Goal: Transaction & Acquisition: Purchase product/service

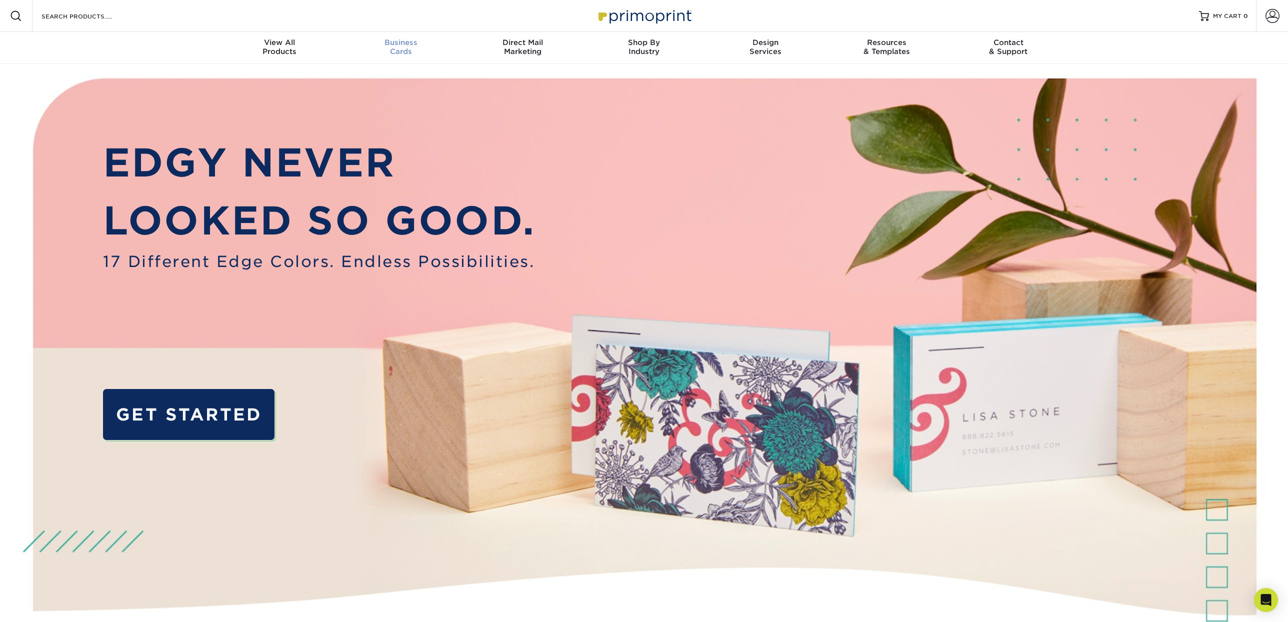
click at [411, 50] on div "Business Cards" at bounding box center [402, 47] width 122 height 18
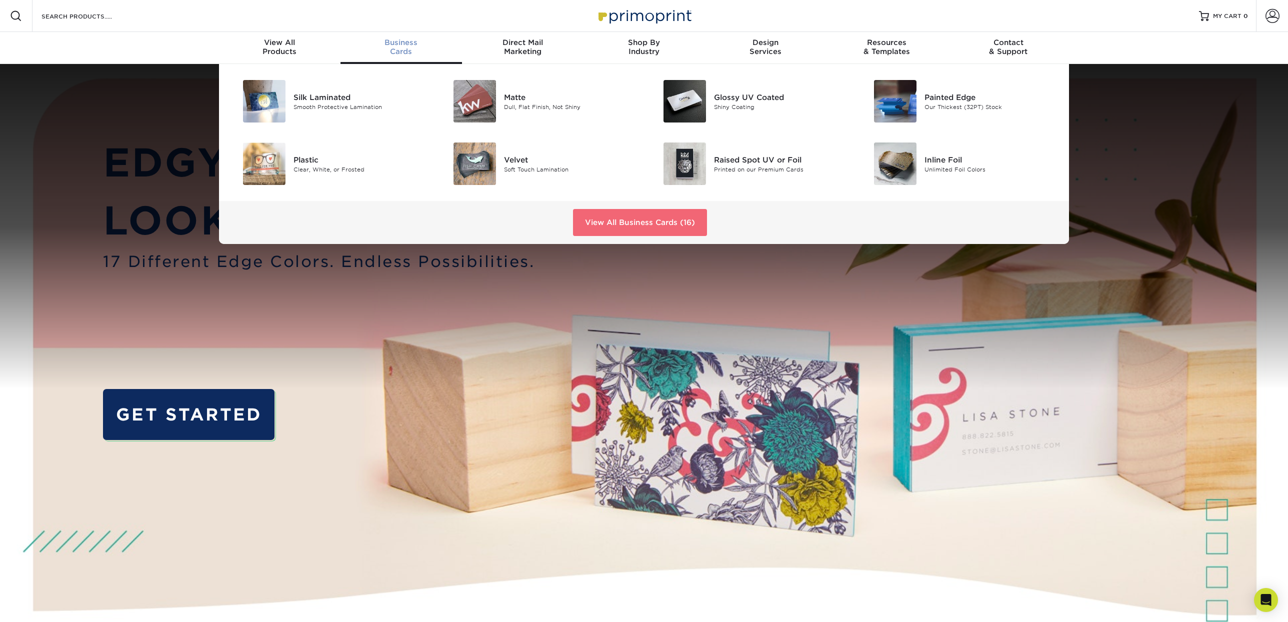
click at [631, 218] on link "View All Business Cards (16)" at bounding box center [640, 222] width 134 height 27
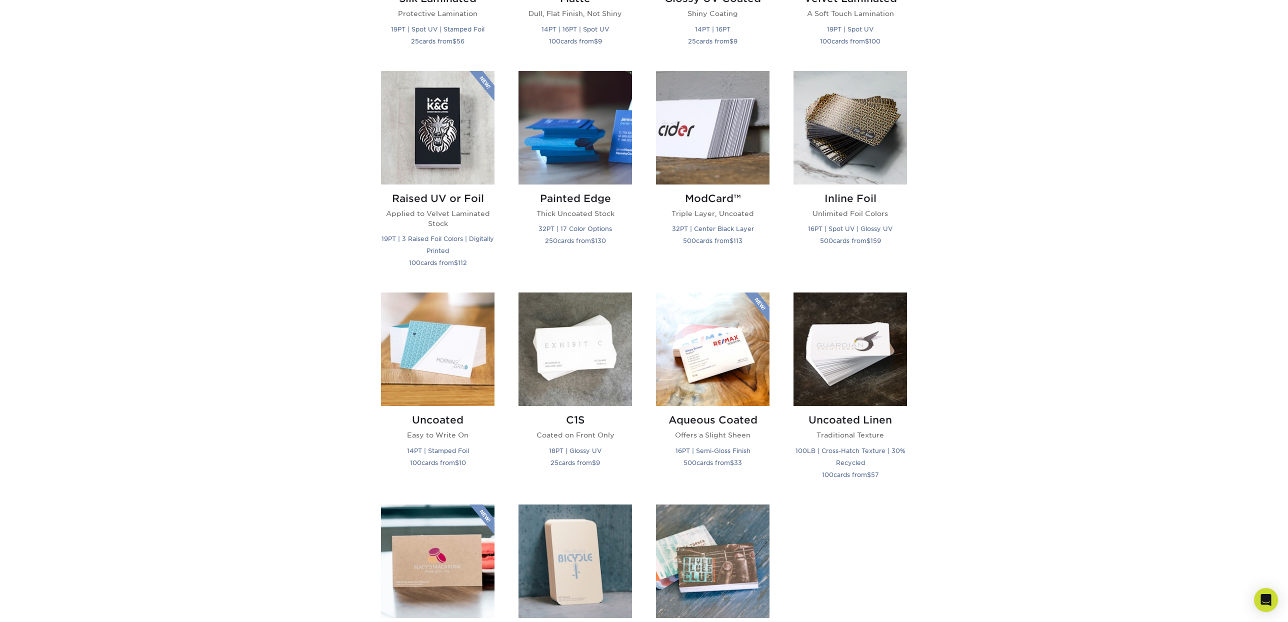
scroll to position [633, 0]
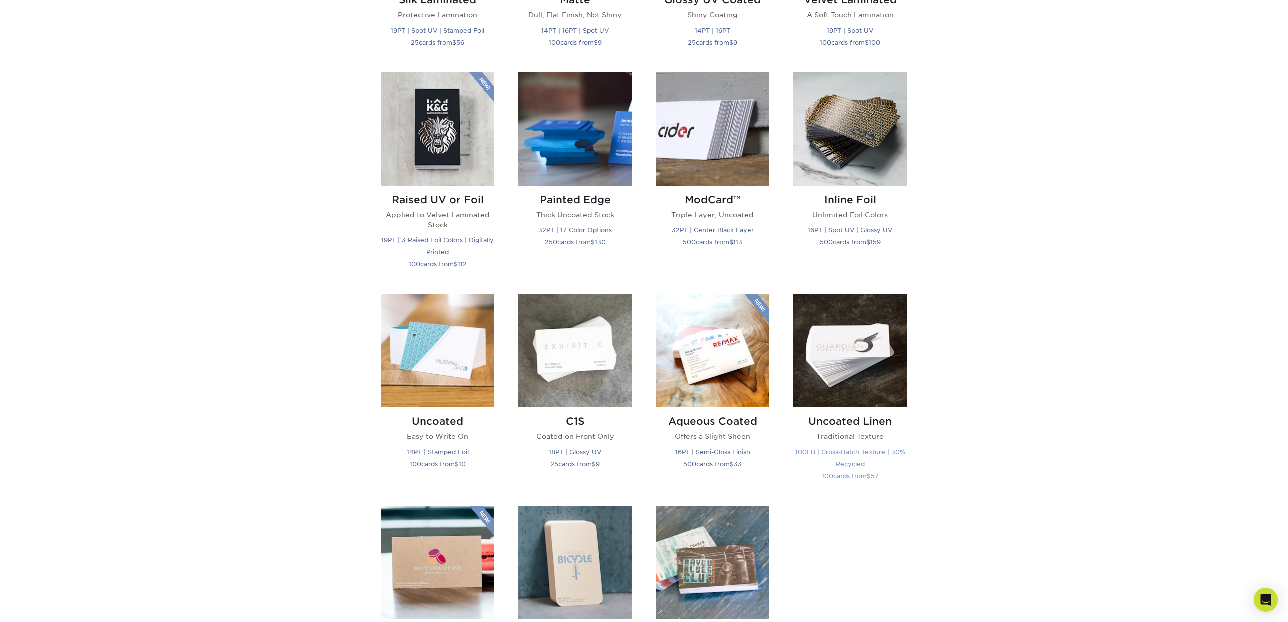
click at [877, 362] on img at bounding box center [851, 351] width 114 height 114
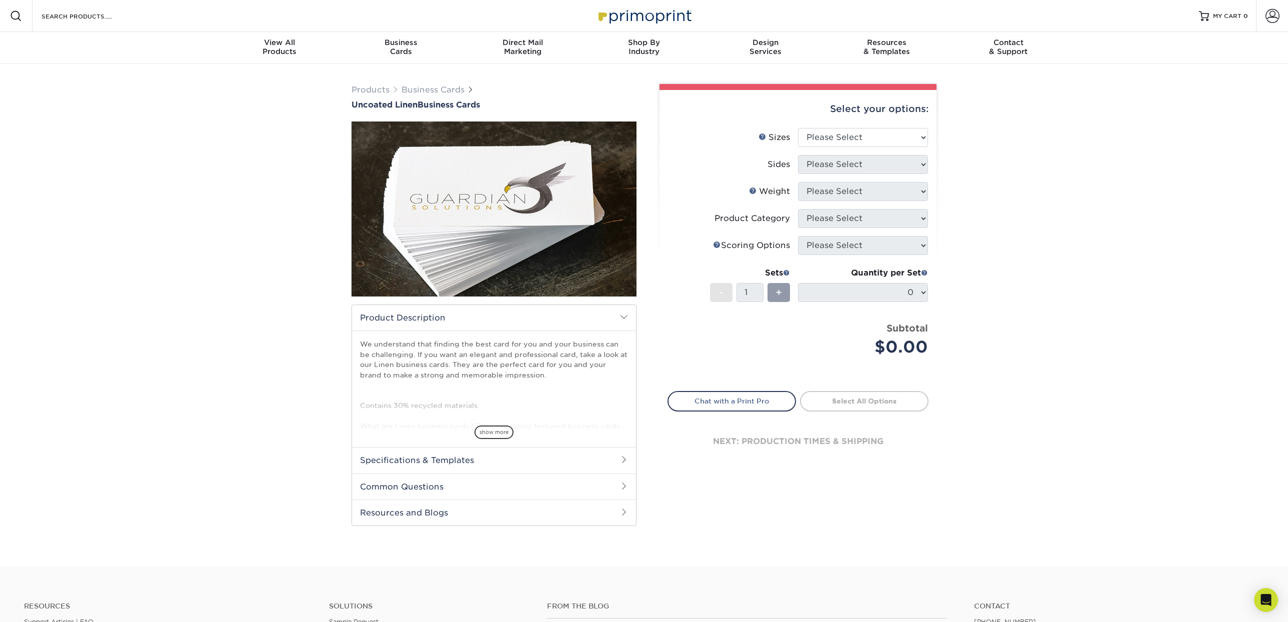
click at [880, 150] on li "Sizes Help Sizes Please Select 2" x 3.5" - Standard 2" x 7" - Foldover Card 2.1…" at bounding box center [798, 141] width 260 height 27
click at [881, 137] on select "Please Select 2" x 3.5" - Standard 2" x 7" - Foldover Card 2.125" x 3.375" - Eu…" at bounding box center [863, 137] width 130 height 19
select select "2.00x3.50"
click at [798, 128] on select "Please Select 2" x 3.5" - Standard 2" x 7" - Foldover Card 2.125" x 3.375" - Eu…" at bounding box center [863, 137] width 130 height 19
click at [917, 164] on select "Please Select Print Both Sides Print Front Only" at bounding box center [863, 164] width 130 height 19
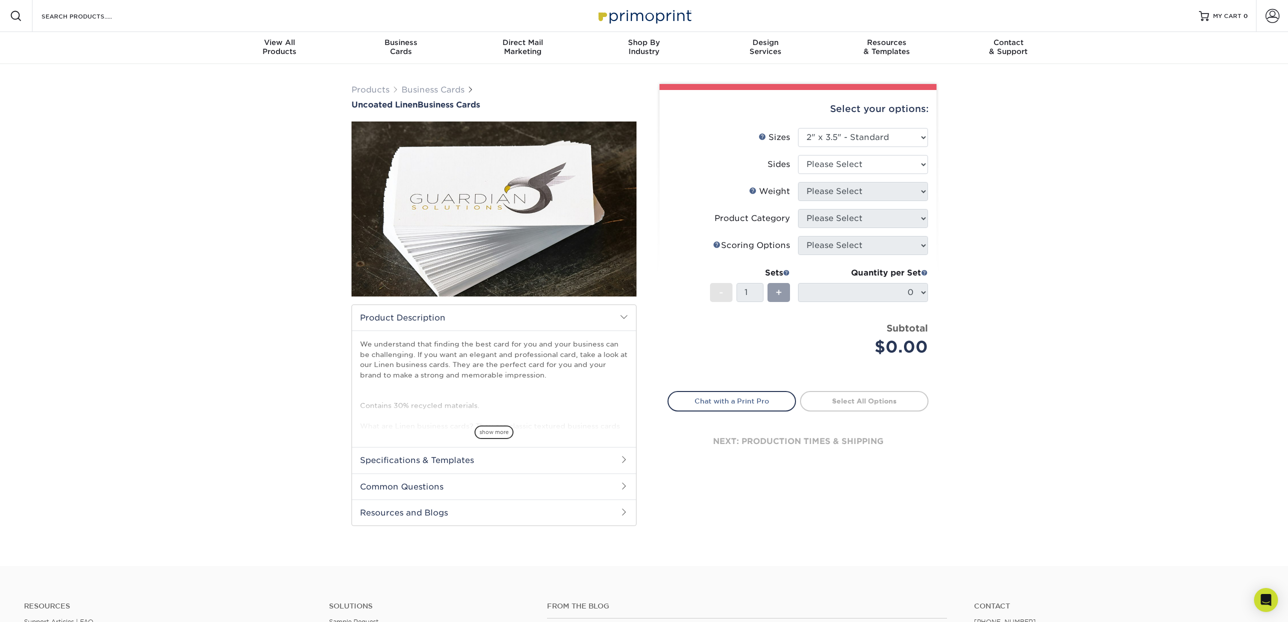
click at [981, 177] on div "Products Business Cards Uncoated Linen Business Cards show more" at bounding box center [644, 315] width 1288 height 502
click at [916, 166] on select "Please Select Print Both Sides Print Front Only" at bounding box center [863, 164] width 130 height 19
select select "32d3c223-f82c-492b-b915-ba065a00862f"
click at [798, 155] on select "Please Select Print Both Sides Print Front Only" at bounding box center [863, 164] width 130 height 19
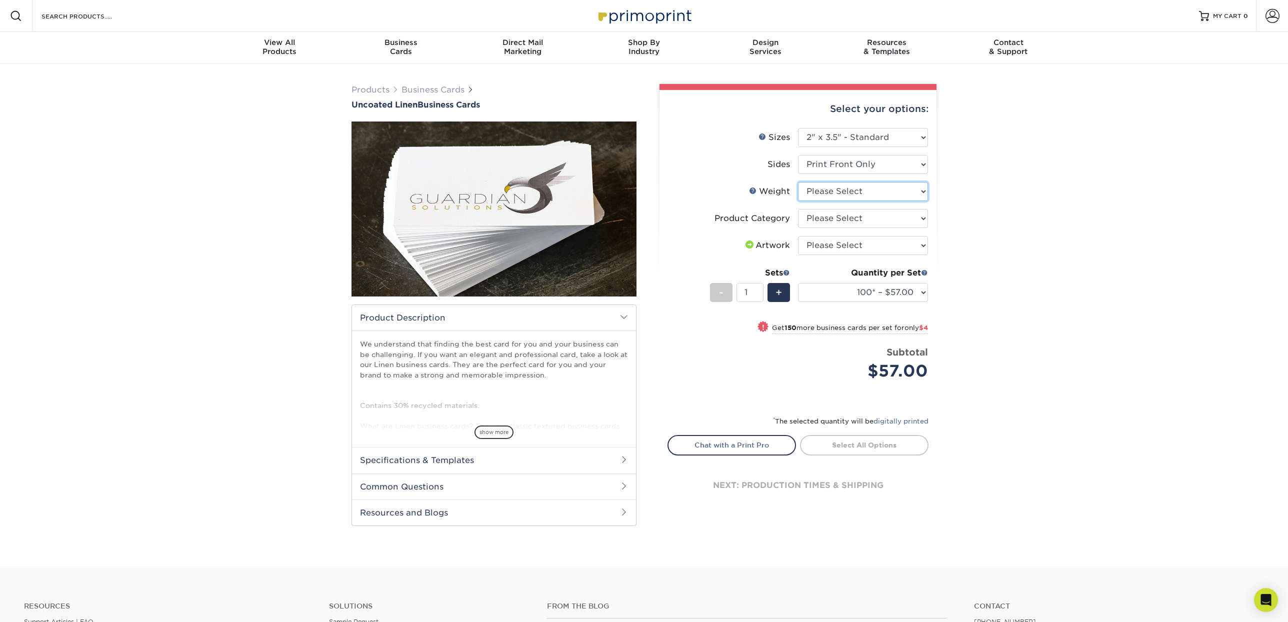
click at [922, 191] on select "Please Select 100LB" at bounding box center [863, 191] width 130 height 19
select select "100LB"
click at [798, 182] on select "Please Select 100LB" at bounding box center [863, 191] width 130 height 19
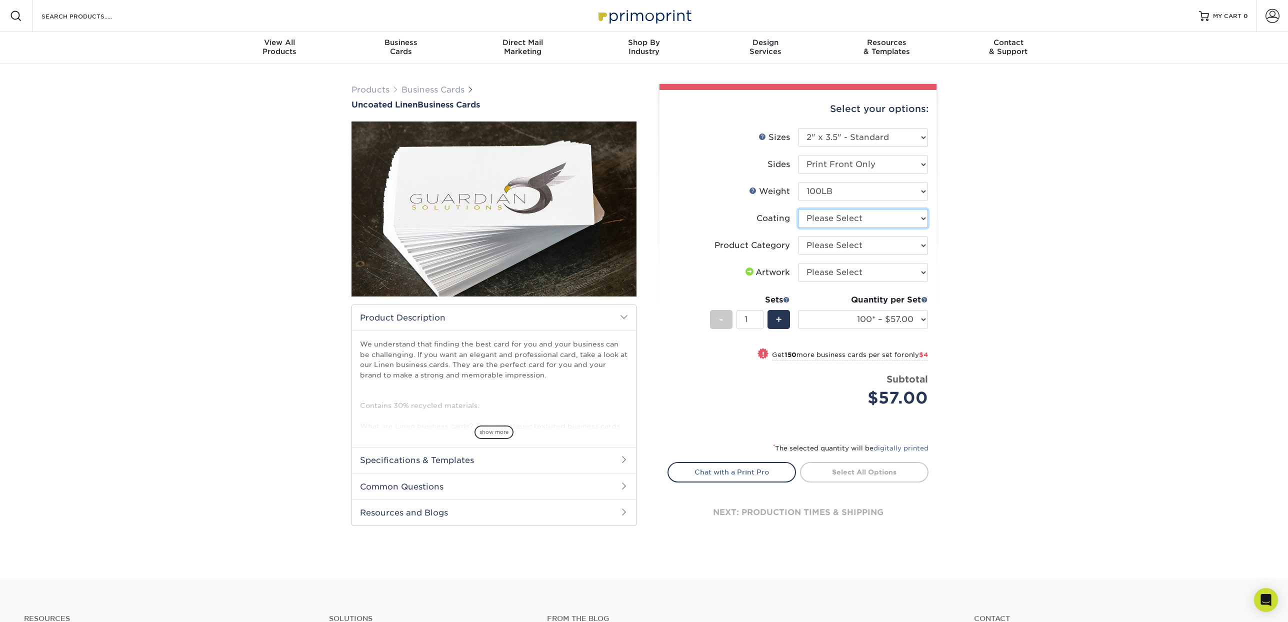
click at [926, 217] on select at bounding box center [863, 218] width 130 height 19
select select "3e7618de-abca-4bda-9f97-8b9129e913d8"
click at [798, 209] on select at bounding box center [863, 218] width 130 height 19
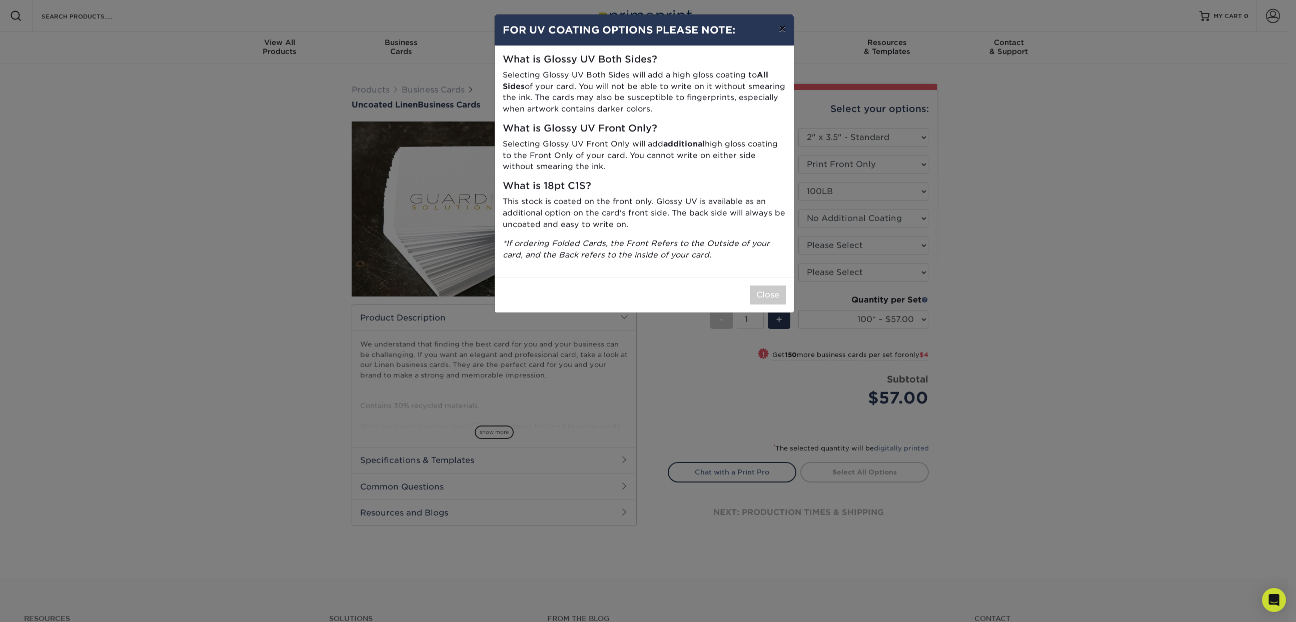
click at [779, 30] on button "×" at bounding box center [782, 29] width 23 height 28
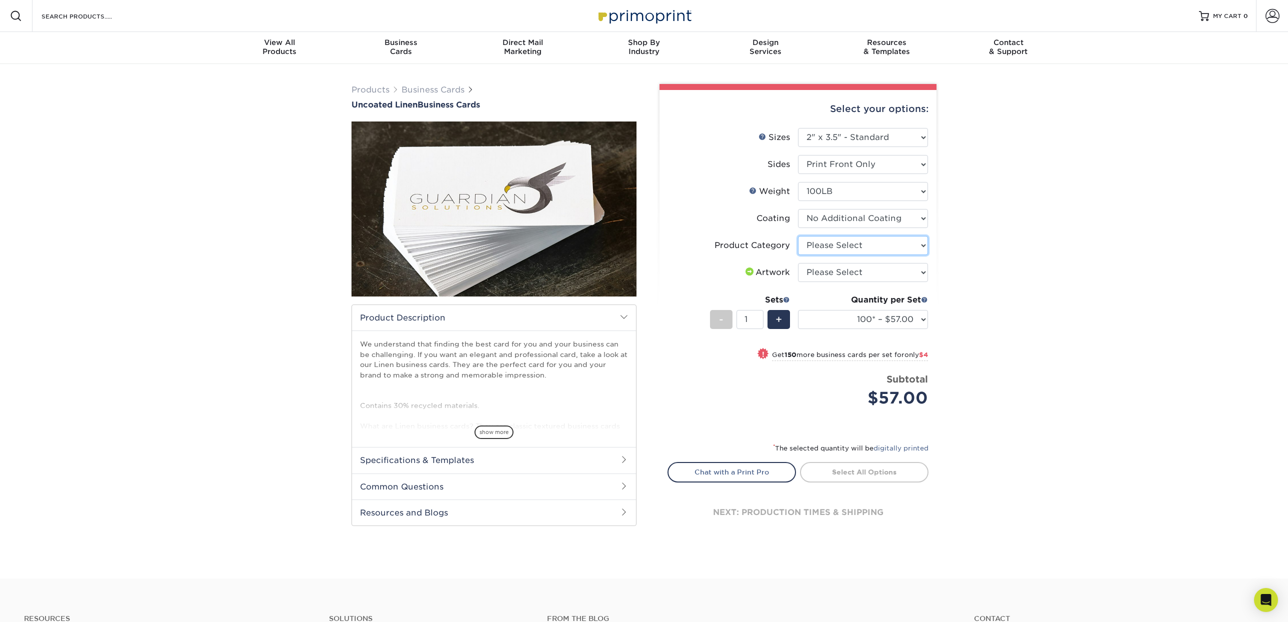
click at [923, 242] on select "Please Select Business Cards" at bounding box center [863, 245] width 130 height 19
select select "3b5148f1-0588-4f88-a218-97bcfdce65c1"
click at [798, 236] on select "Please Select Business Cards" at bounding box center [863, 245] width 130 height 19
click at [924, 274] on select "Please Select I will upload files I need a design - $100" at bounding box center [863, 272] width 130 height 19
select select "upload"
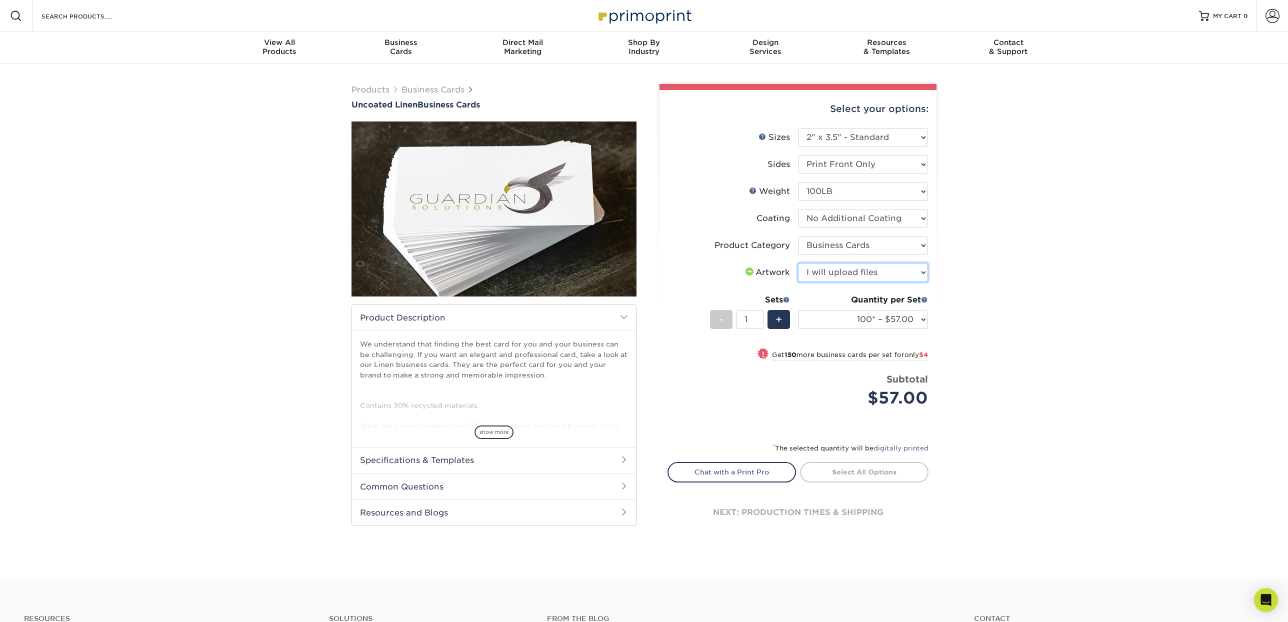
click at [798, 263] on select "Please Select I will upload files I need a design - $100" at bounding box center [863, 272] width 130 height 19
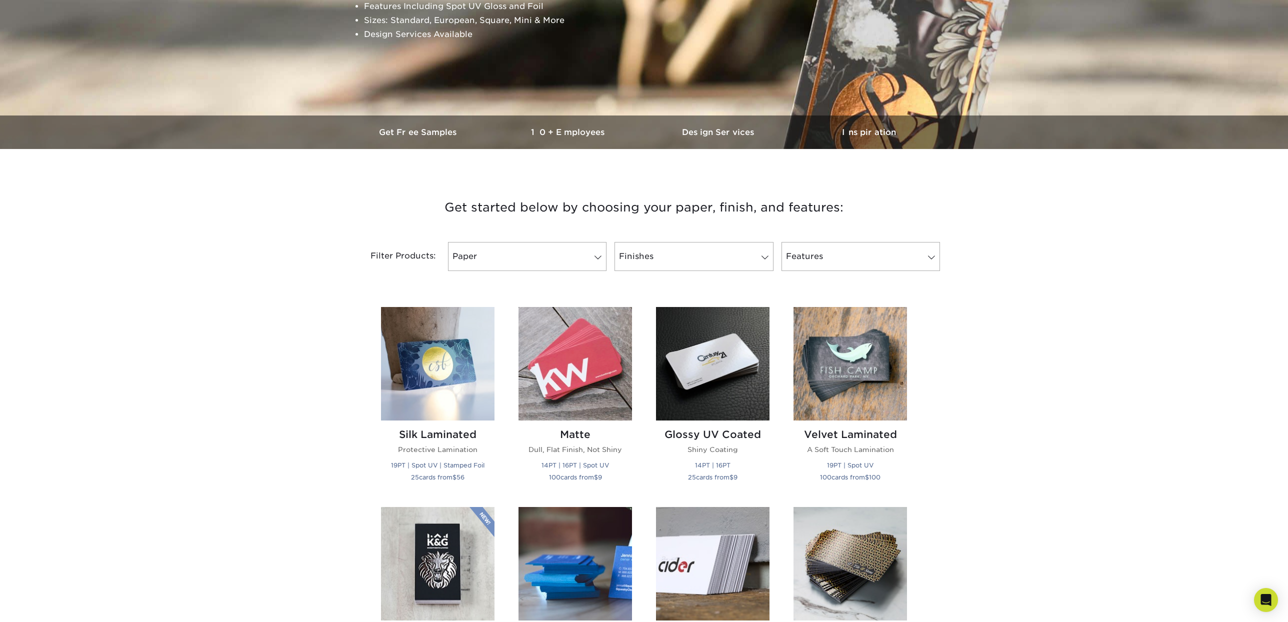
scroll to position [203, 0]
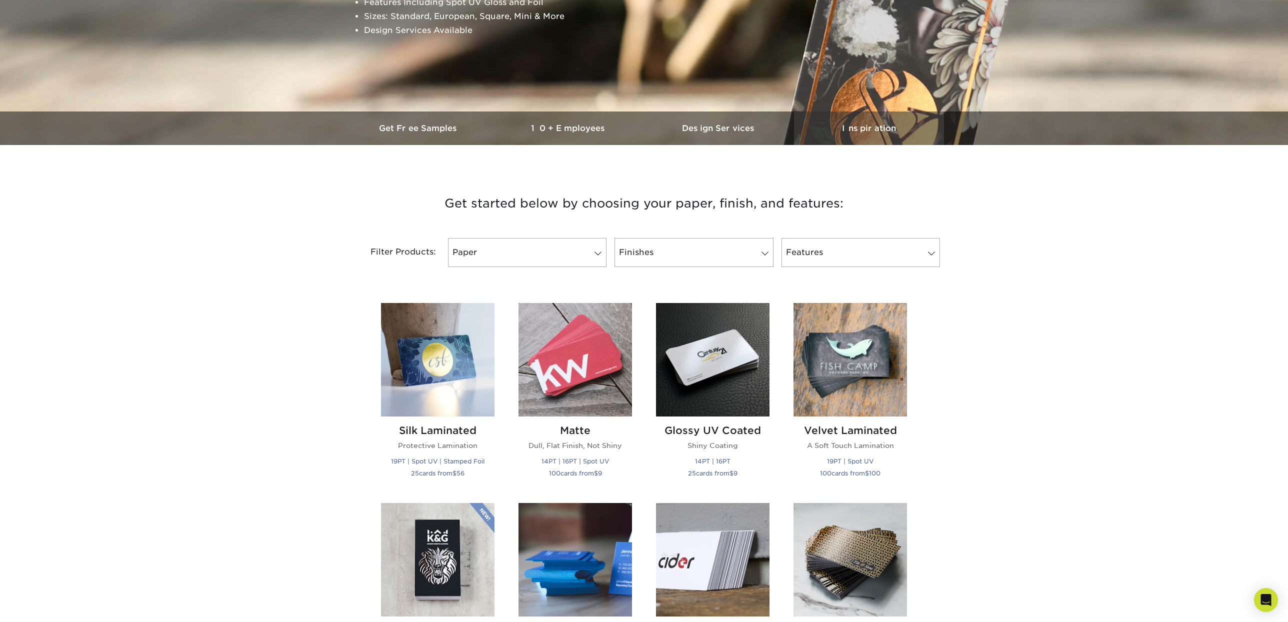
click at [872, 132] on h3 "Inspiration" at bounding box center [869, 129] width 150 height 10
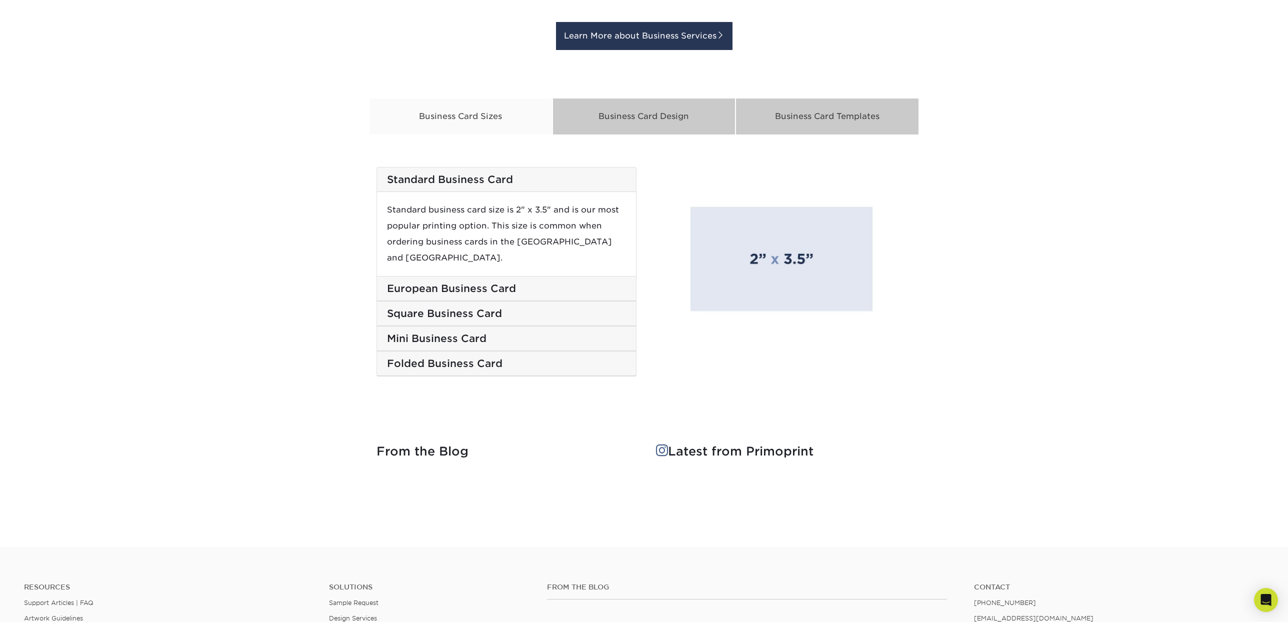
scroll to position [1576, 0]
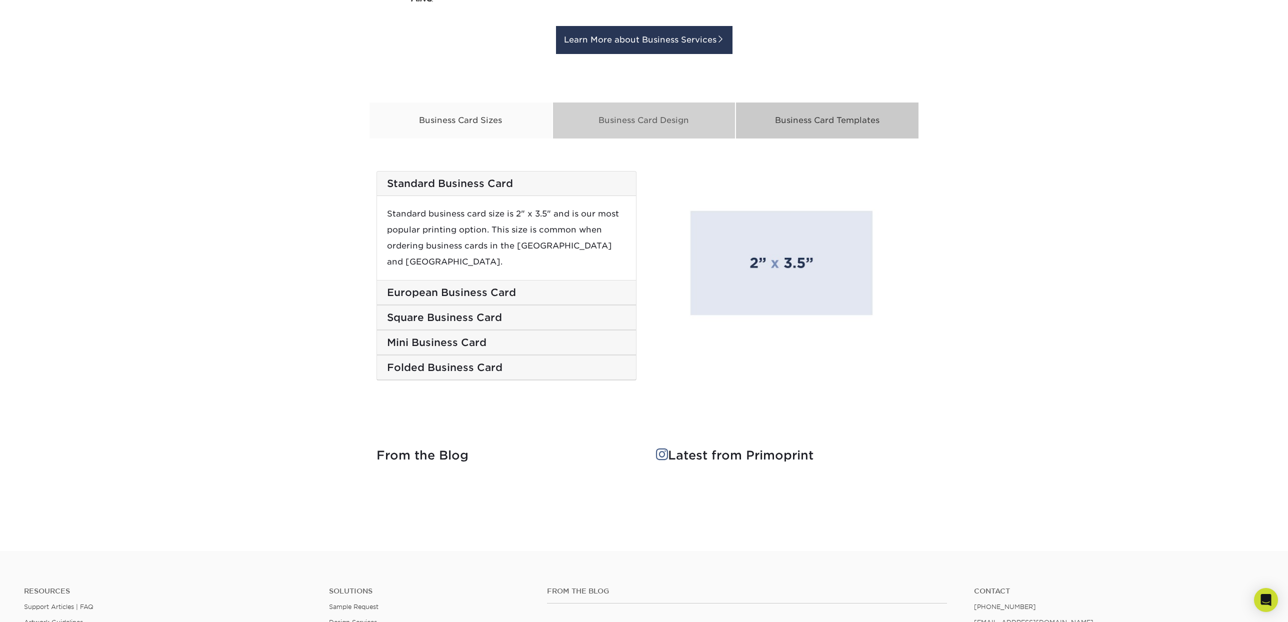
click at [675, 115] on div "Business Card Design" at bounding box center [645, 120] width 184 height 37
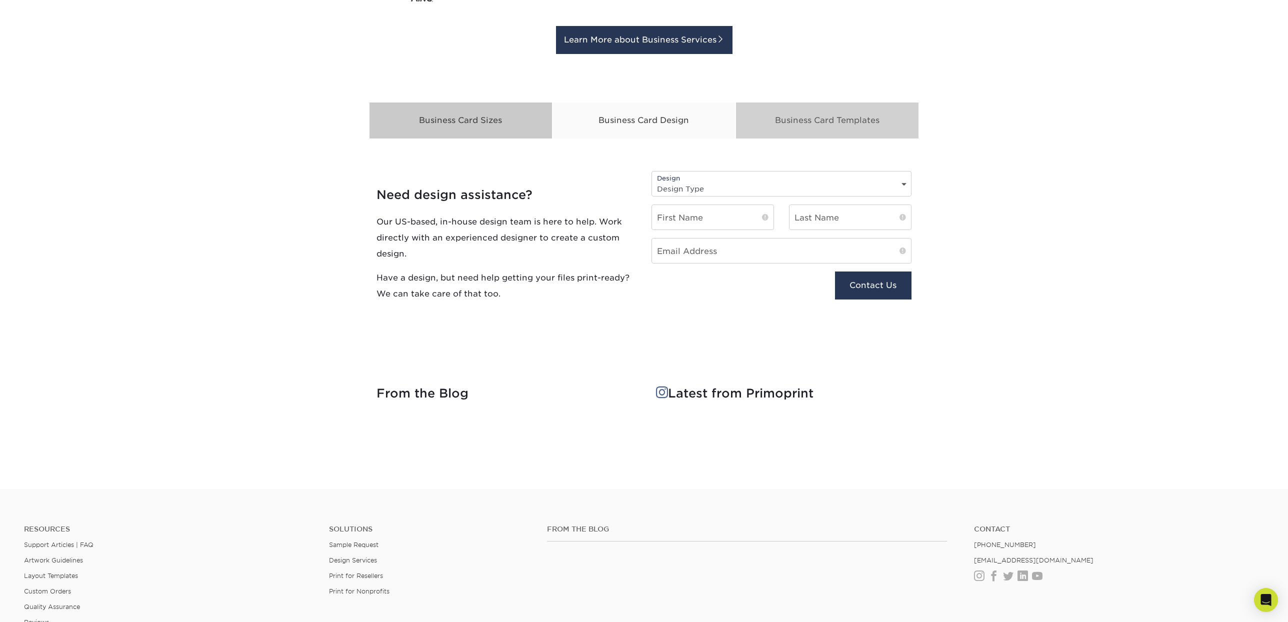
click at [844, 114] on div "Business Card Templates" at bounding box center [828, 120] width 184 height 37
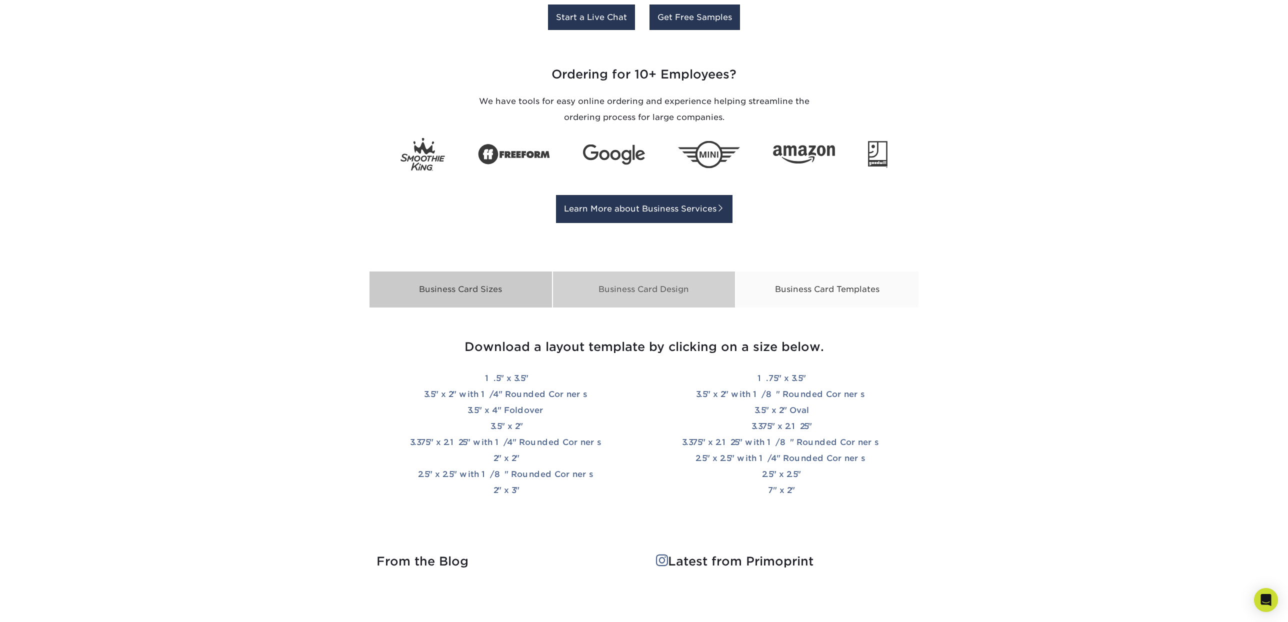
scroll to position [1317, 0]
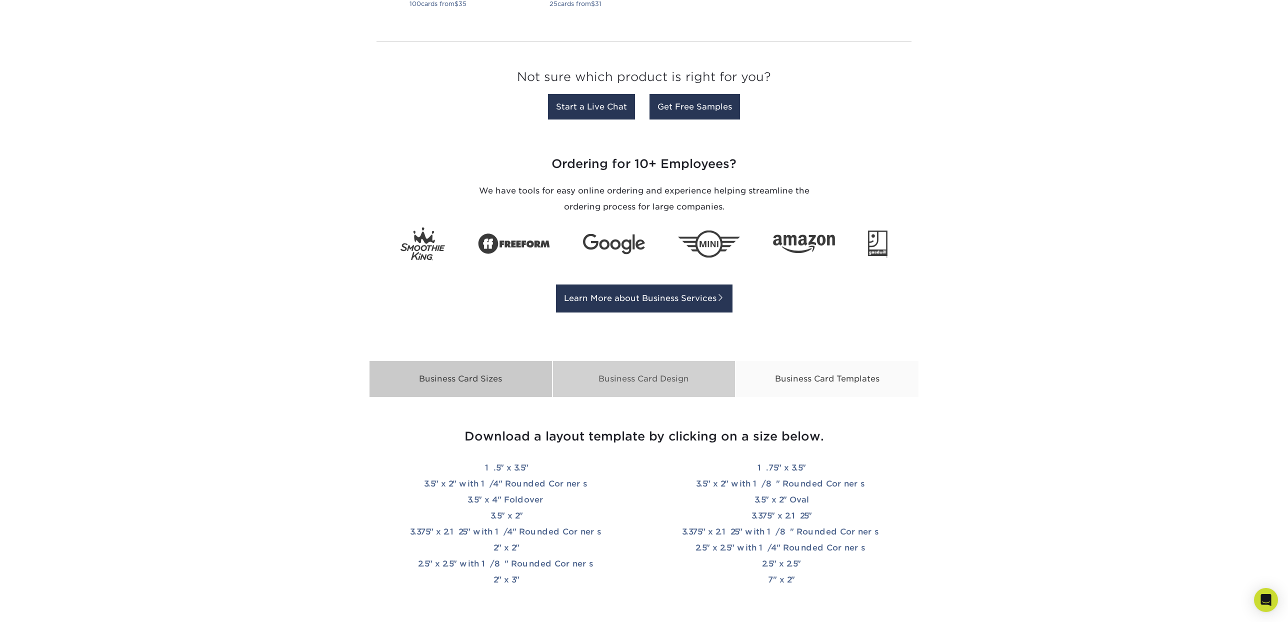
click at [631, 378] on div "Business Card Design" at bounding box center [645, 379] width 184 height 37
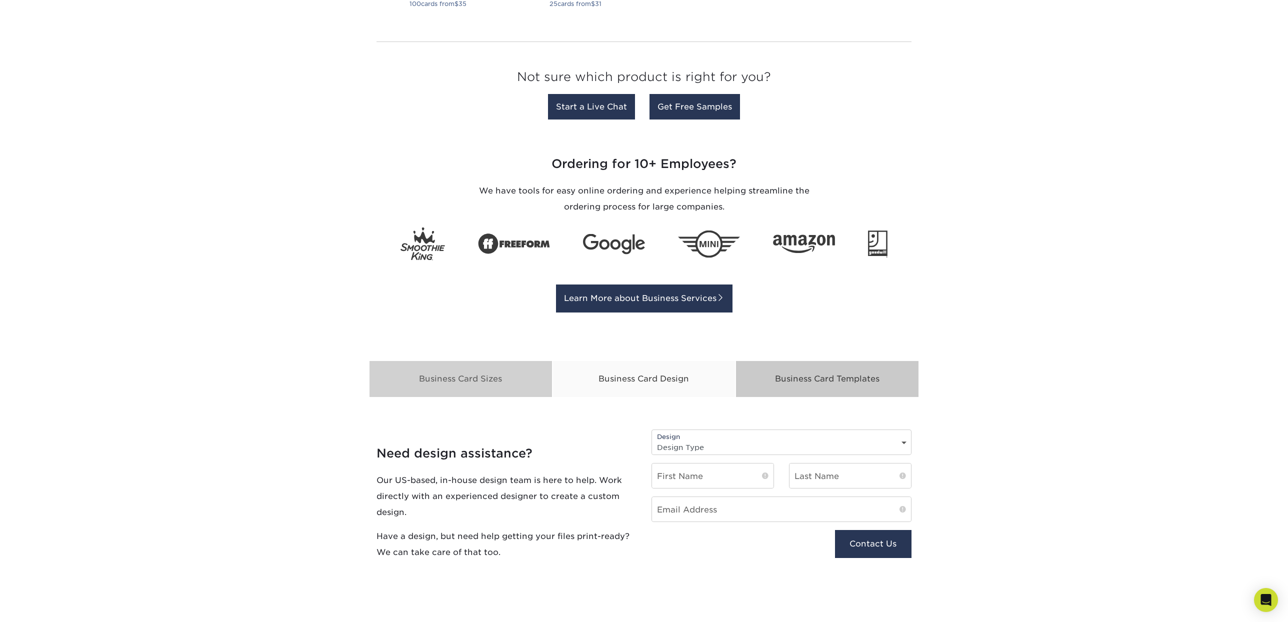
click at [520, 376] on div "Business Card Sizes" at bounding box center [461, 379] width 184 height 37
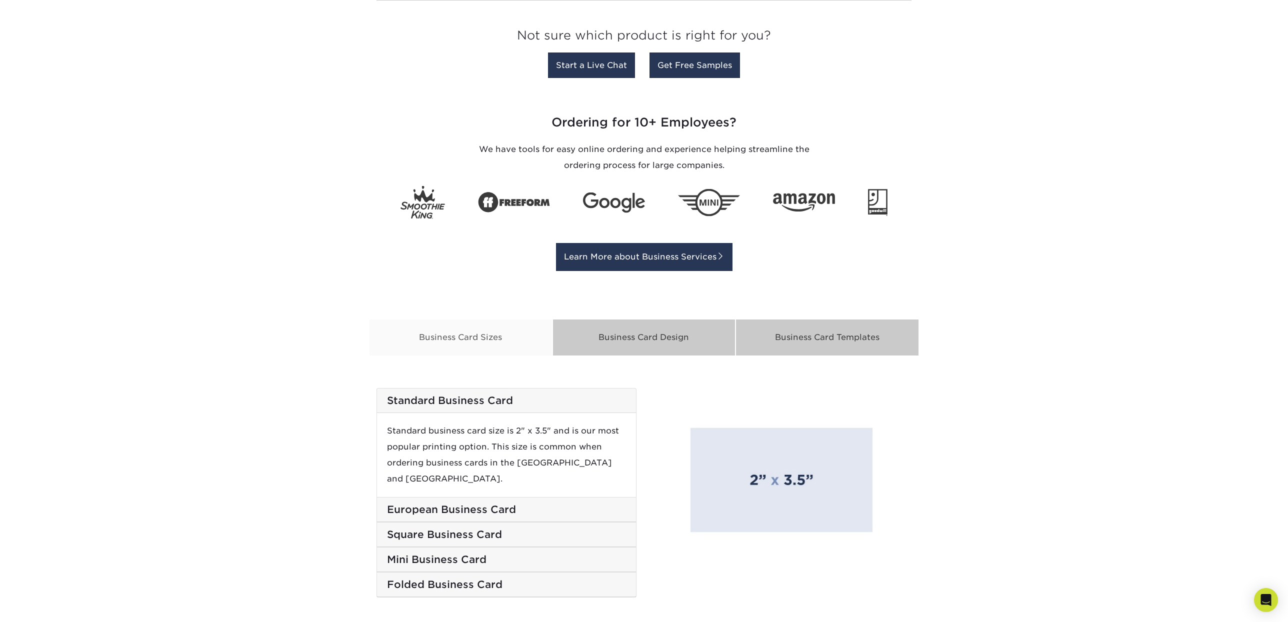
scroll to position [1367, 0]
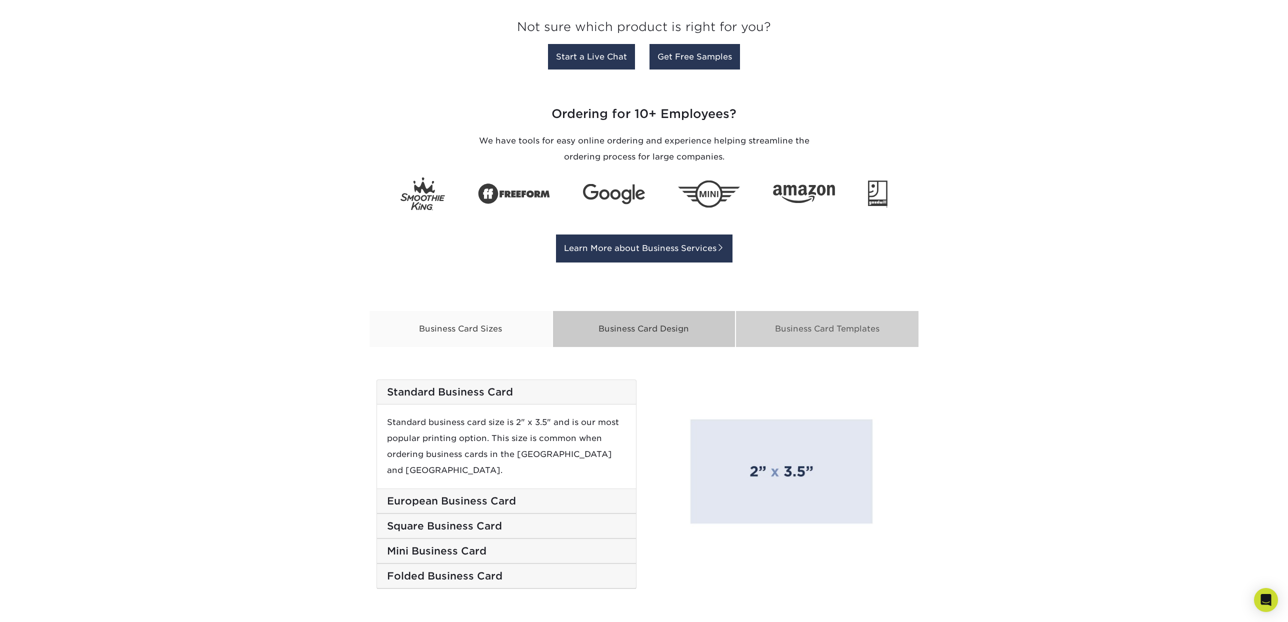
click at [844, 327] on div "Business Card Templates" at bounding box center [828, 329] width 184 height 37
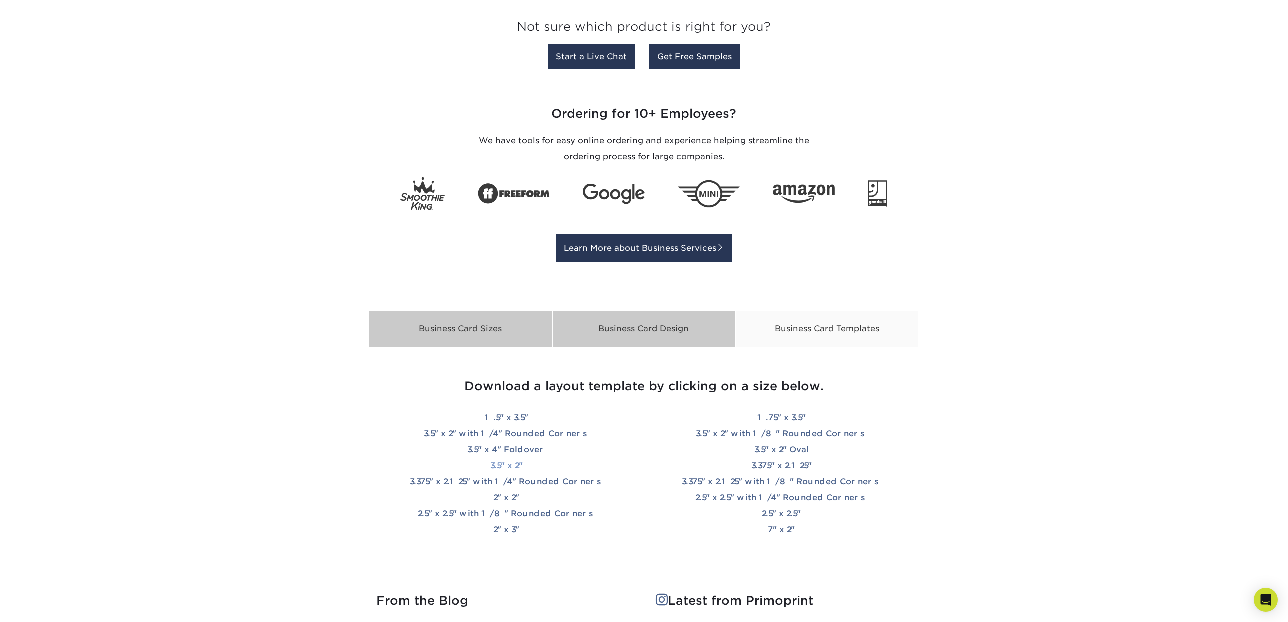
click at [510, 464] on link "3.5" x 2"" at bounding box center [507, 466] width 33 height 10
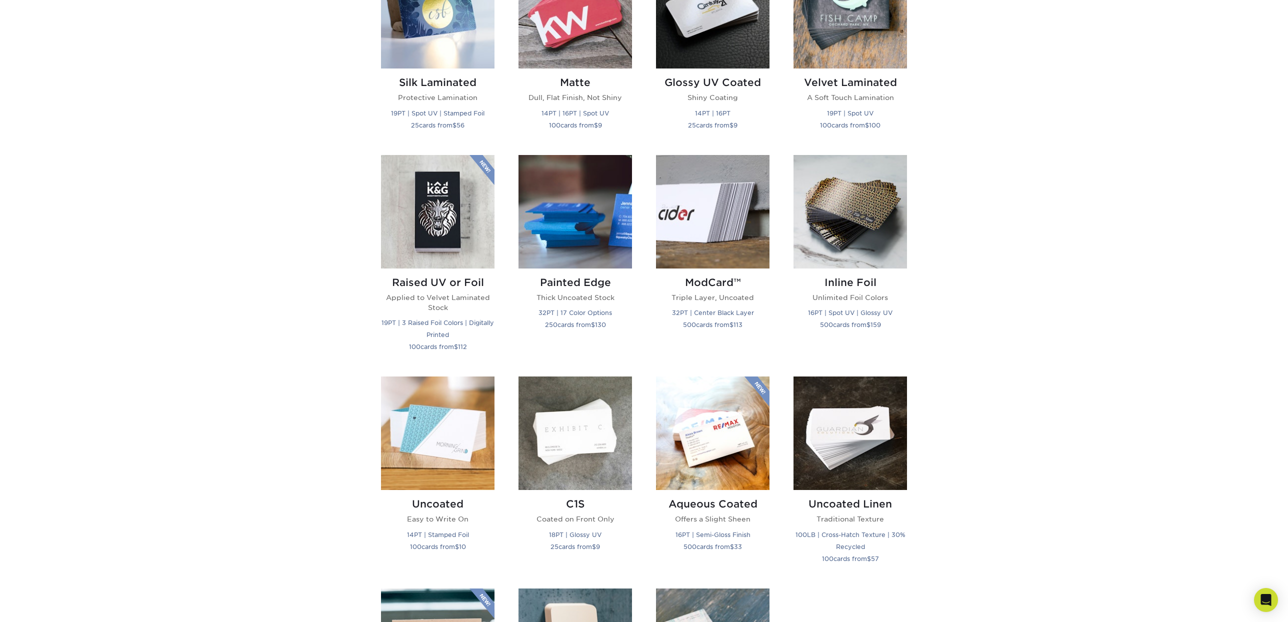
scroll to position [549, 0]
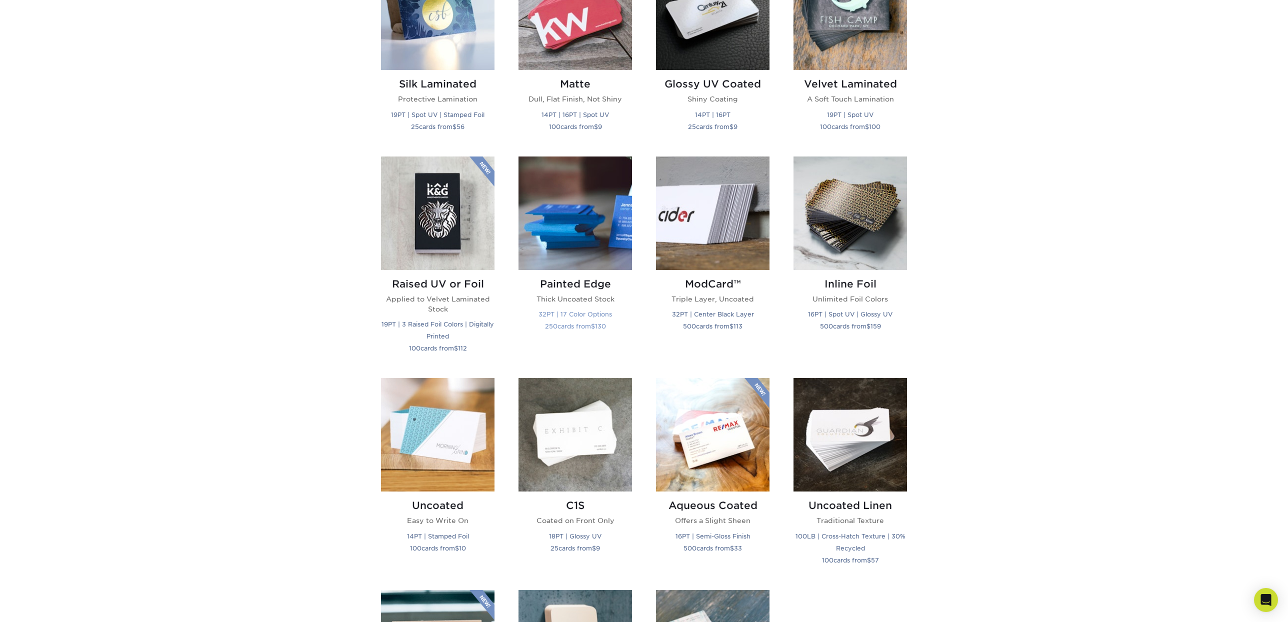
click at [585, 284] on h2 "Painted Edge" at bounding box center [576, 284] width 114 height 12
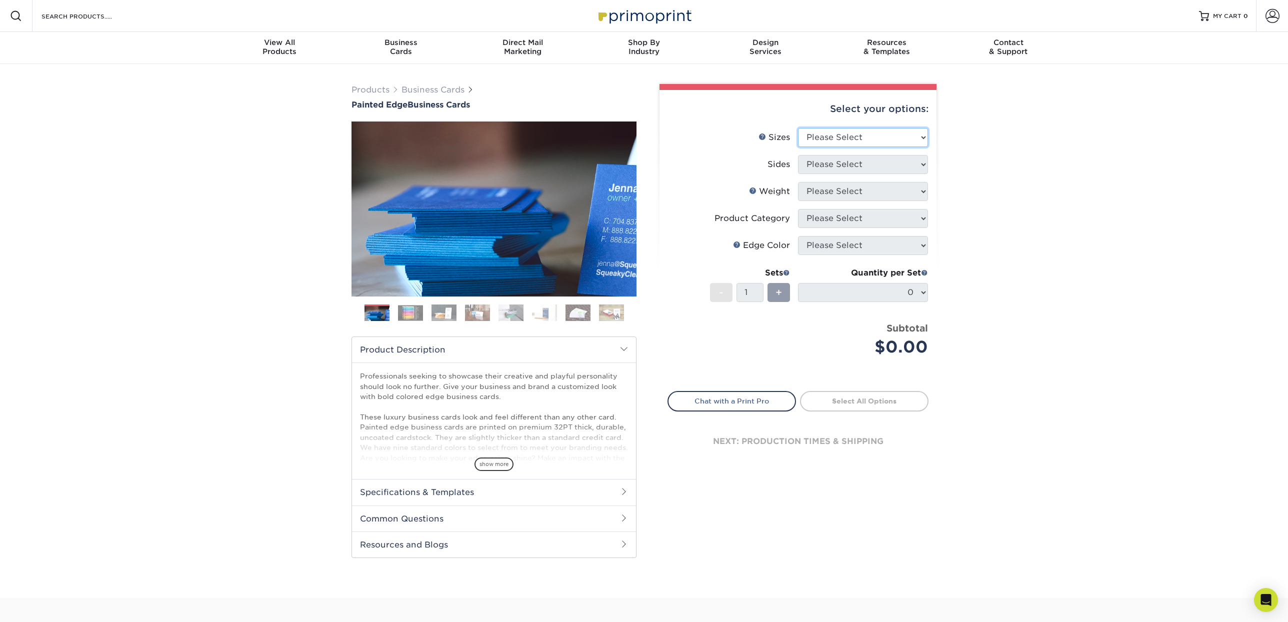
click at [873, 135] on select "Please Select 2" x 3.5" - Standard 2.125" x 3.375" - European 2.5" x 2.5" - Squ…" at bounding box center [863, 137] width 130 height 19
select select "2.00x3.50"
click at [798, 128] on select "Please Select 2" x 3.5" - Standard 2.125" x 3.375" - European 2.5" x 2.5" - Squ…" at bounding box center [863, 137] width 130 height 19
click at [873, 164] on select "Please Select Print Both Sides Print Front Only" at bounding box center [863, 164] width 130 height 19
select select "13abbda7-1d64-4f25-8bb2-c179b224825d"
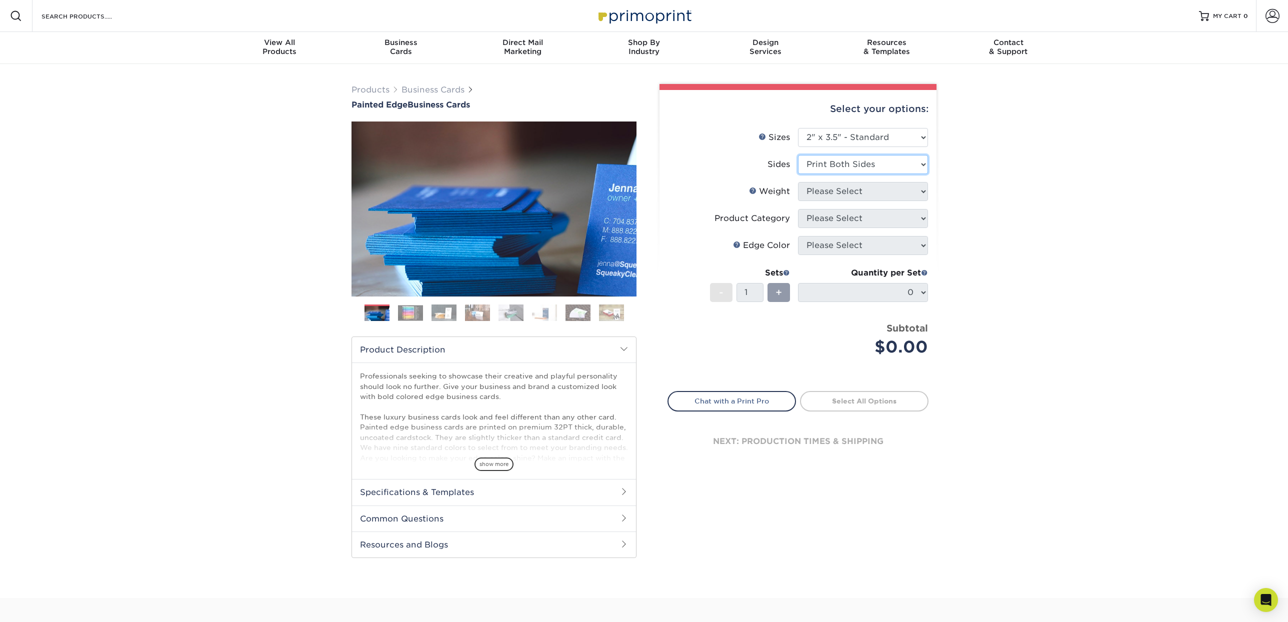
click at [798, 155] on select "Please Select Print Both Sides Print Front Only" at bounding box center [863, 164] width 130 height 19
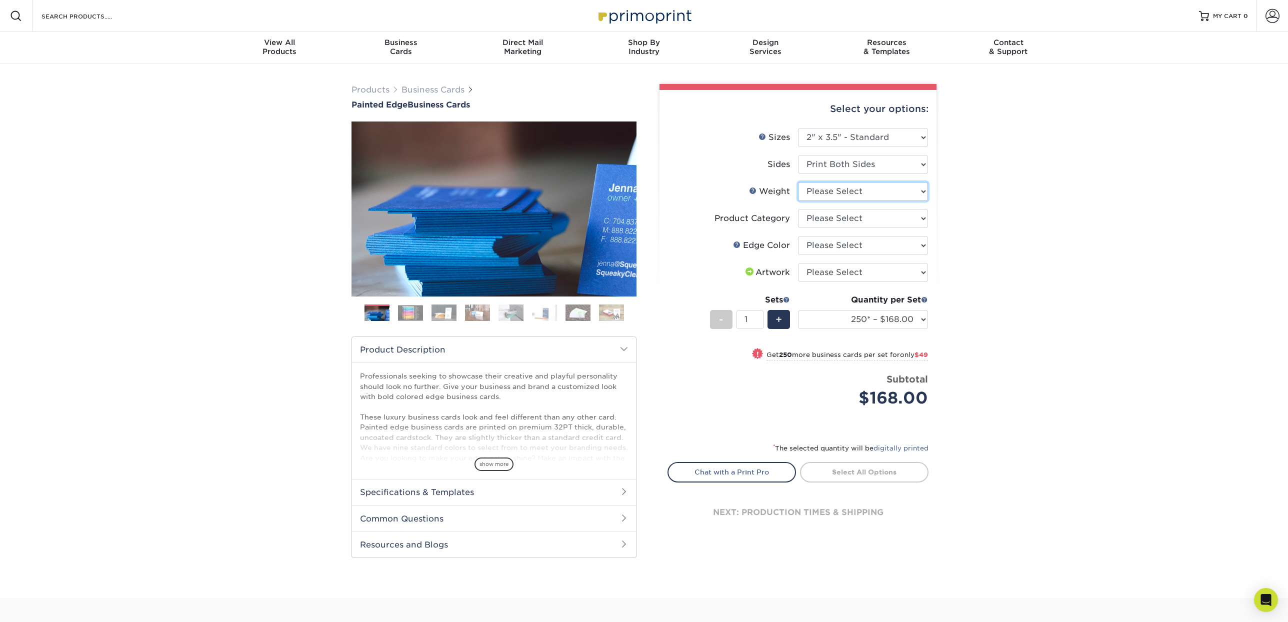
click at [867, 192] on select "Please Select 32PTUC" at bounding box center [863, 191] width 130 height 19
select select "32PTUC"
click at [798, 182] on select "Please Select 32PTUC" at bounding box center [863, 191] width 130 height 19
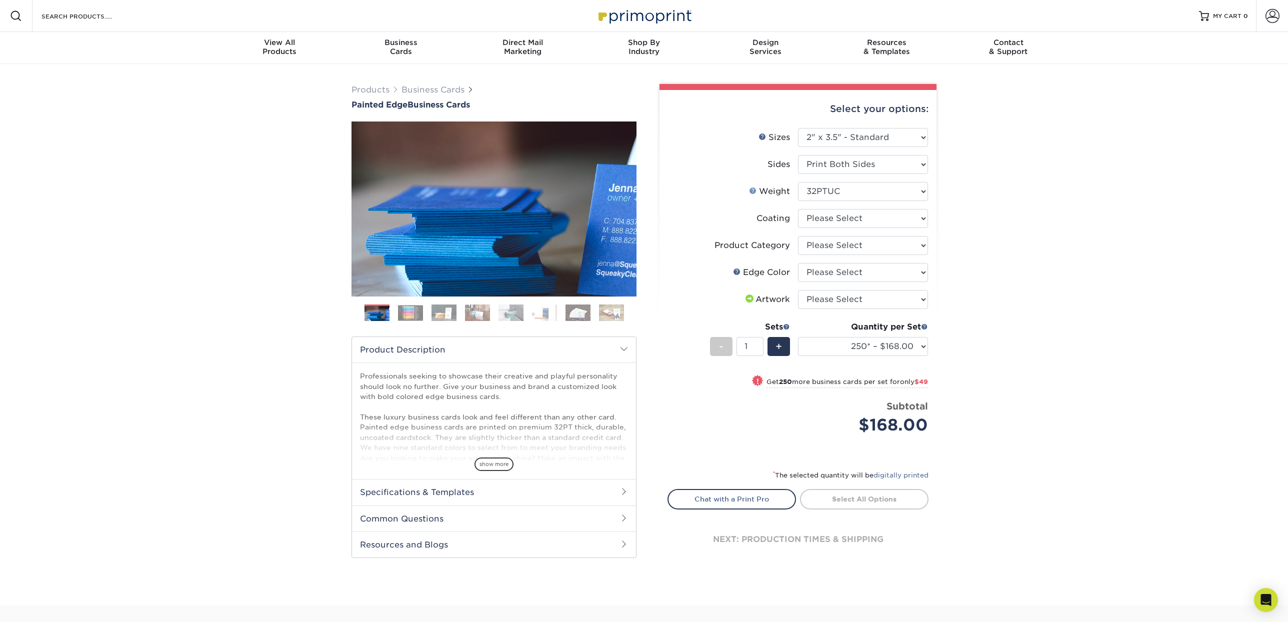
click at [754, 192] on link "Weight Help" at bounding box center [753, 191] width 8 height 8
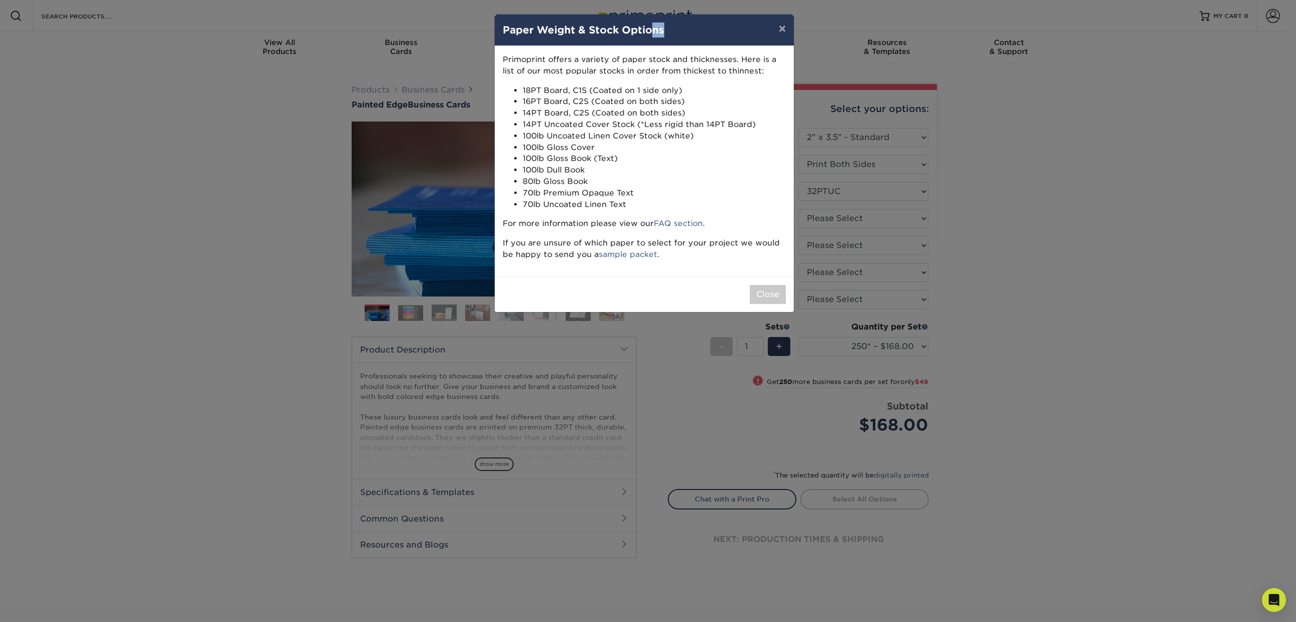
drag, startPoint x: 704, startPoint y: 26, endPoint x: 650, endPoint y: 34, distance: 54.7
click at [650, 34] on h4 "Paper Weight & Stock Options" at bounding box center [644, 30] width 283 height 15
click at [779, 26] on button "×" at bounding box center [782, 29] width 23 height 28
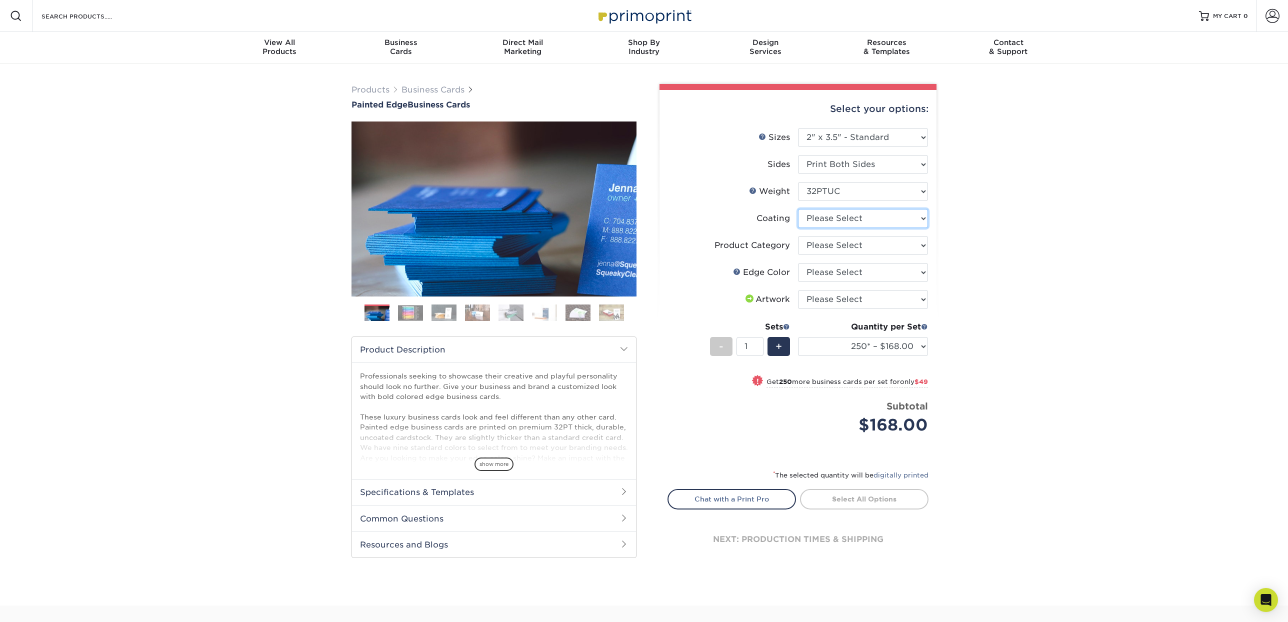
click at [898, 217] on select at bounding box center [863, 218] width 130 height 19
select select "3e7618de-abca-4bda-9f97-8b9129e913d8"
click at [798, 209] on select at bounding box center [863, 218] width 130 height 19
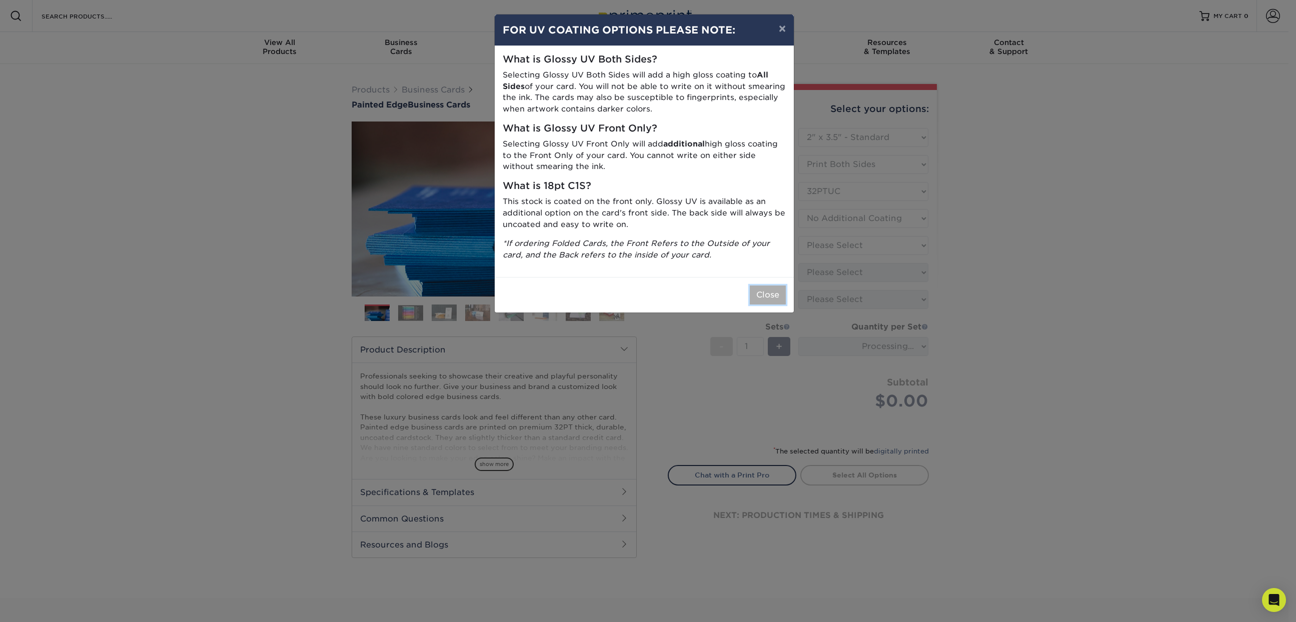
click at [767, 290] on button "Close" at bounding box center [768, 295] width 36 height 19
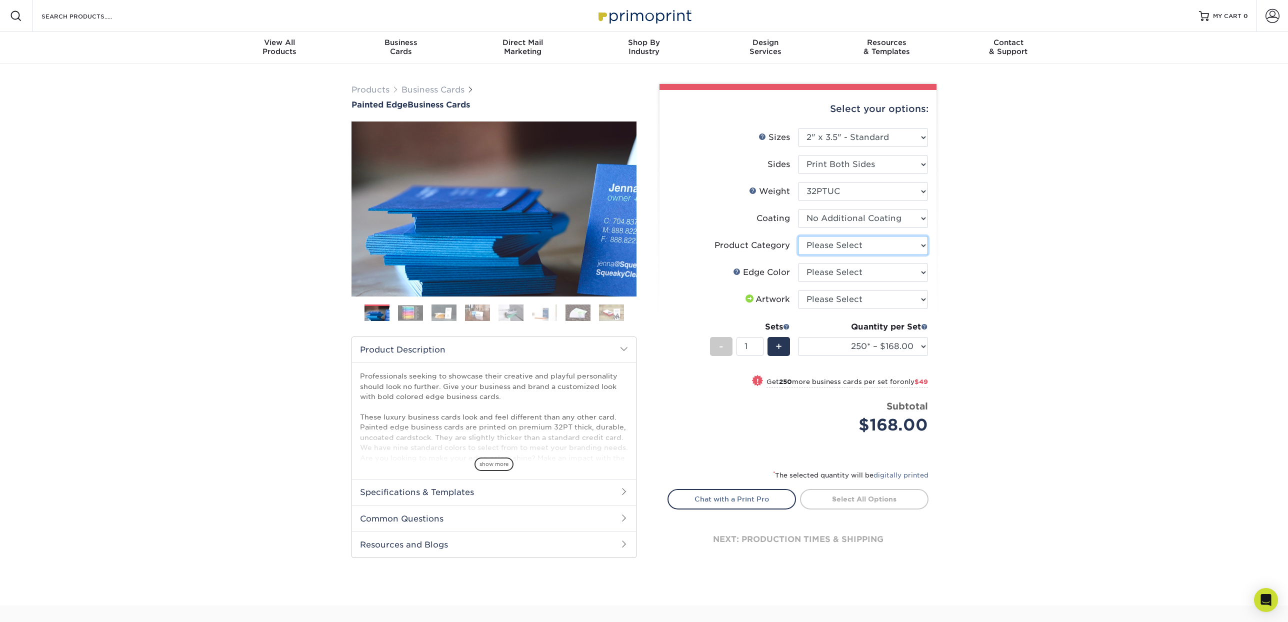
click at [886, 247] on select "Please Select Business Cards" at bounding box center [863, 245] width 130 height 19
select select "3b5148f1-0588-4f88-a218-97bcfdce65c1"
click at [798, 236] on select "Please Select Business Cards" at bounding box center [863, 245] width 130 height 19
click at [865, 273] on select "Please Select Charcoal Black Brown Blue Pearlescent Blue Pearlescent Gold Pearl…" at bounding box center [863, 272] width 130 height 19
click at [405, 311] on img at bounding box center [410, 313] width 25 height 16
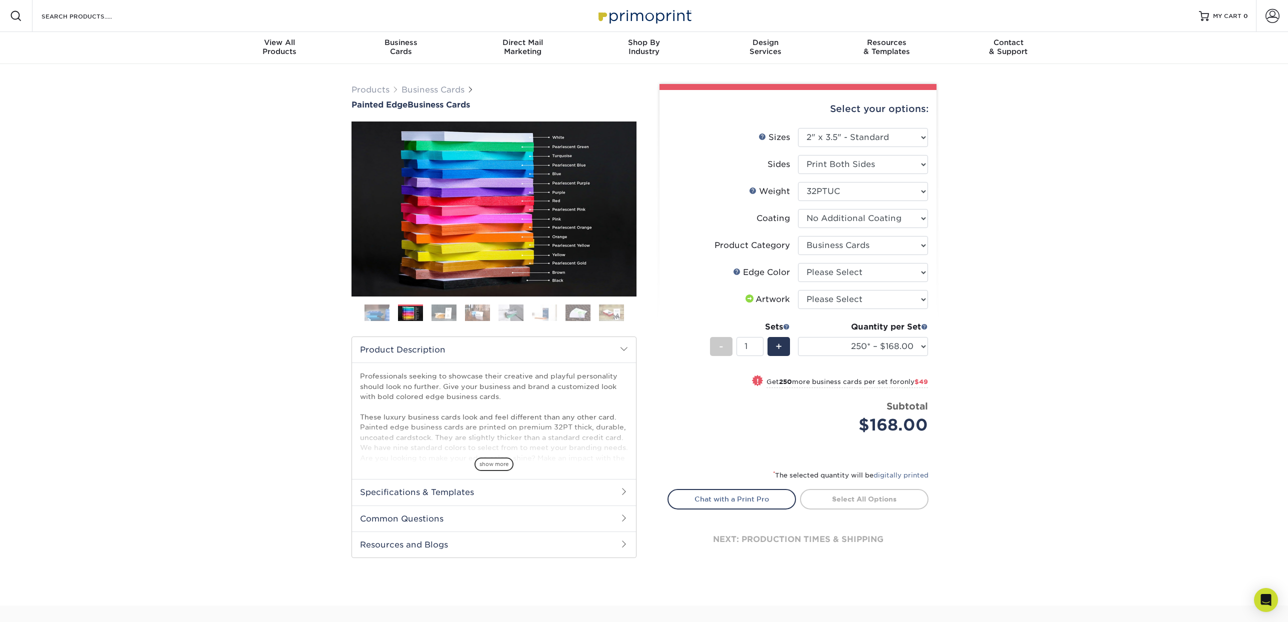
click at [438, 310] on img at bounding box center [444, 313] width 25 height 18
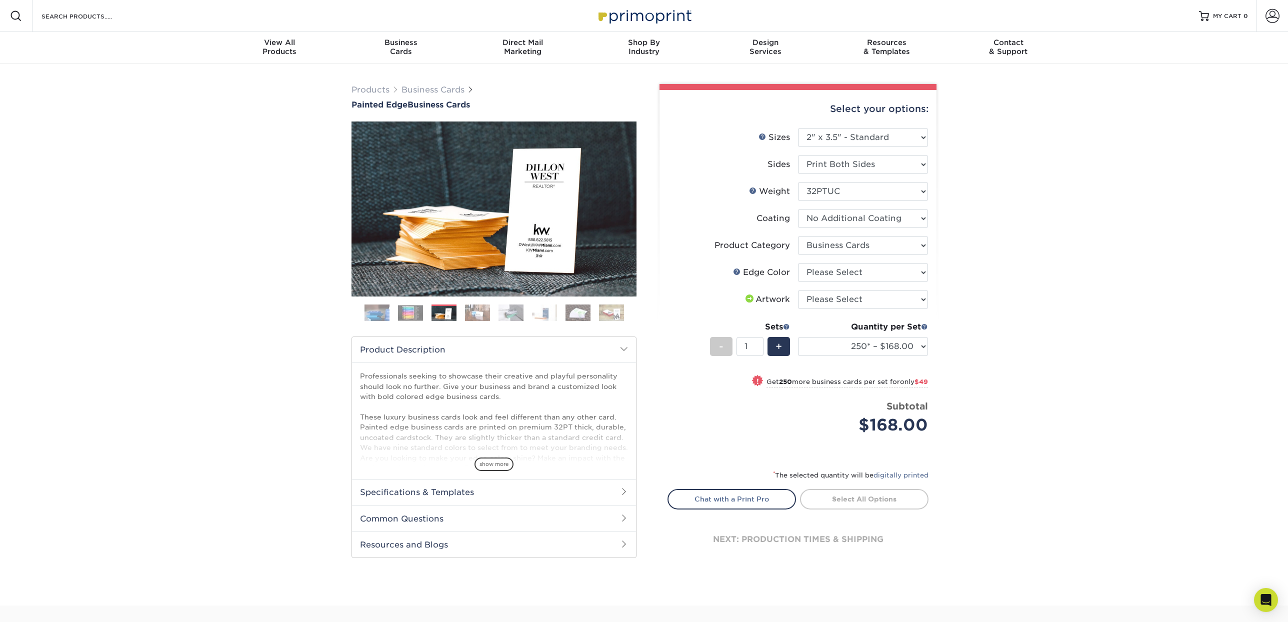
click at [473, 310] on img at bounding box center [477, 313] width 25 height 18
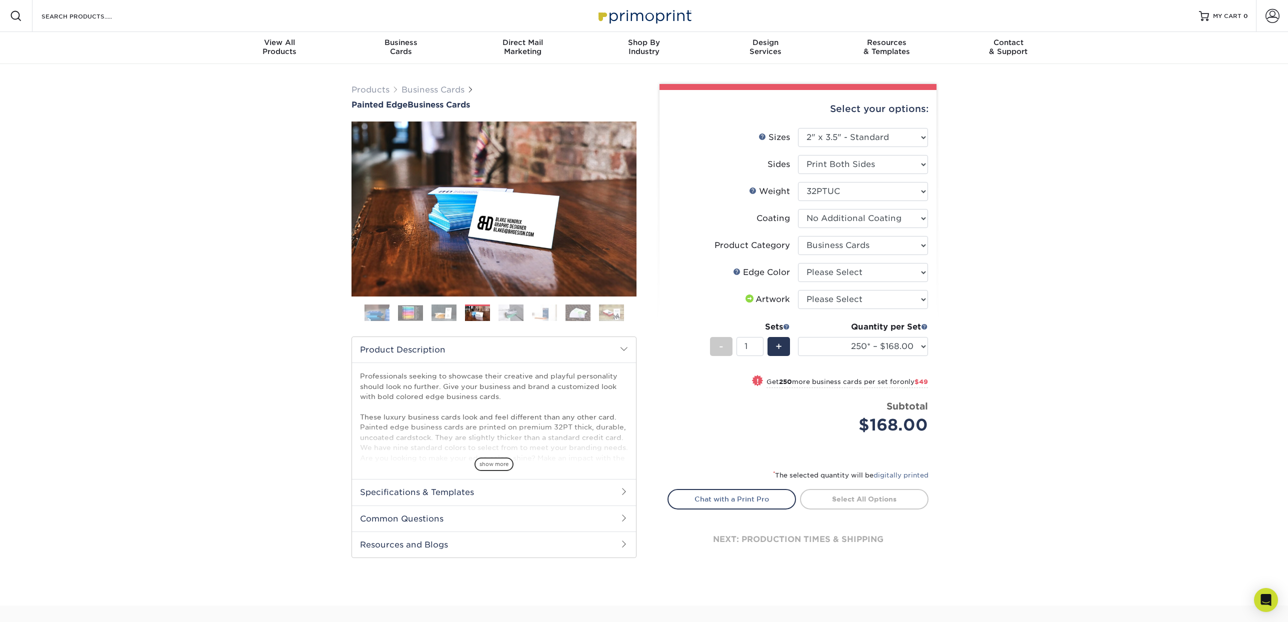
click at [510, 309] on img at bounding box center [511, 313] width 25 height 18
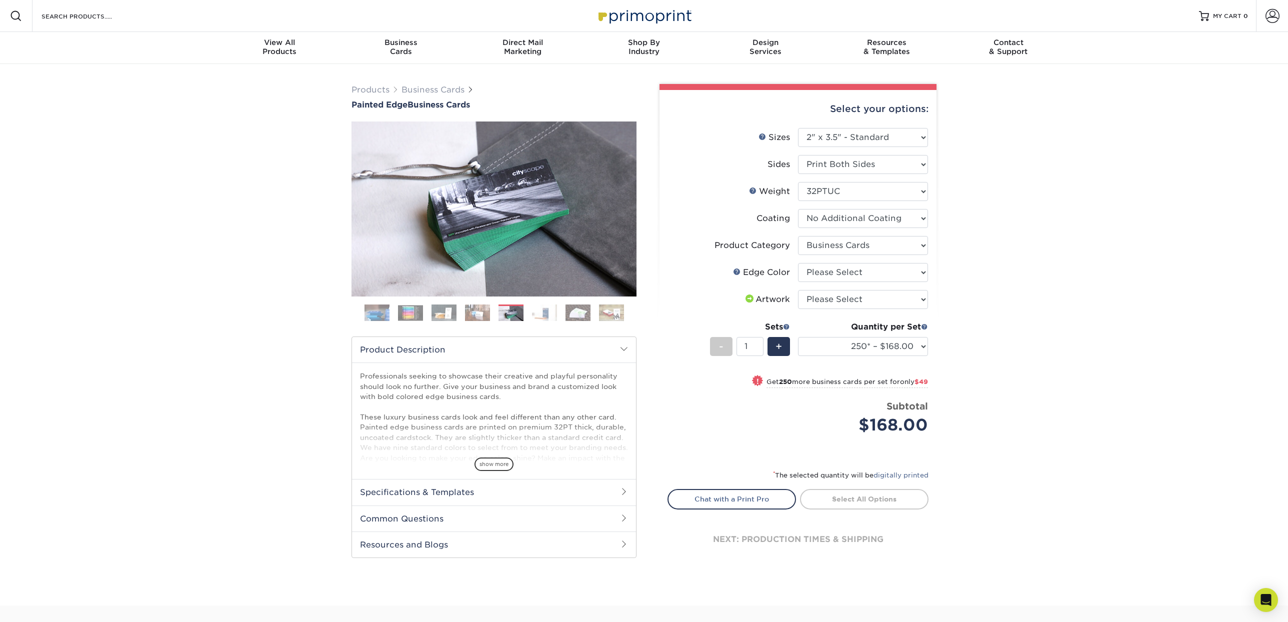
click at [540, 308] on img at bounding box center [544, 313] width 25 height 18
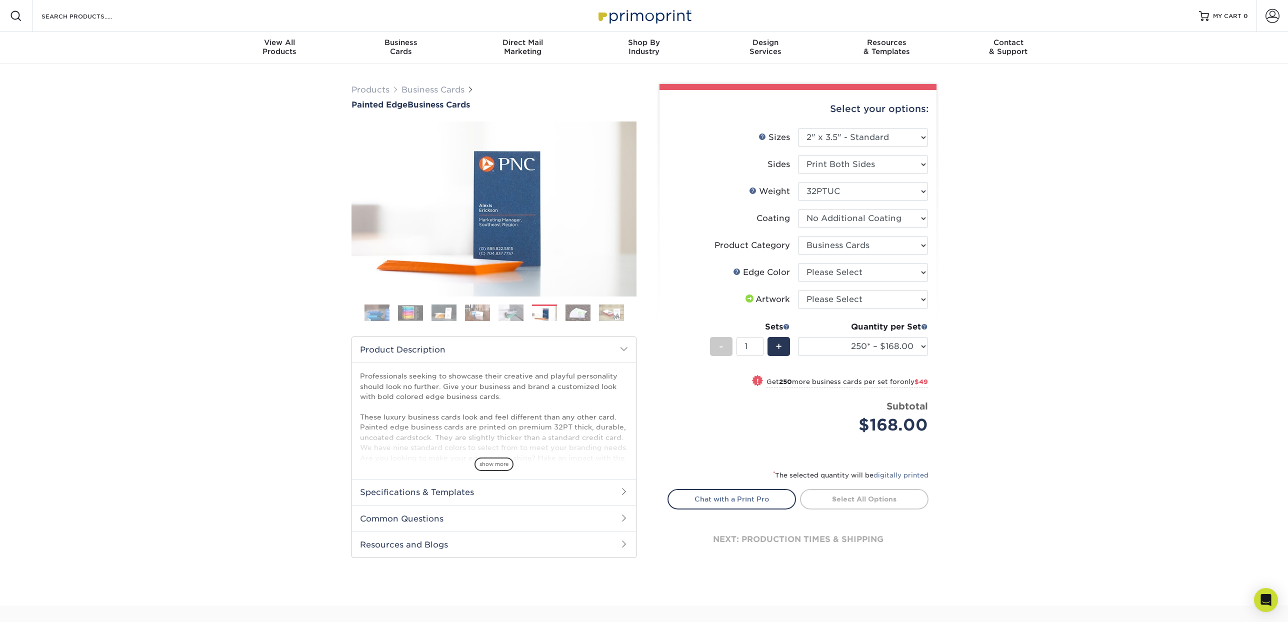
click at [568, 312] on img at bounding box center [578, 313] width 25 height 18
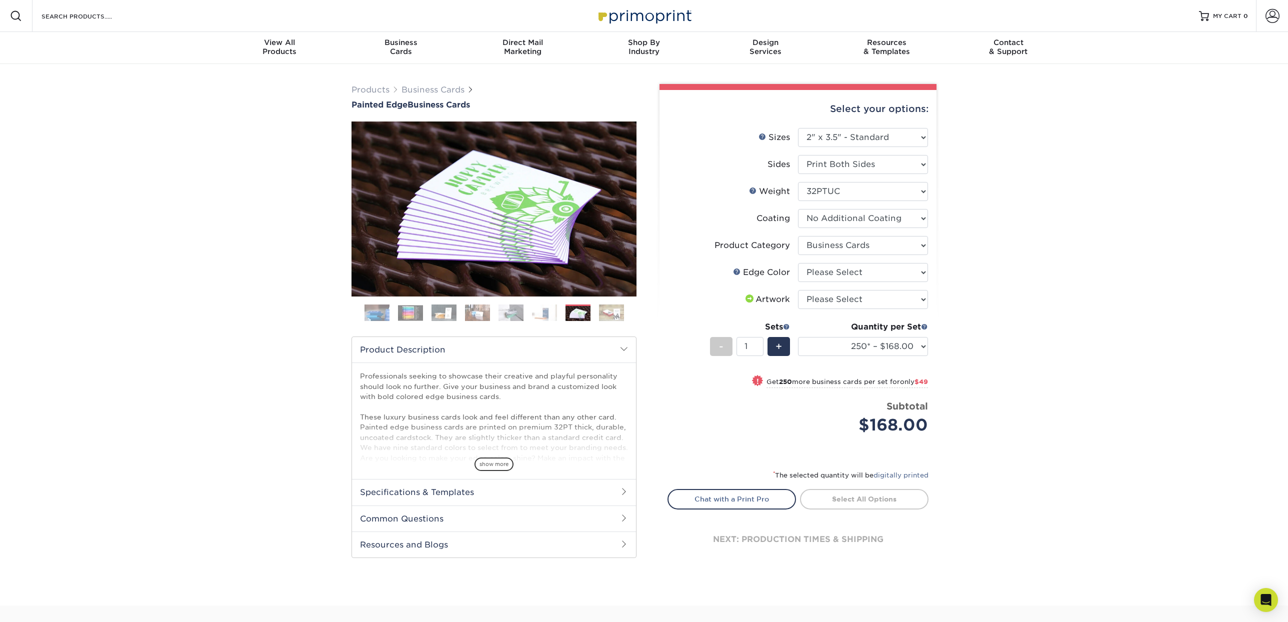
click at [604, 312] on img at bounding box center [611, 313] width 25 height 18
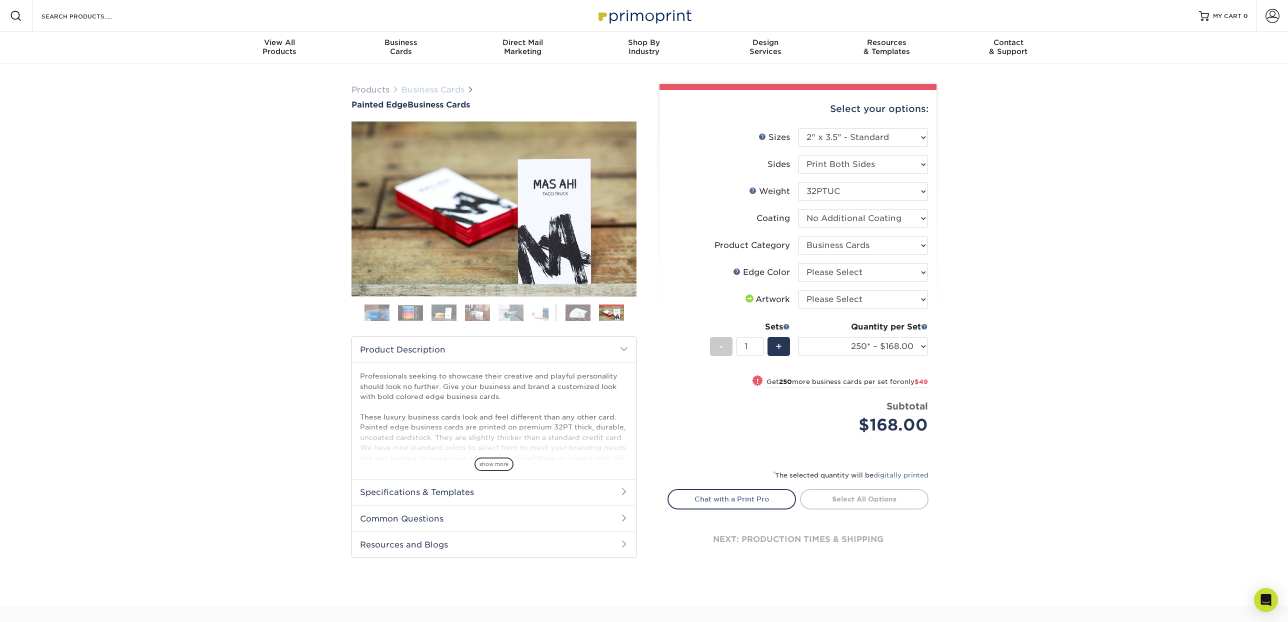
click at [415, 88] on link "Business Cards" at bounding box center [433, 90] width 63 height 10
click at [436, 89] on link "Business Cards" at bounding box center [433, 90] width 63 height 10
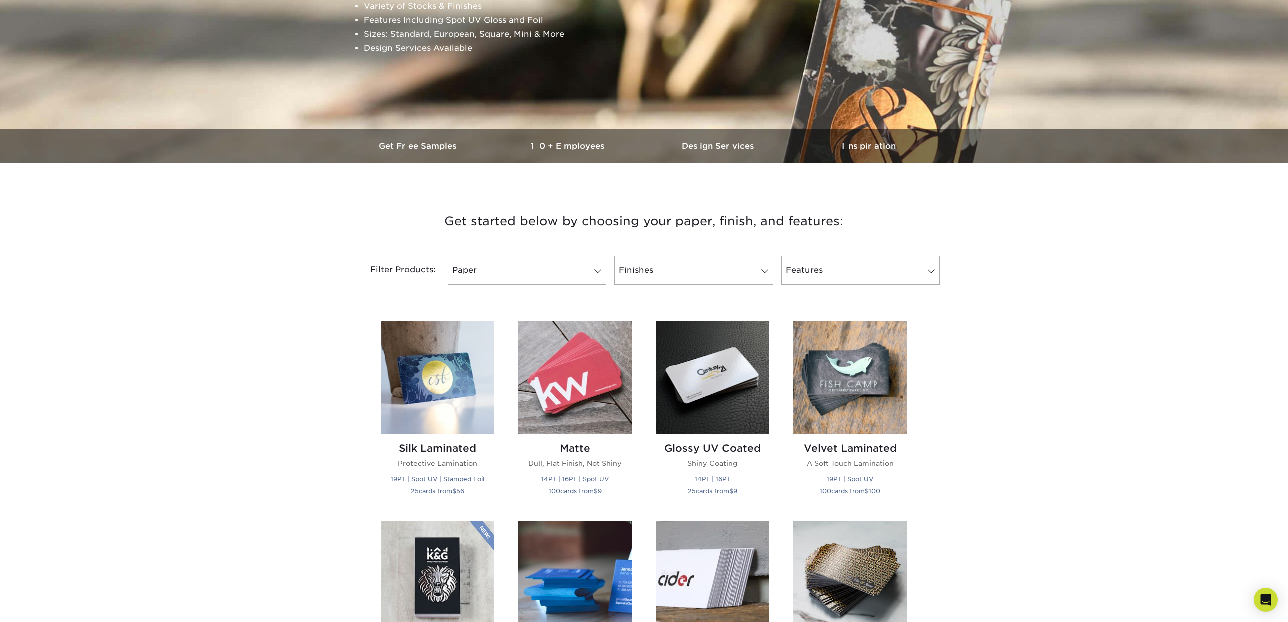
scroll to position [221, 0]
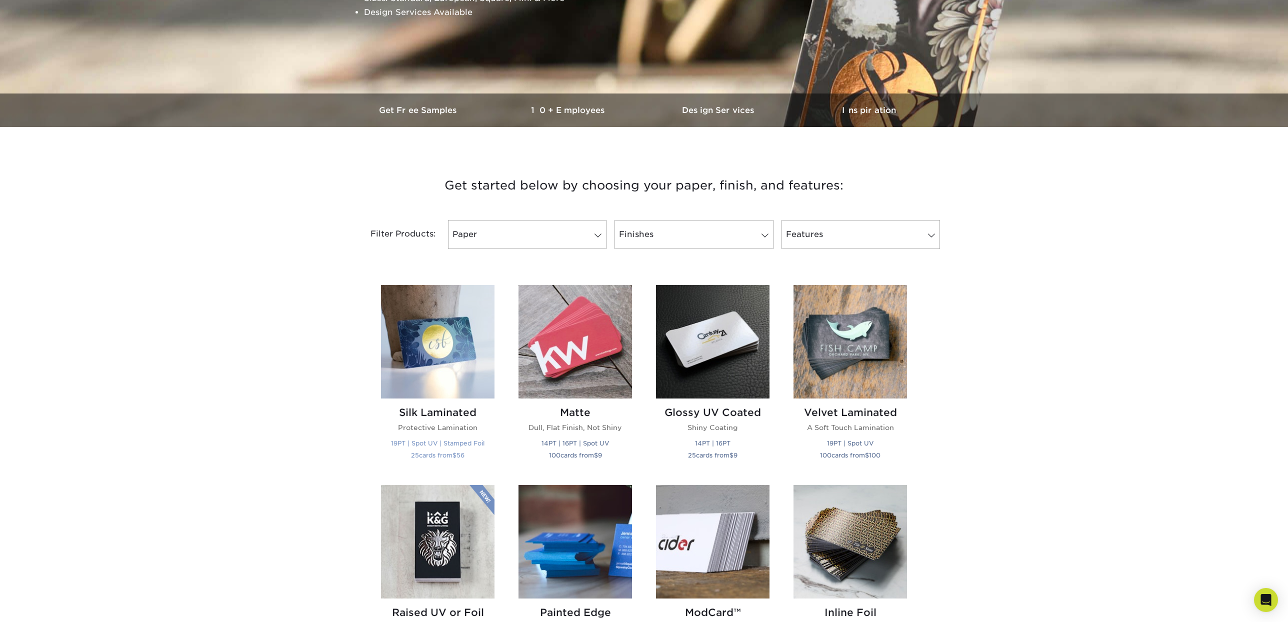
click at [395, 343] on img at bounding box center [438, 342] width 114 height 114
click at [427, 349] on img at bounding box center [438, 342] width 114 height 114
click at [458, 410] on h2 "Silk Laminated" at bounding box center [438, 413] width 114 height 12
click at [459, 358] on img at bounding box center [438, 342] width 114 height 114
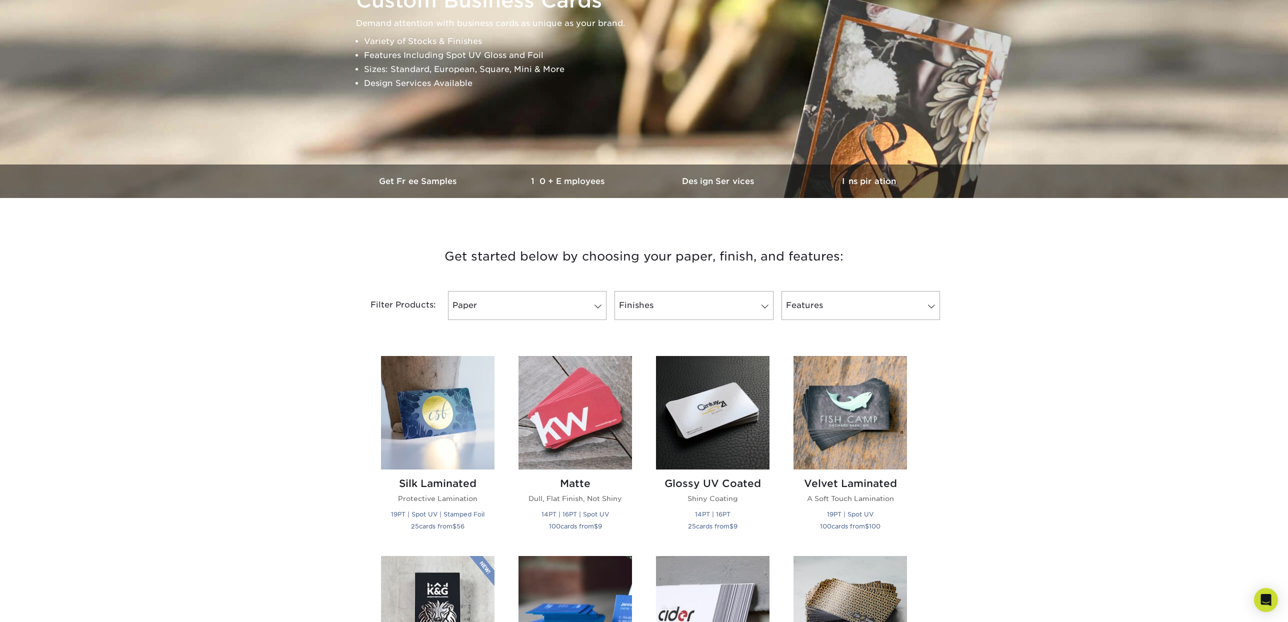
scroll to position [140, 0]
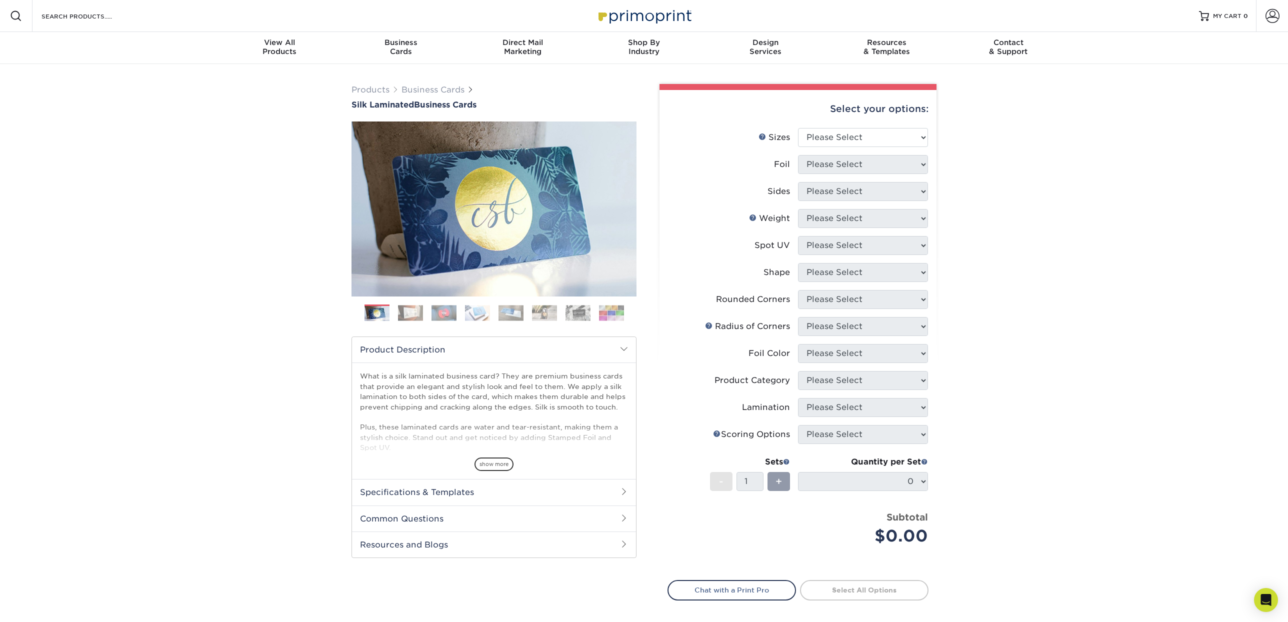
click at [405, 309] on img at bounding box center [410, 313] width 25 height 16
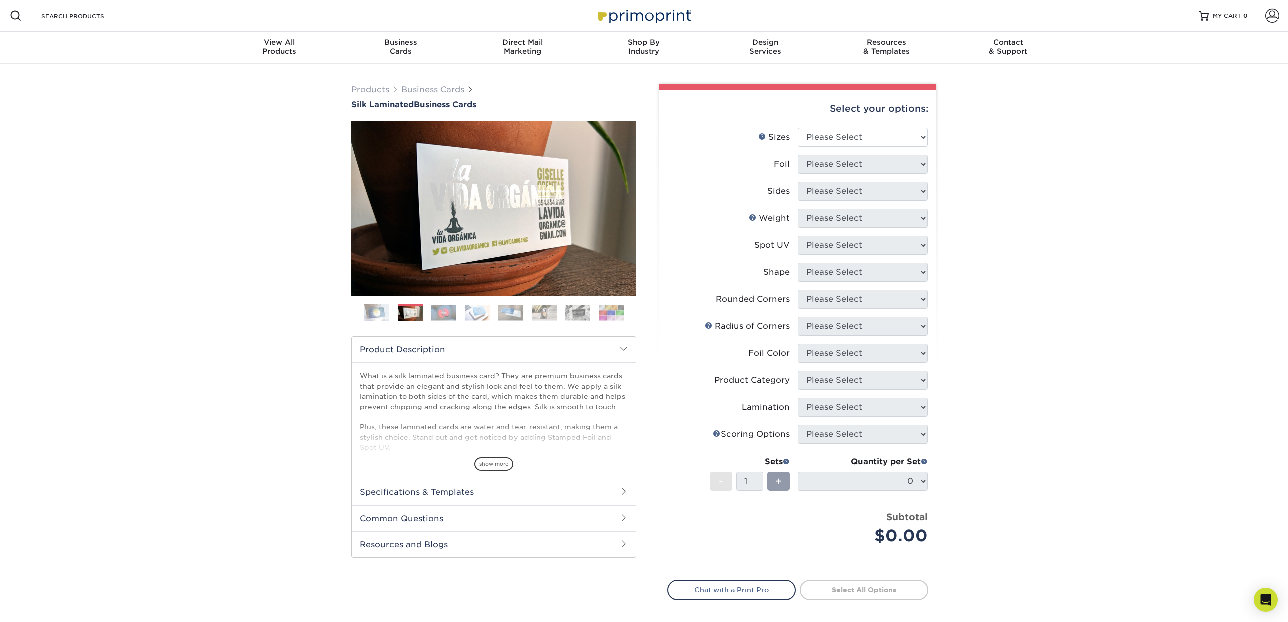
click at [436, 306] on img at bounding box center [444, 313] width 25 height 16
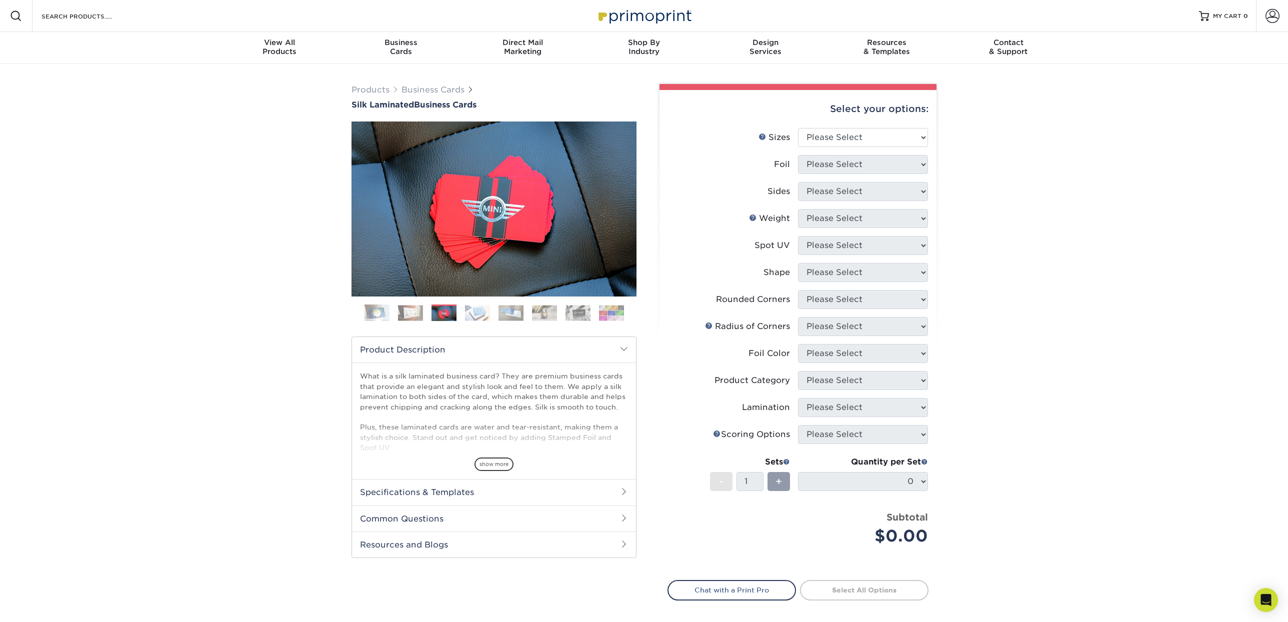
click at [469, 308] on img at bounding box center [477, 313] width 25 height 16
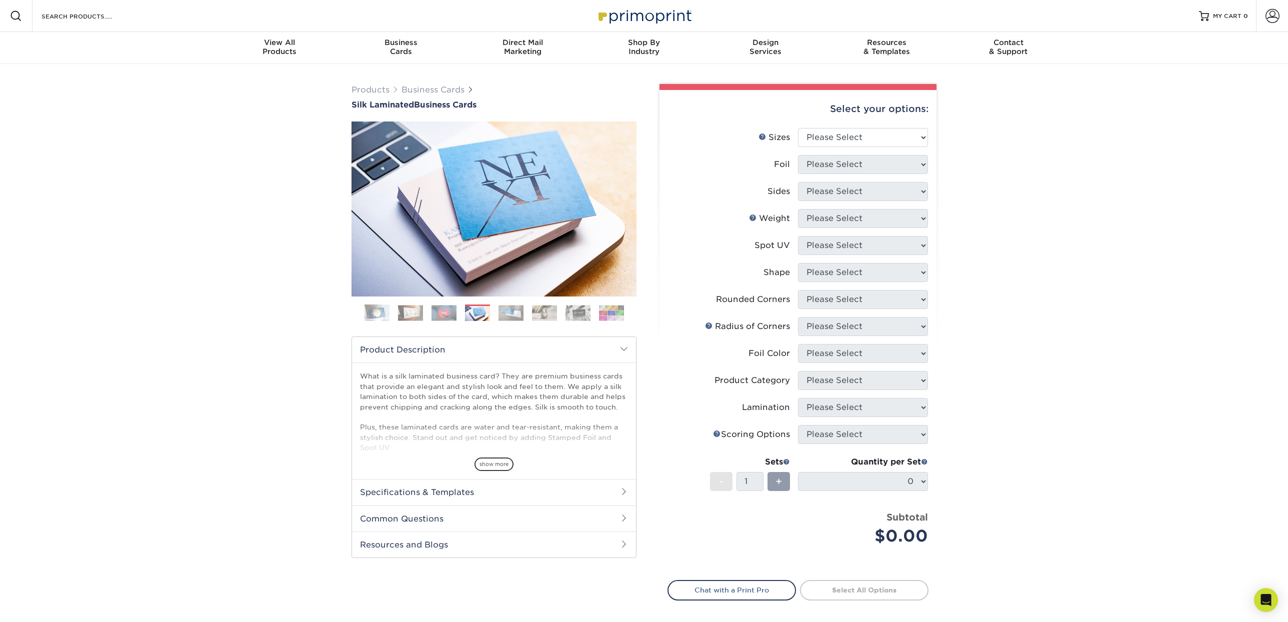
click at [509, 311] on img at bounding box center [511, 313] width 25 height 16
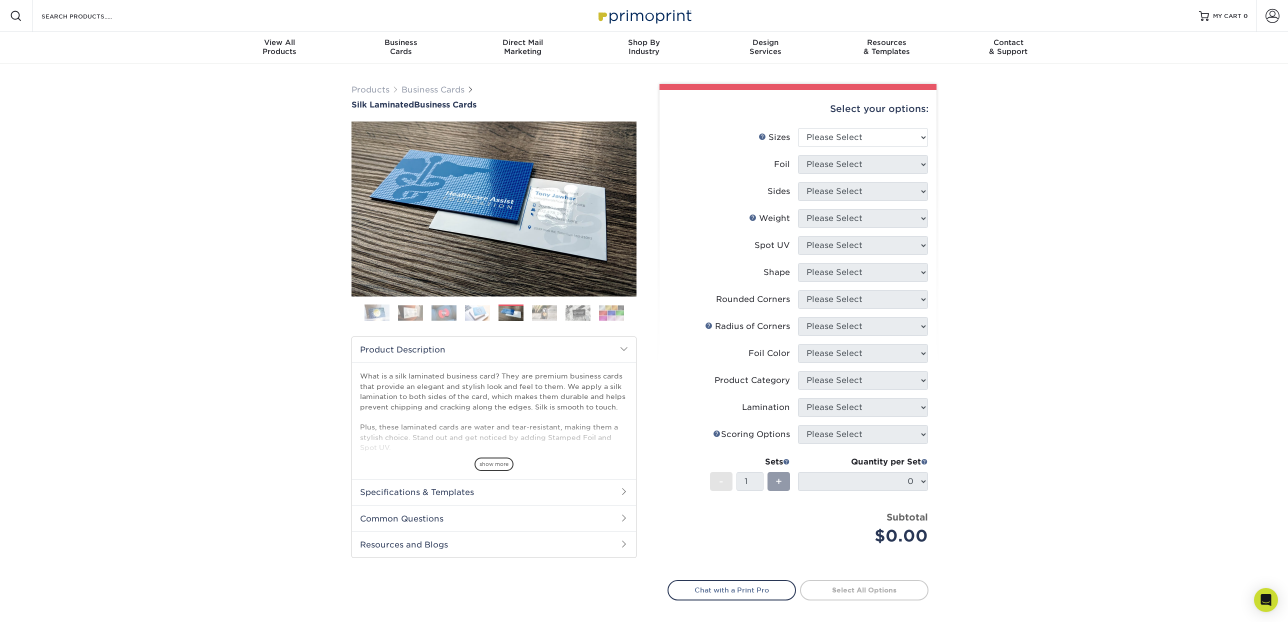
click at [536, 310] on img at bounding box center [544, 313] width 25 height 16
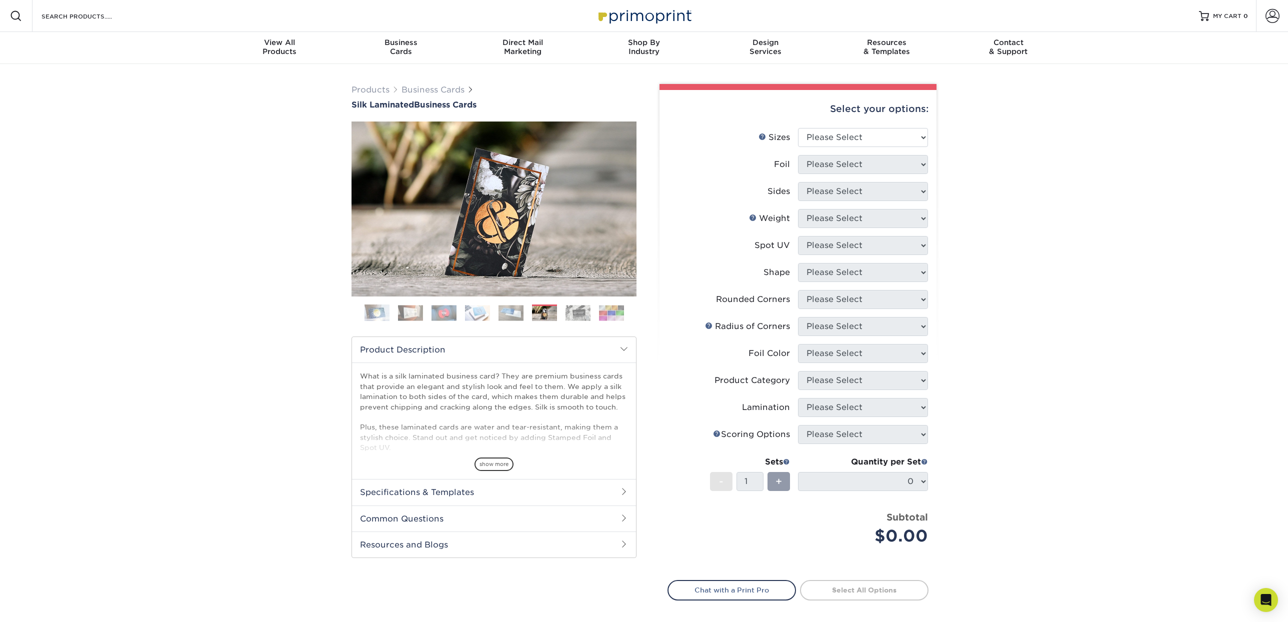
click at [572, 311] on img at bounding box center [578, 313] width 25 height 16
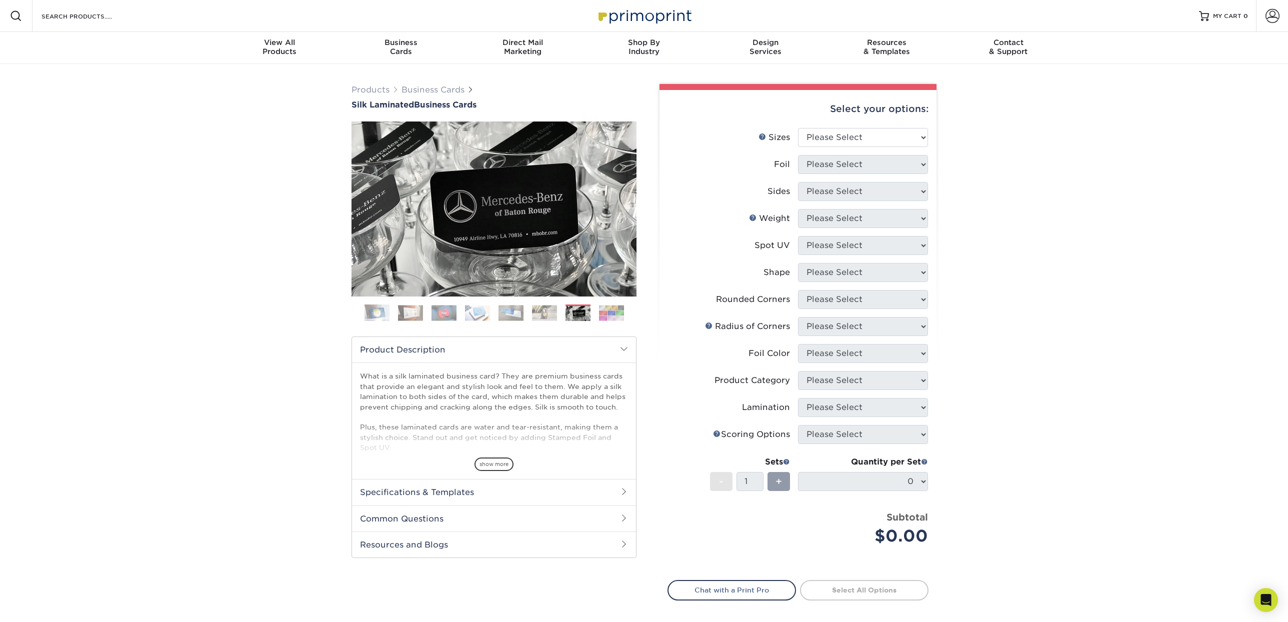
click at [610, 311] on img at bounding box center [611, 313] width 25 height 16
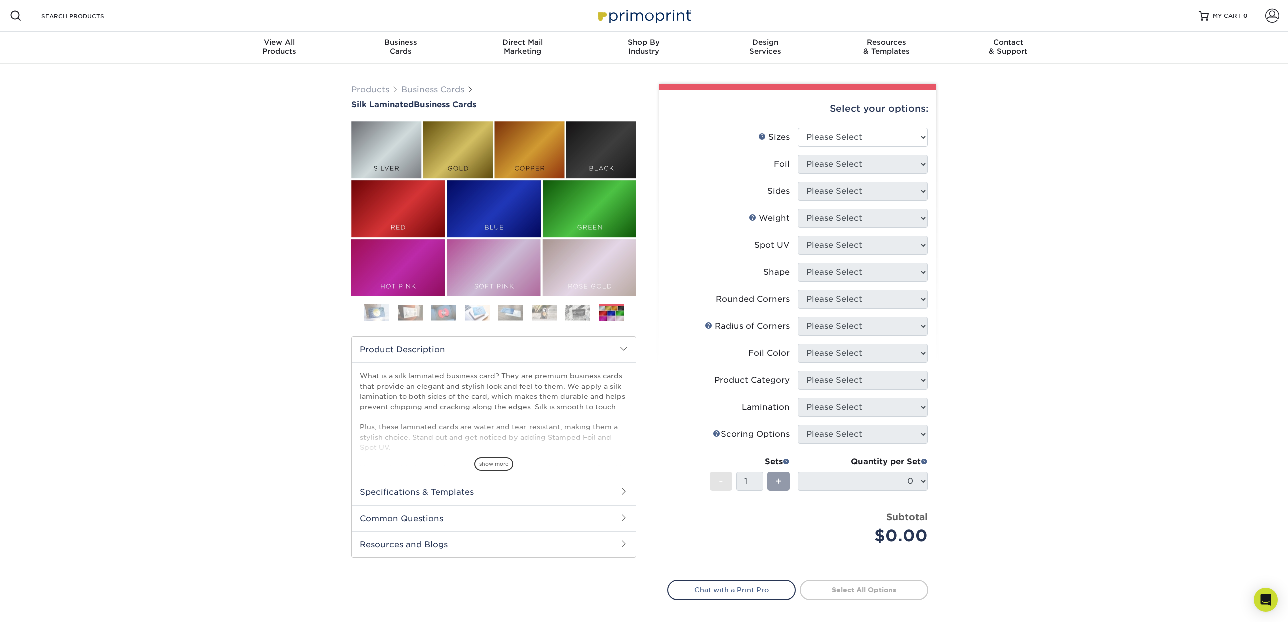
click at [583, 314] on img at bounding box center [578, 313] width 25 height 16
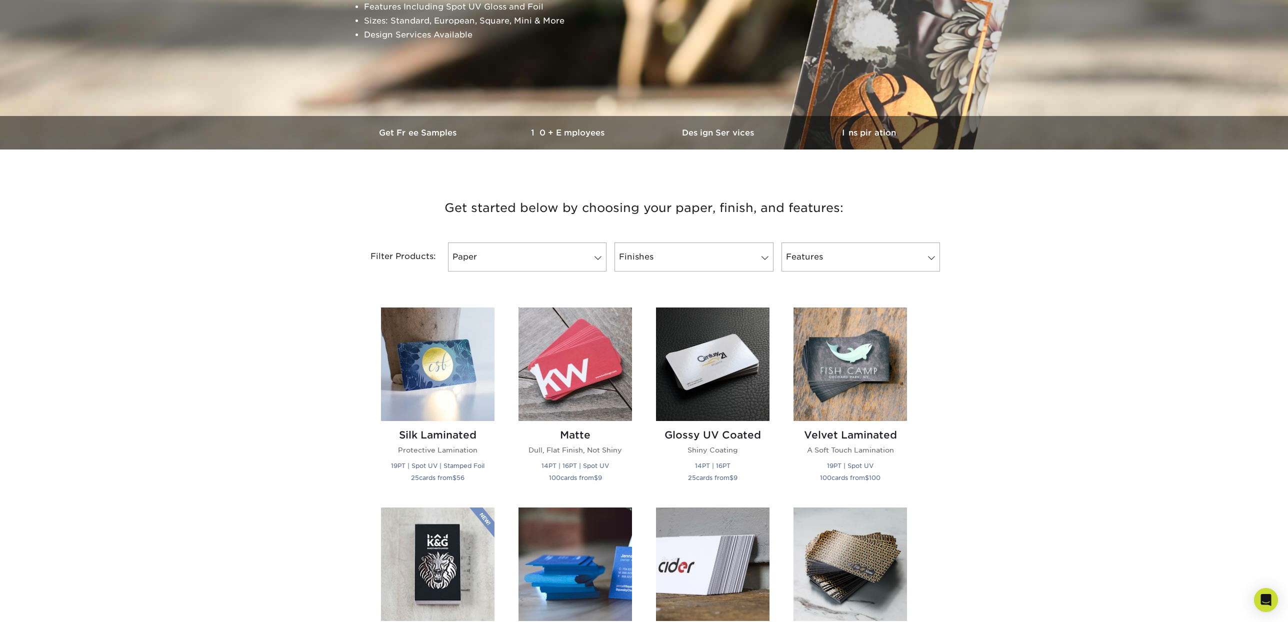
scroll to position [199, 0]
click at [550, 377] on img at bounding box center [576, 364] width 114 height 114
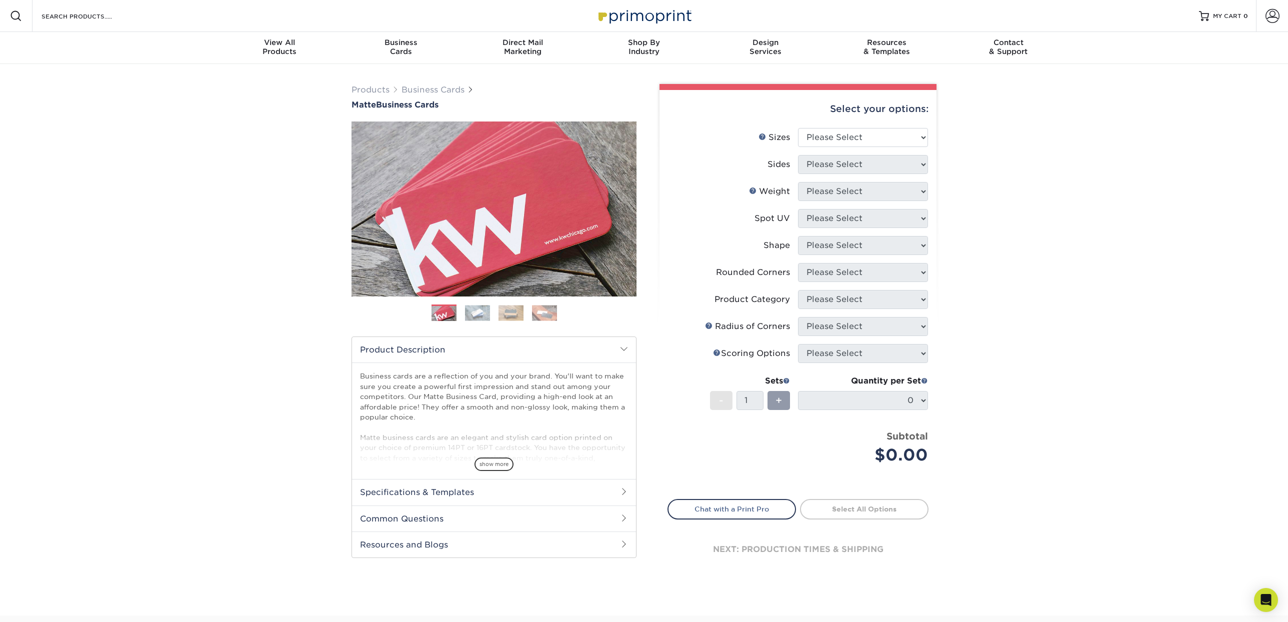
click at [486, 318] on img at bounding box center [477, 313] width 25 height 16
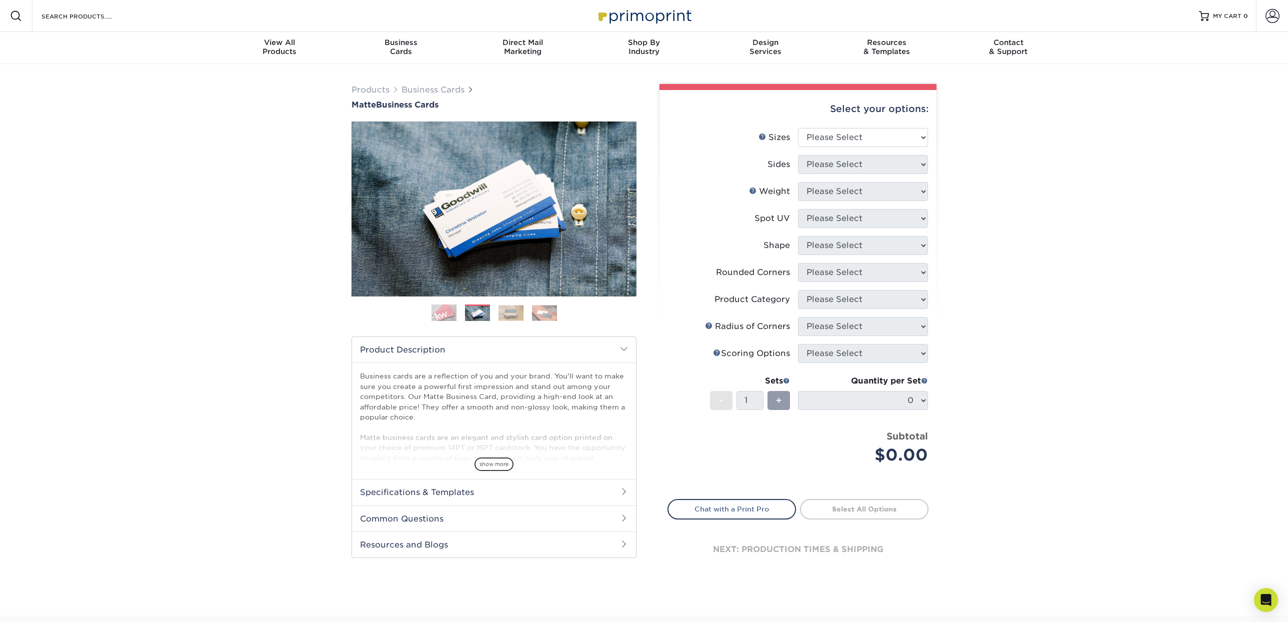
click at [501, 316] on img at bounding box center [511, 313] width 25 height 16
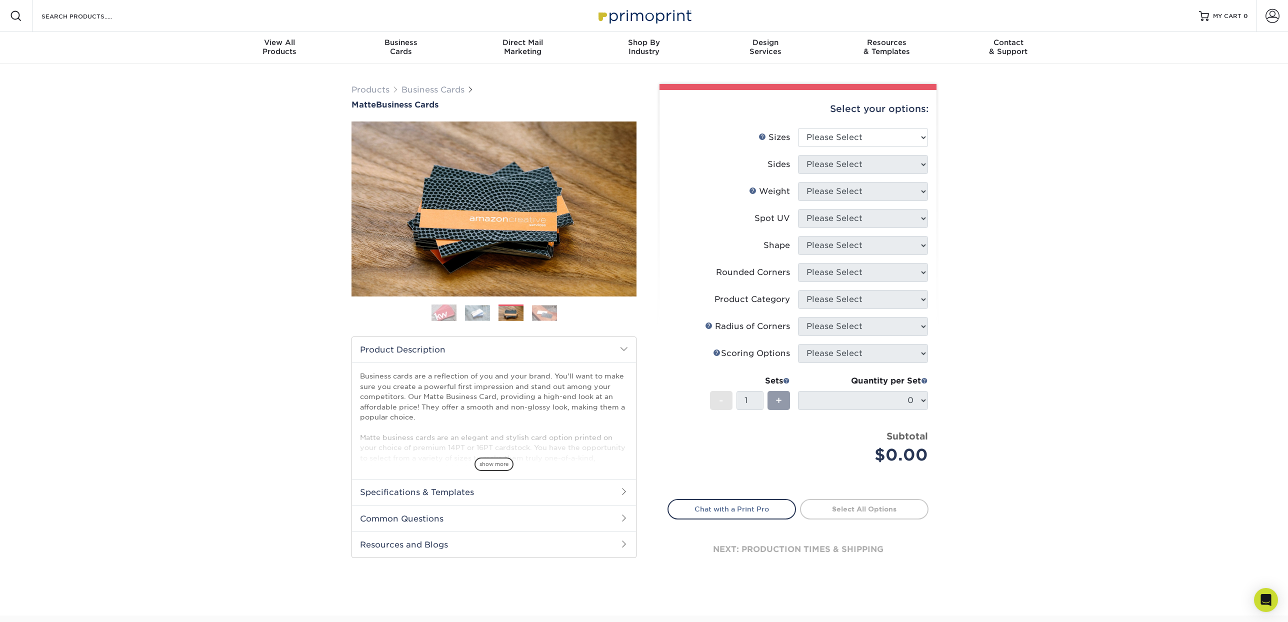
click at [540, 315] on img at bounding box center [544, 313] width 25 height 16
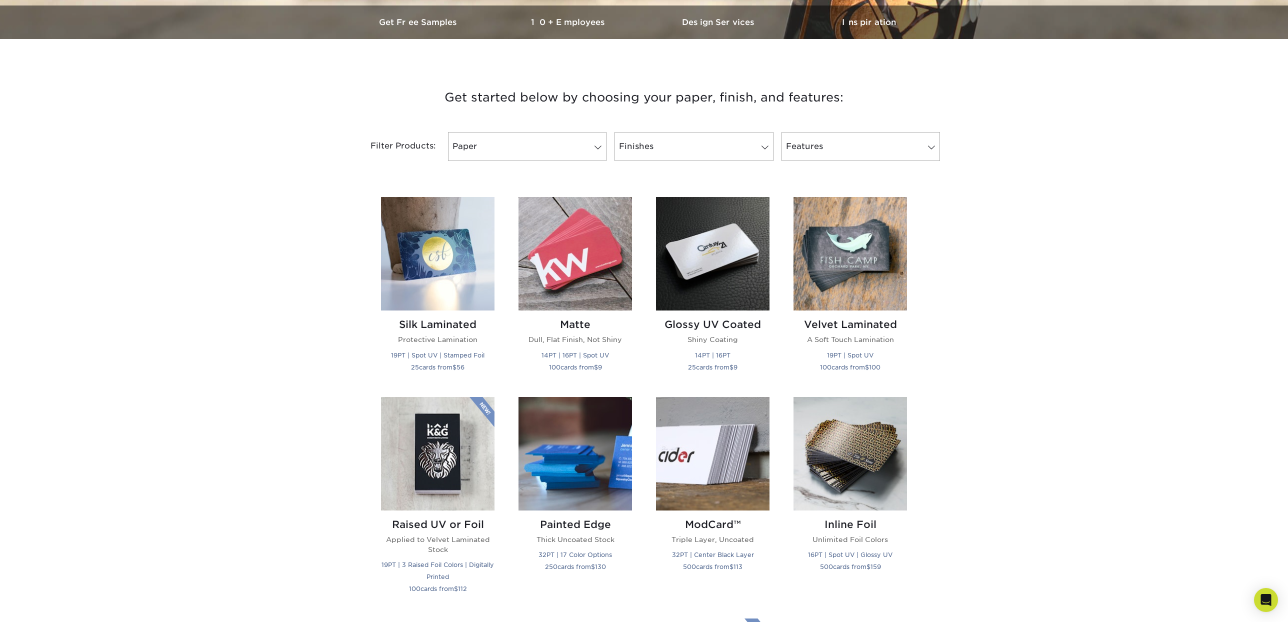
scroll to position [311, 0]
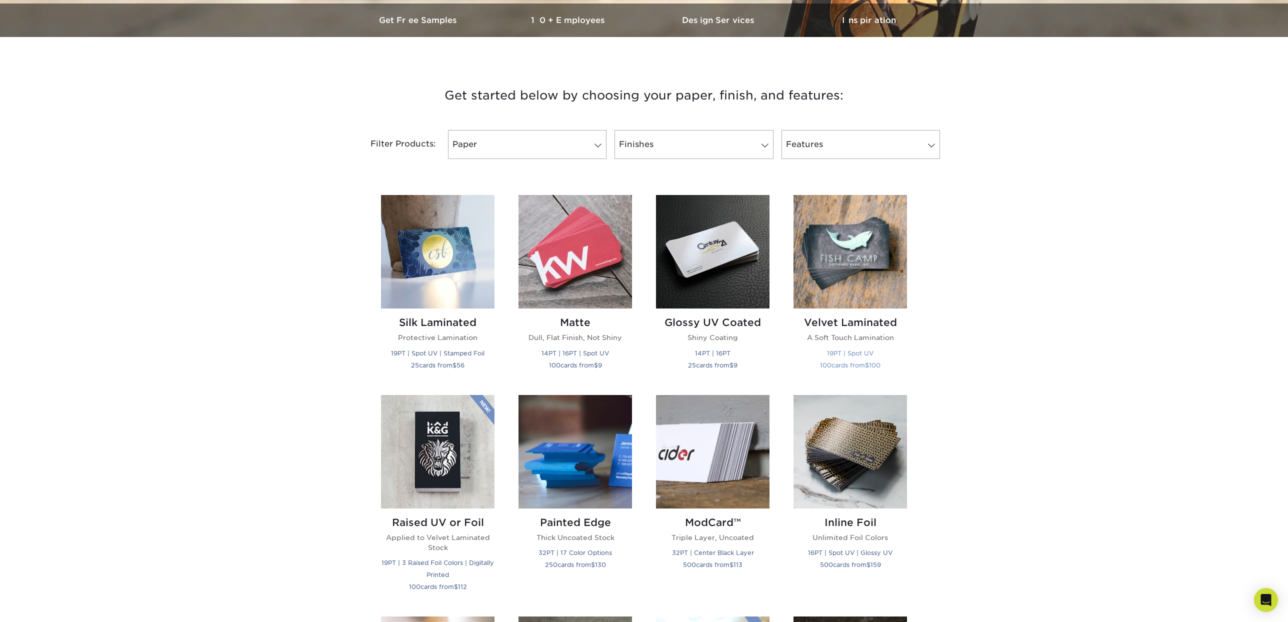
click at [854, 280] on img at bounding box center [851, 252] width 114 height 114
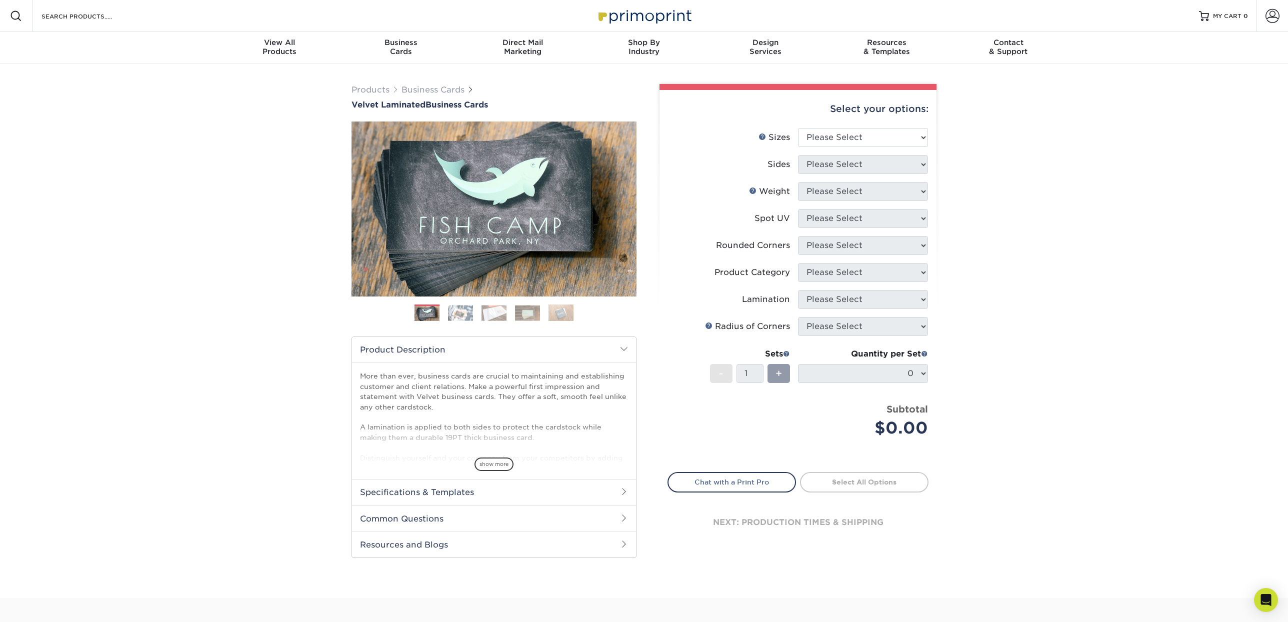
click at [456, 313] on img at bounding box center [460, 313] width 25 height 16
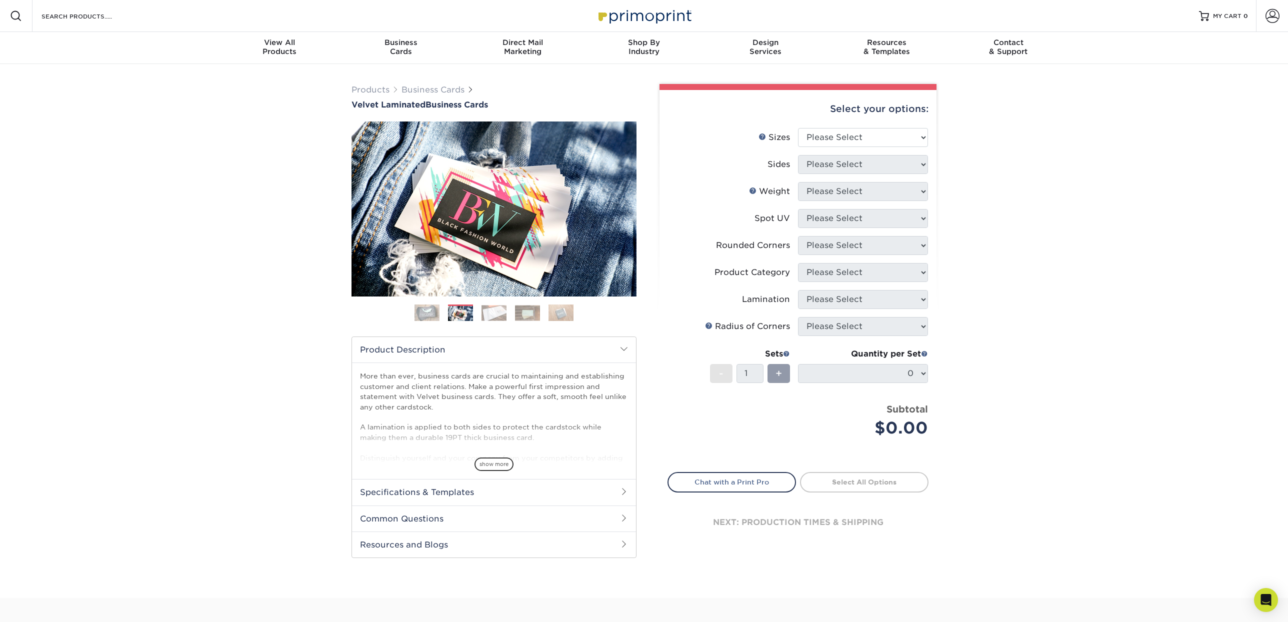
click at [496, 315] on img at bounding box center [494, 313] width 25 height 16
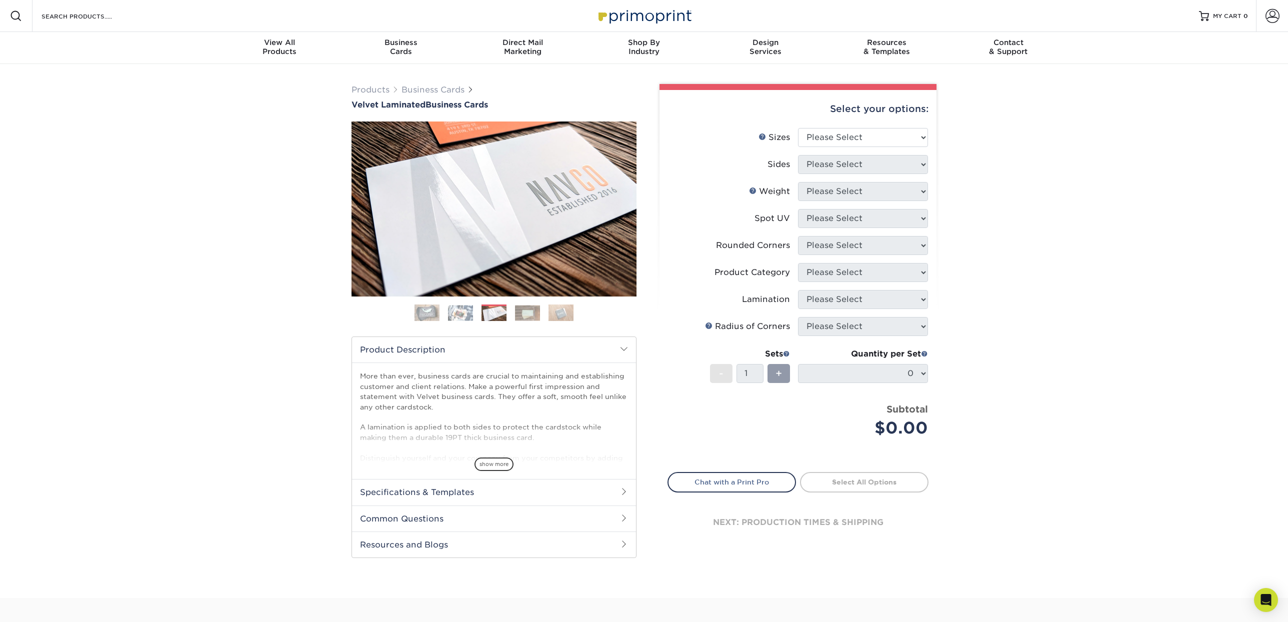
click at [528, 313] on img at bounding box center [527, 313] width 25 height 16
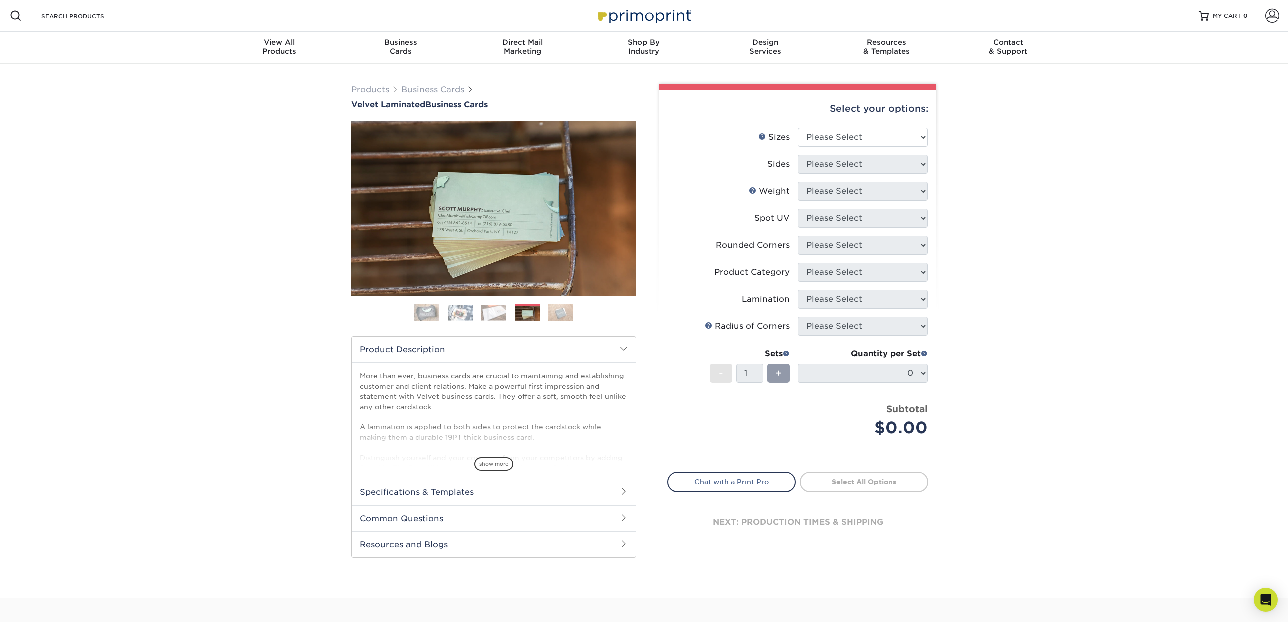
click at [565, 309] on img at bounding box center [561, 313] width 25 height 18
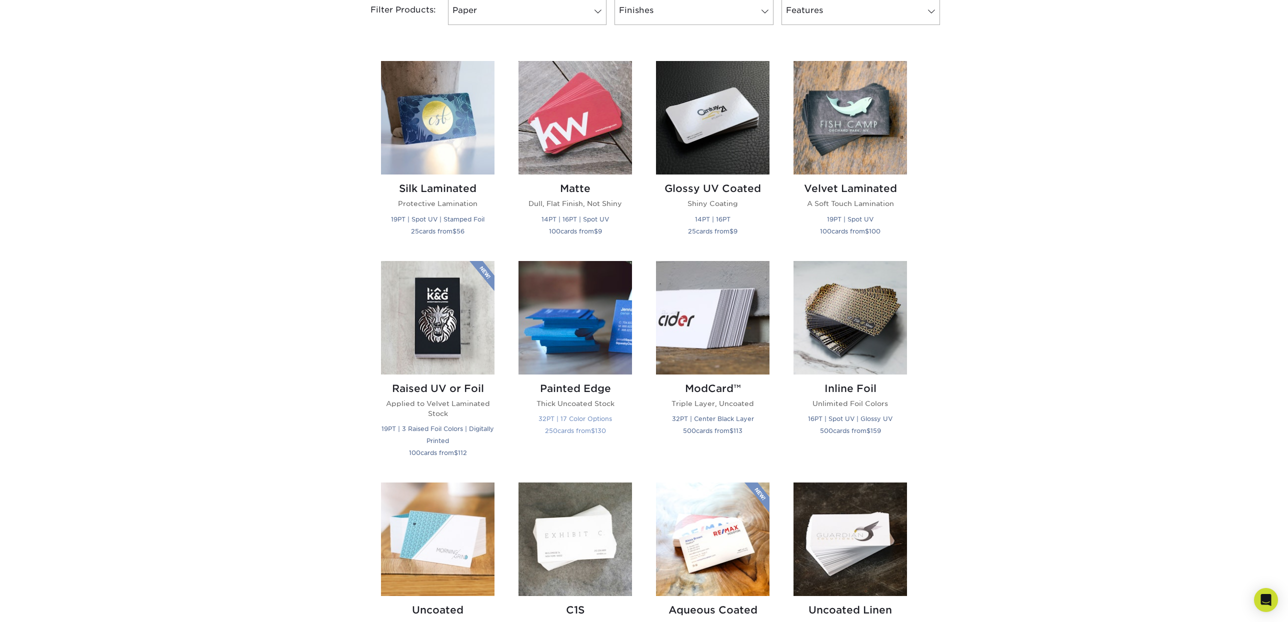
scroll to position [457, 0]
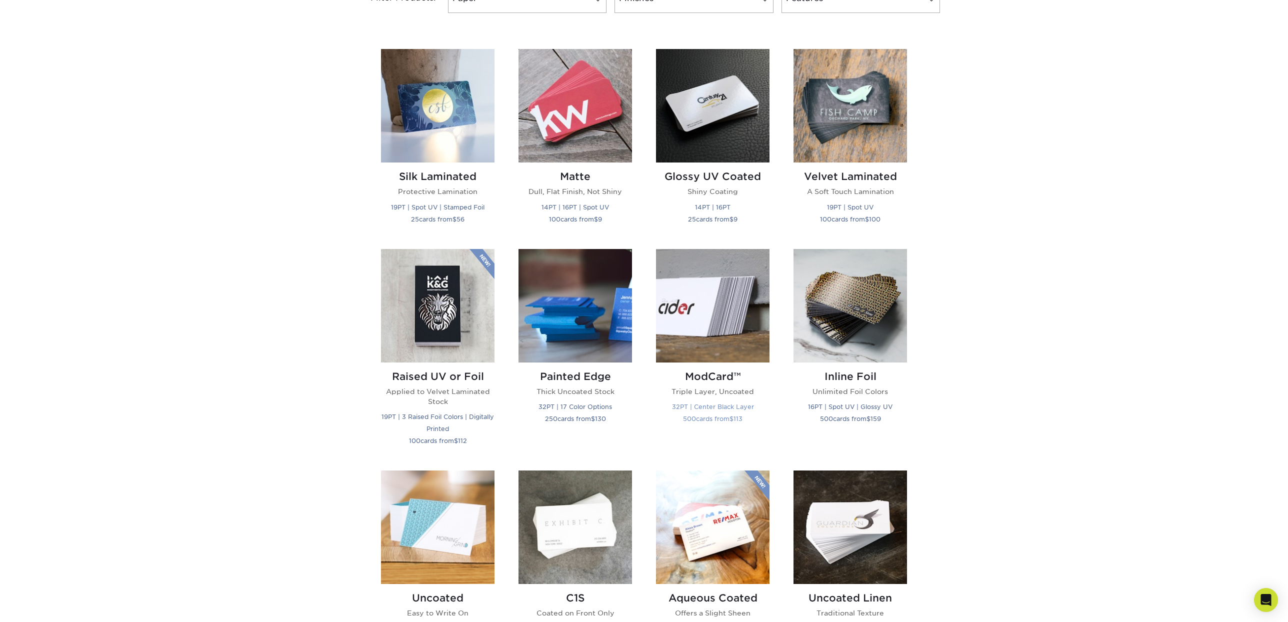
click at [703, 331] on img at bounding box center [713, 306] width 114 height 114
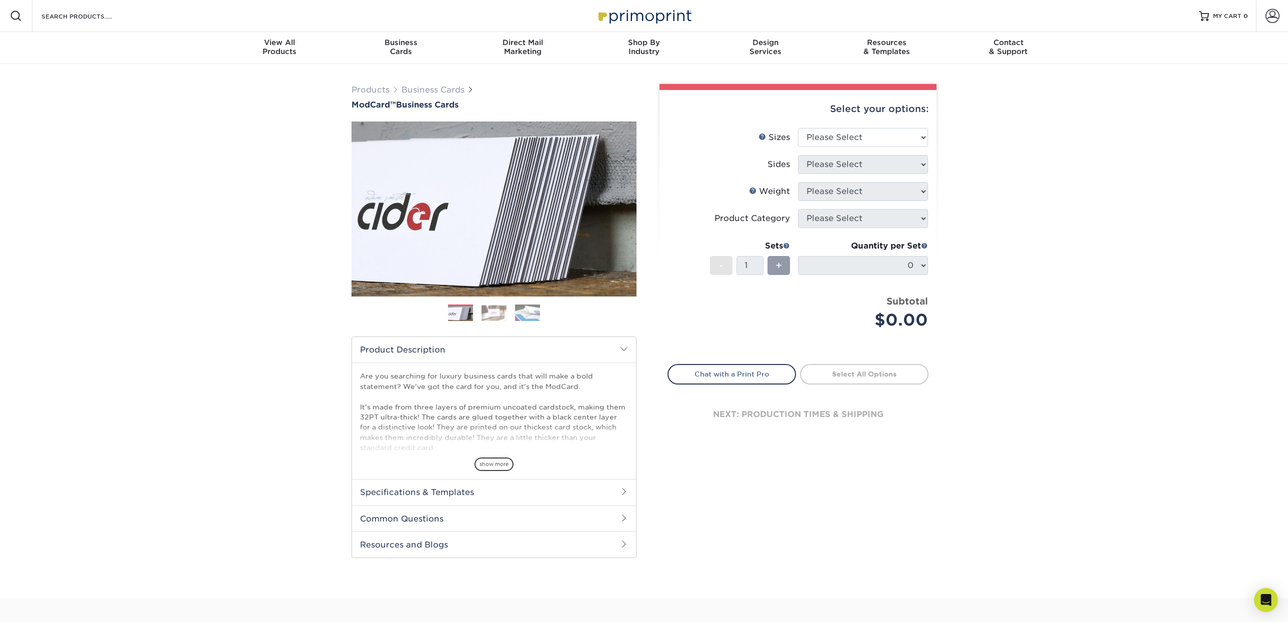
click at [497, 312] on img at bounding box center [494, 313] width 25 height 16
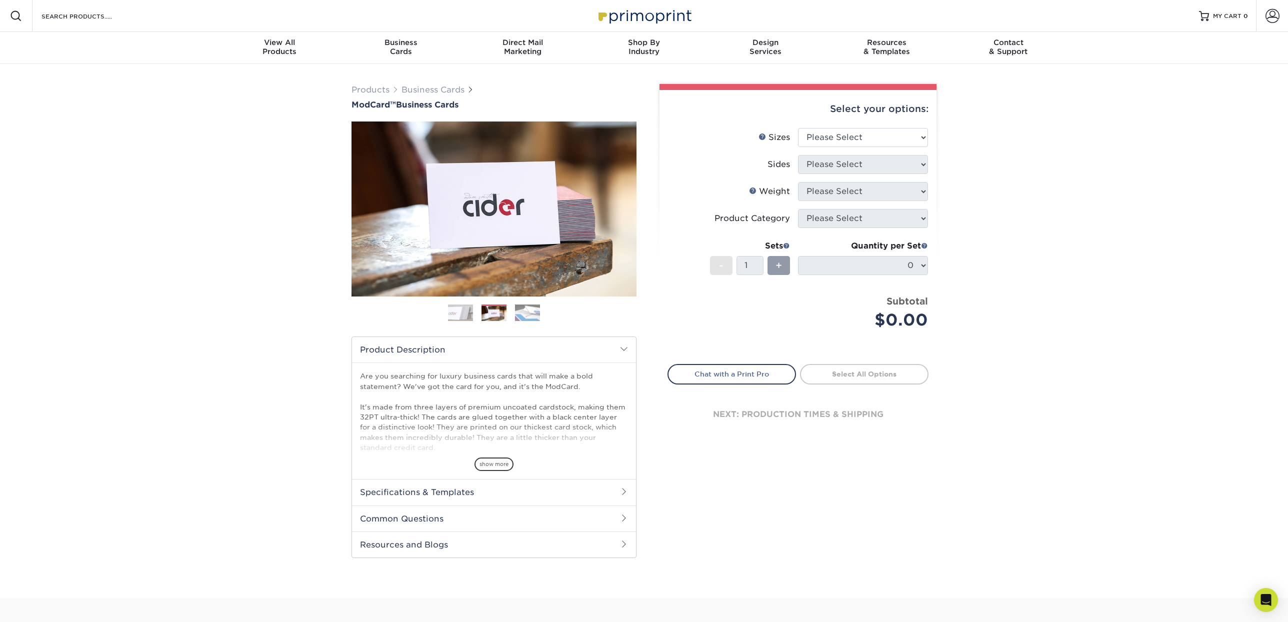
click at [524, 312] on img at bounding box center [527, 313] width 25 height 18
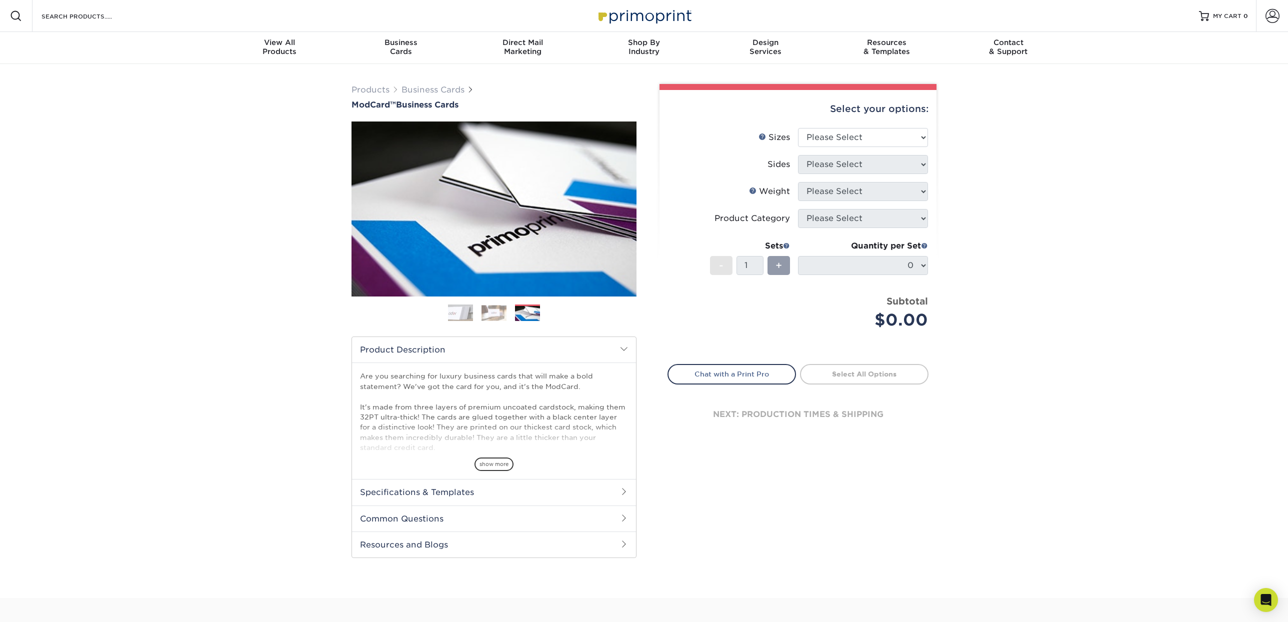
click at [493, 313] on img at bounding box center [494, 313] width 25 height 16
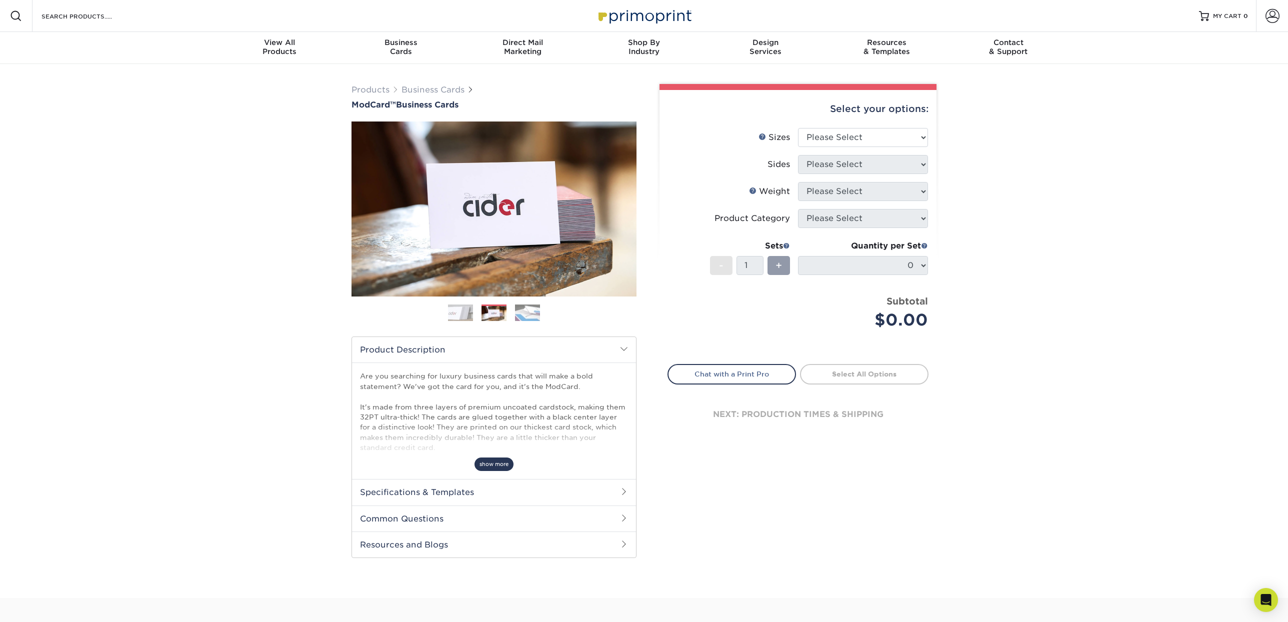
click at [505, 463] on span "show more" at bounding box center [494, 465] width 39 height 14
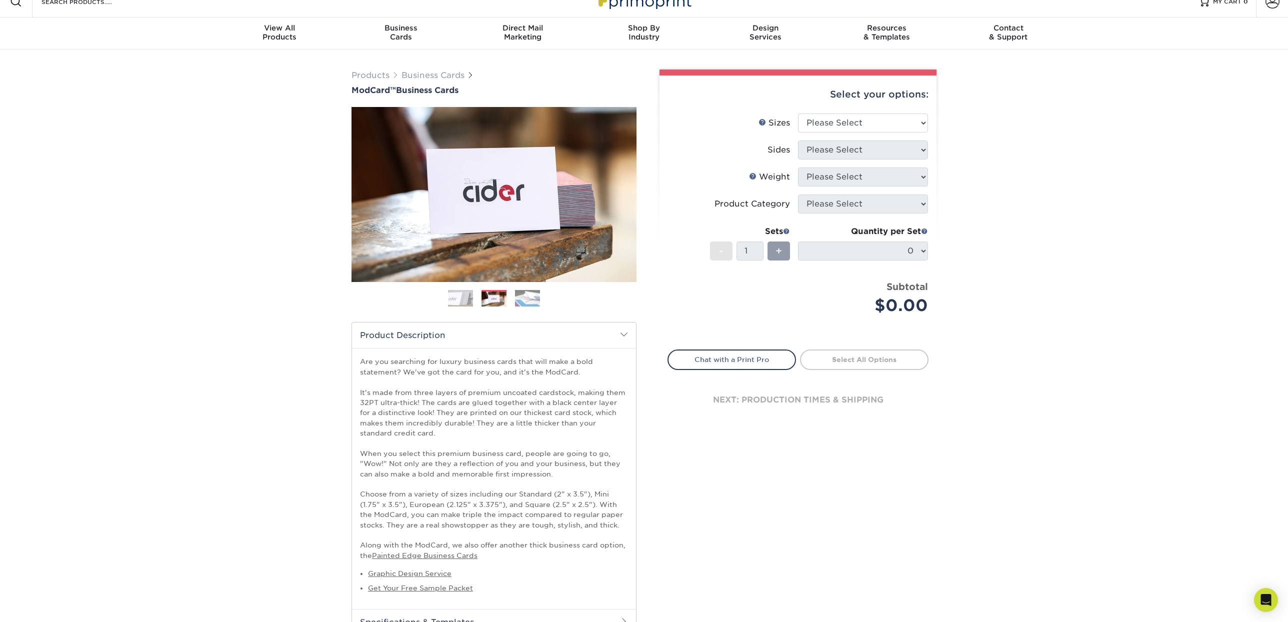
scroll to position [25, 0]
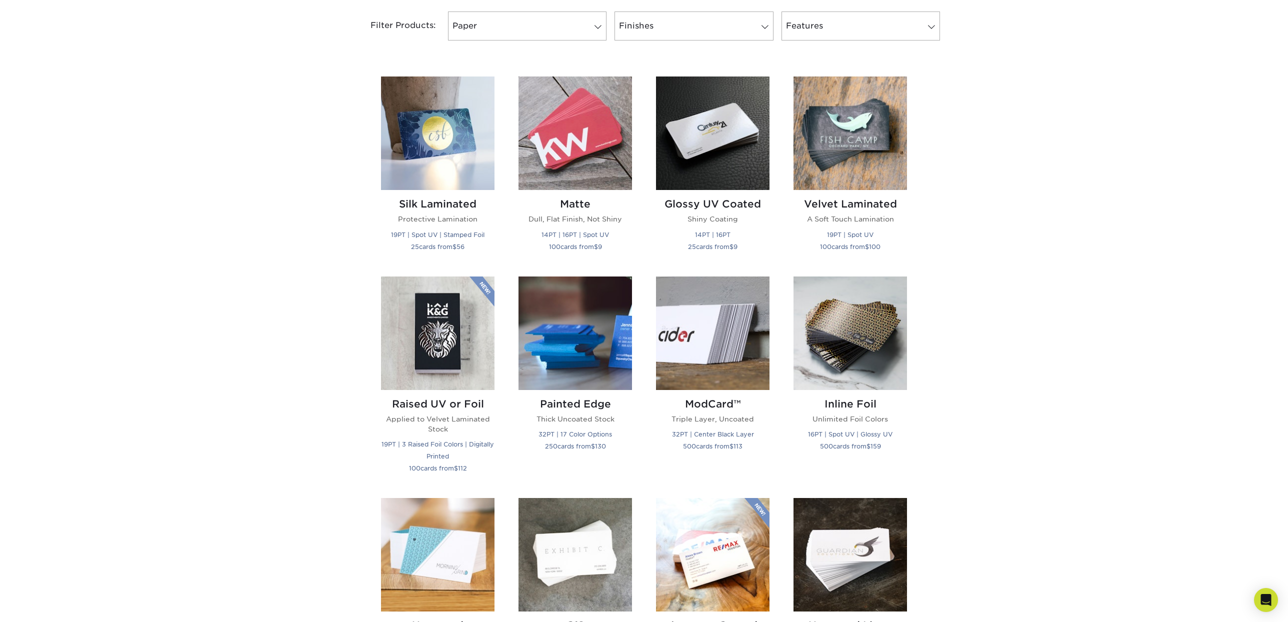
scroll to position [422, 0]
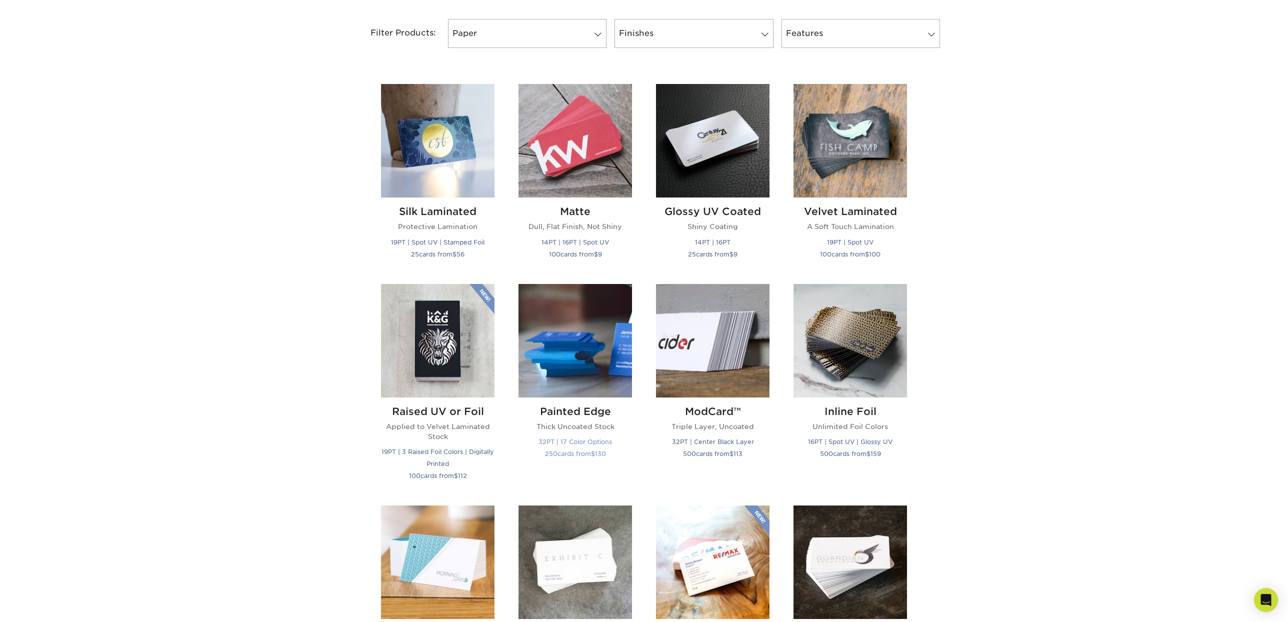
click at [573, 364] on img at bounding box center [576, 341] width 114 height 114
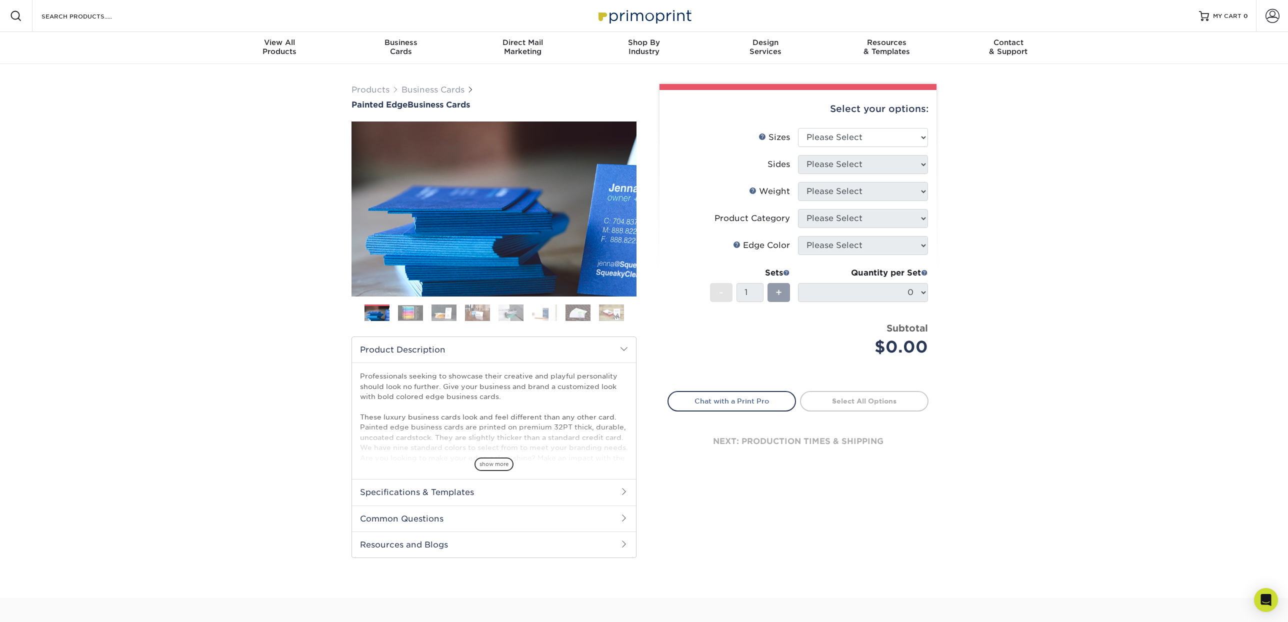
click at [409, 313] on img at bounding box center [410, 313] width 25 height 16
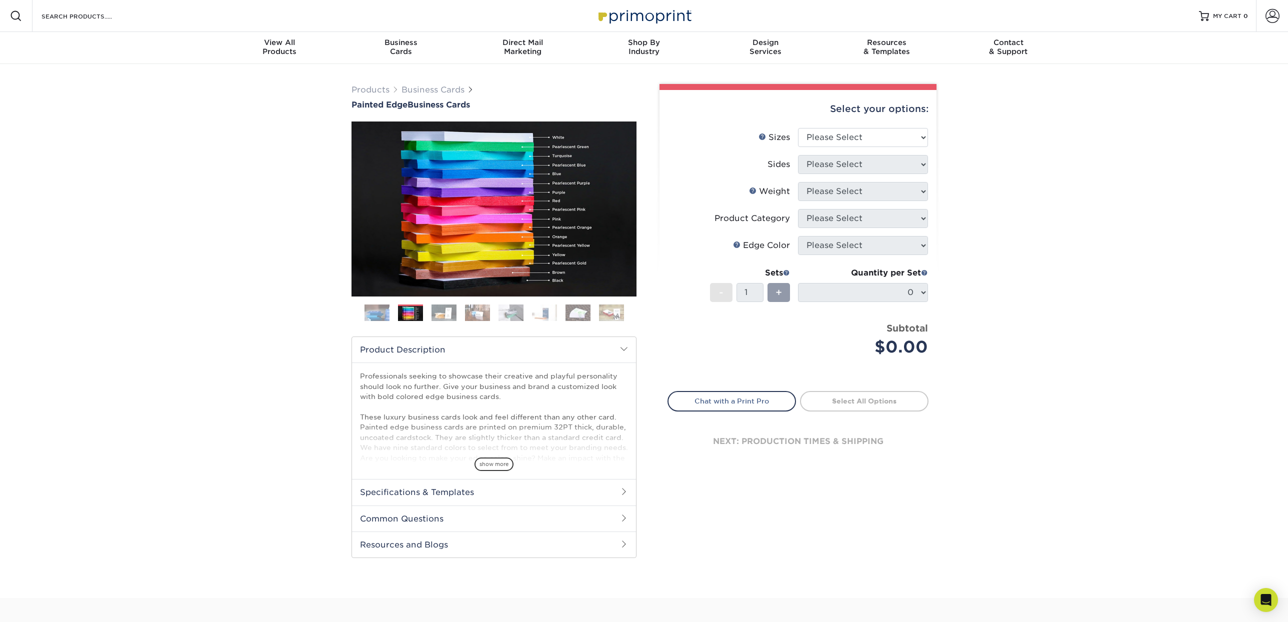
click at [449, 313] on img at bounding box center [444, 313] width 25 height 18
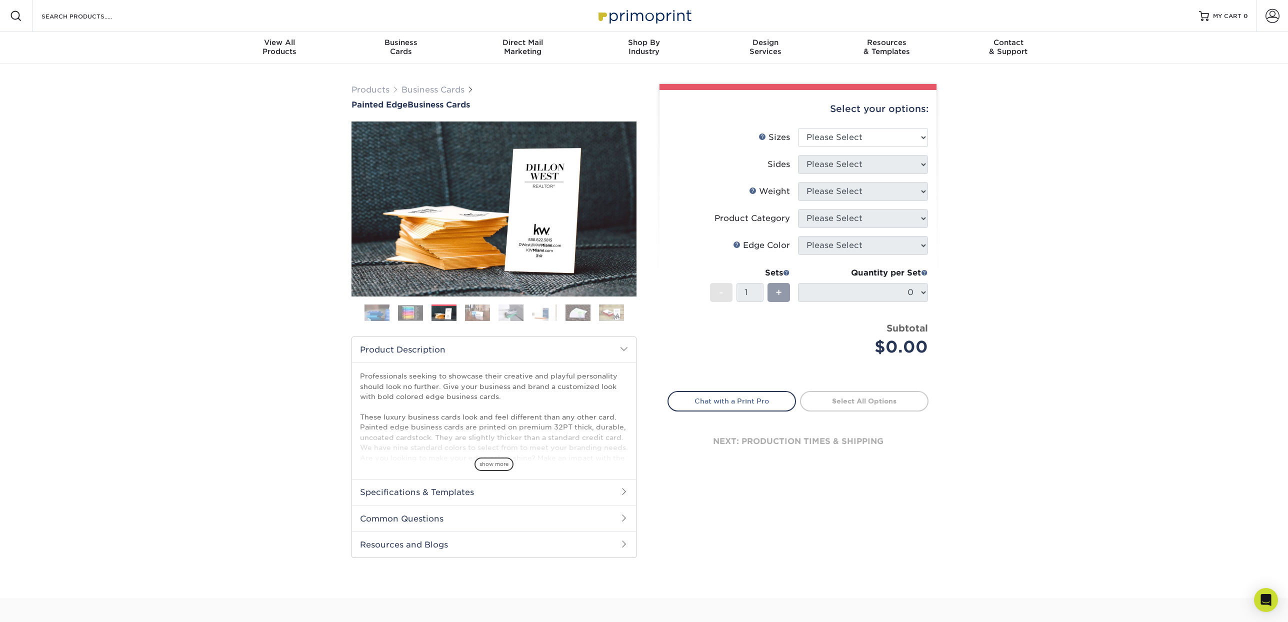
click at [477, 311] on img at bounding box center [477, 313] width 25 height 18
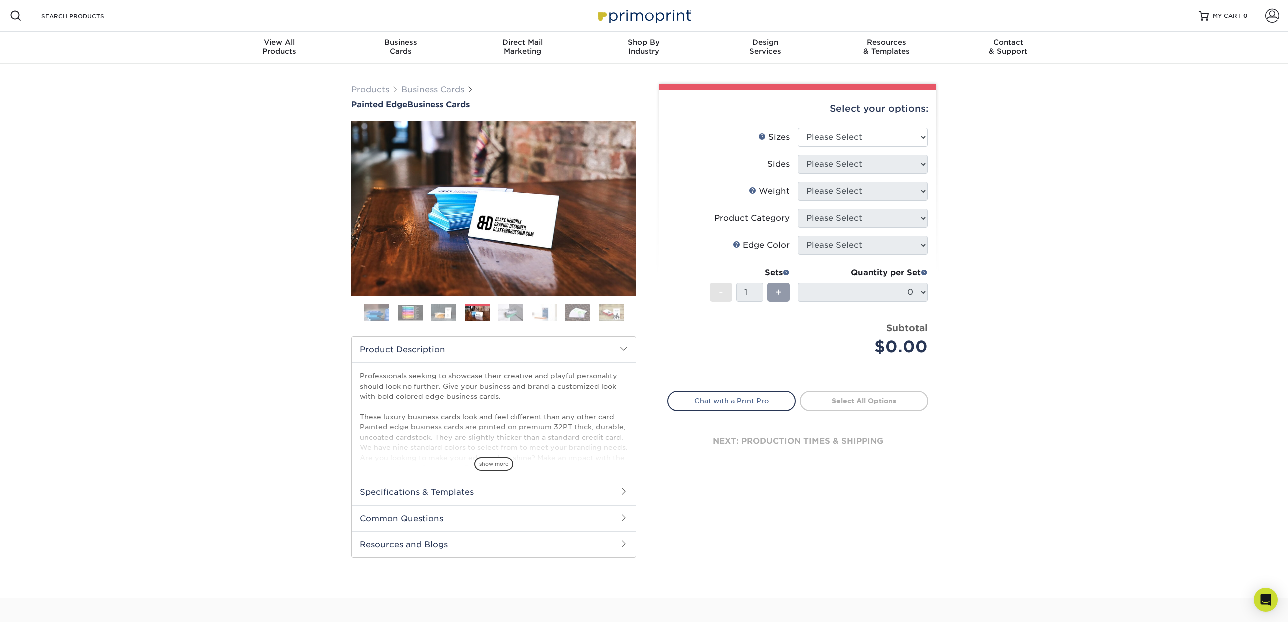
click at [507, 312] on img at bounding box center [511, 313] width 25 height 18
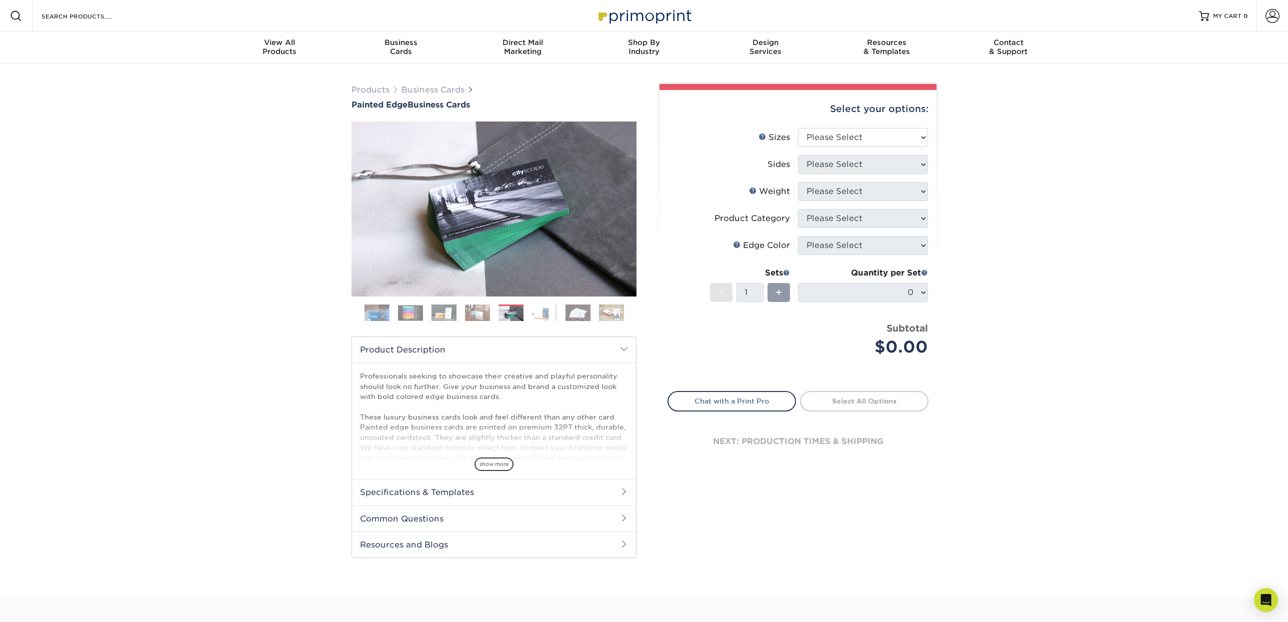
click at [542, 313] on img at bounding box center [544, 313] width 25 height 18
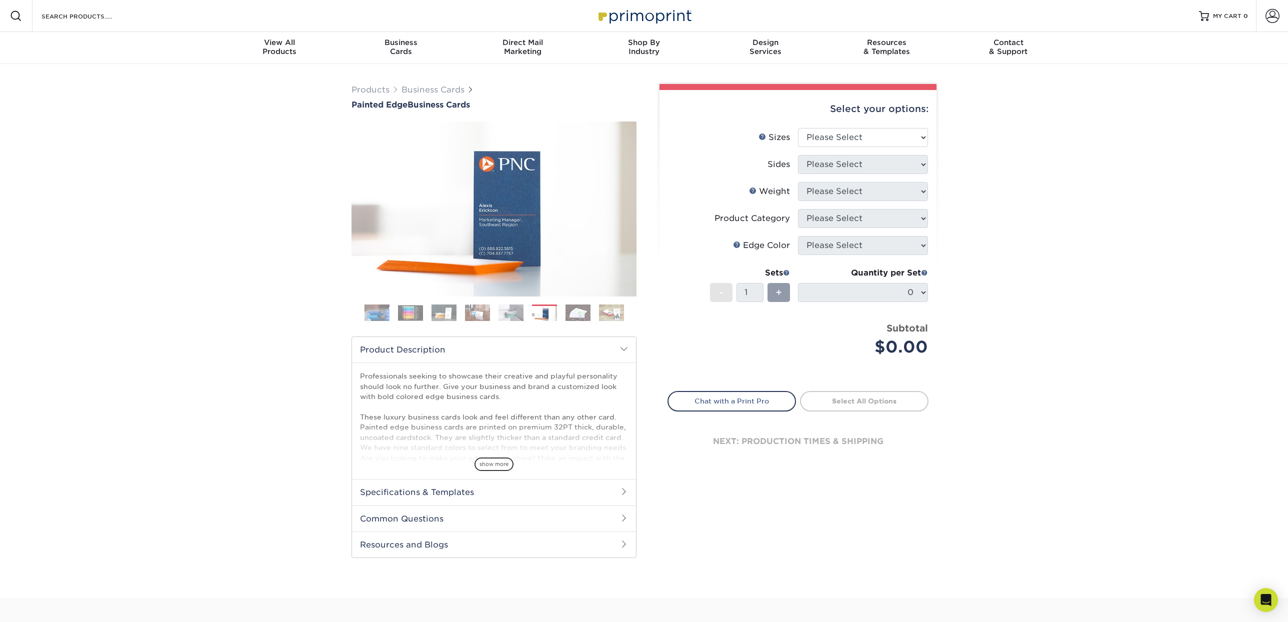
click at [572, 313] on img at bounding box center [578, 313] width 25 height 18
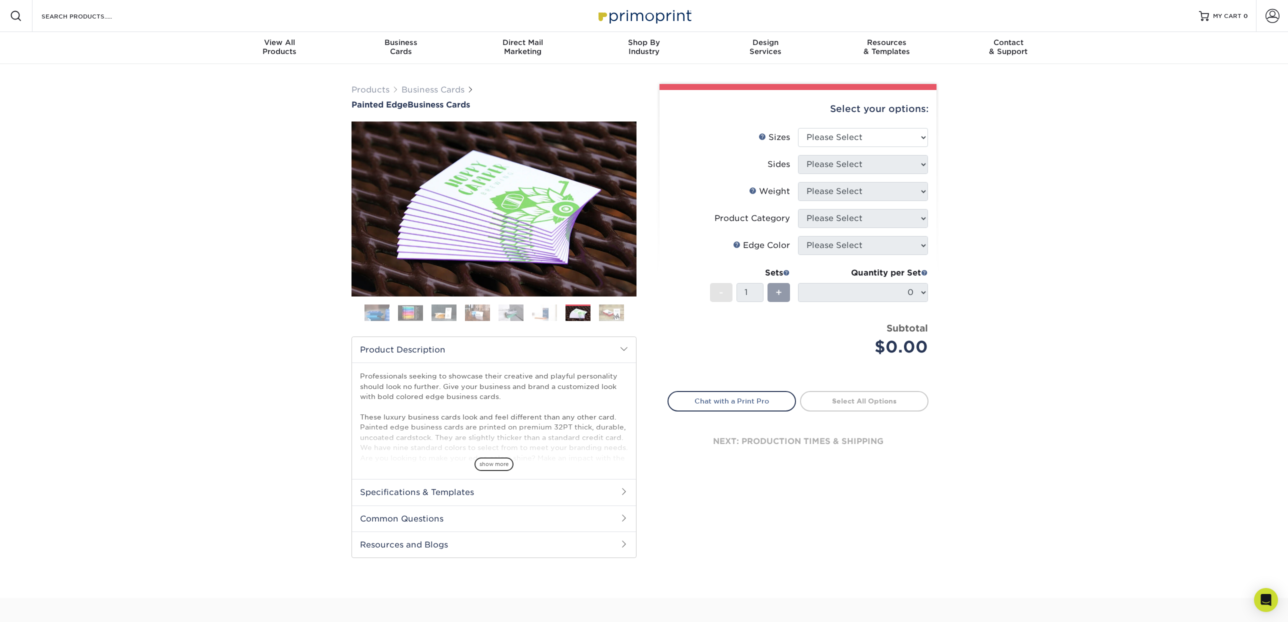
click at [606, 314] on img at bounding box center [611, 313] width 25 height 18
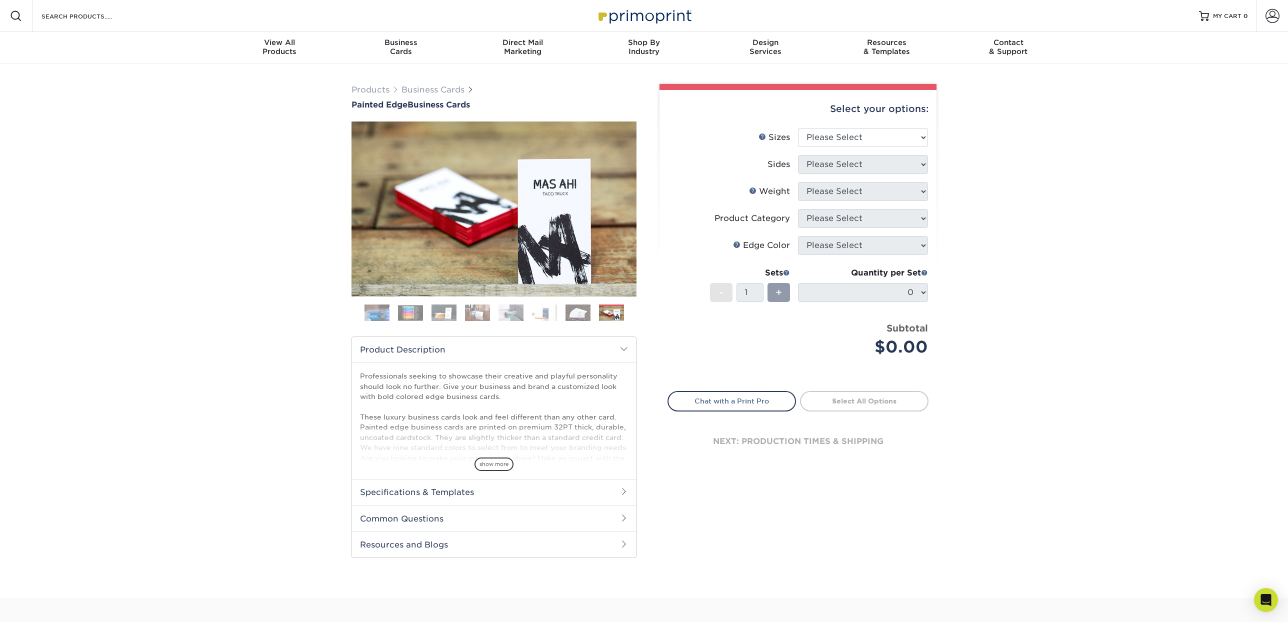
click at [415, 310] on img at bounding box center [410, 313] width 25 height 16
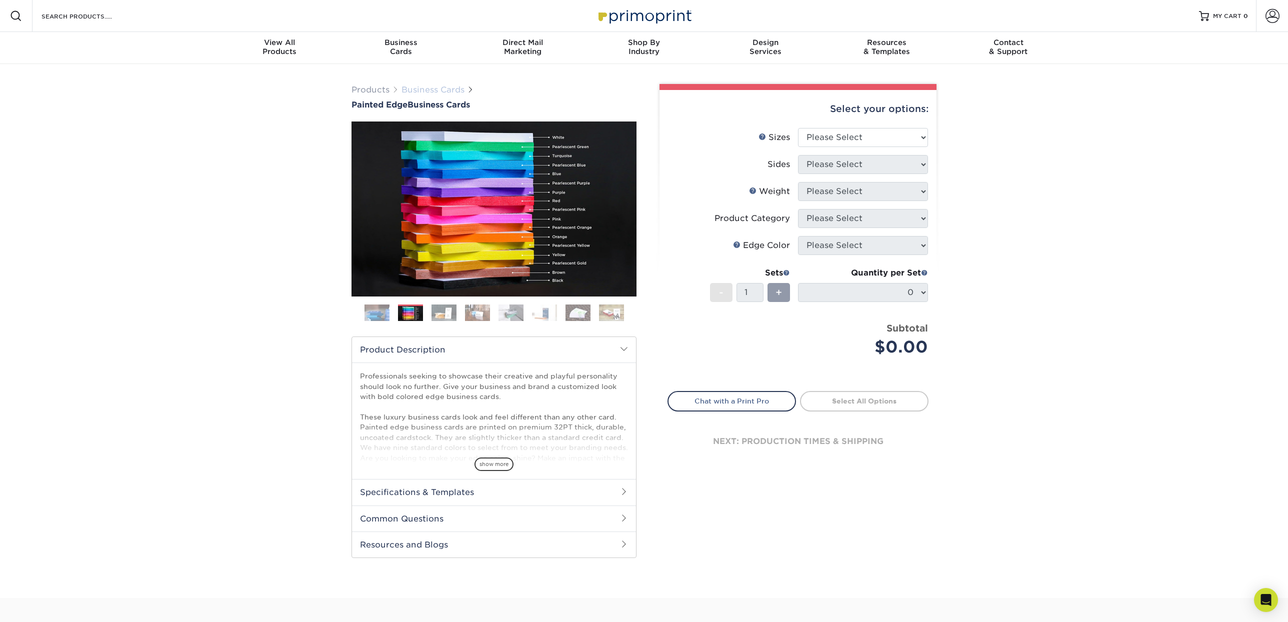
click at [434, 89] on link "Business Cards" at bounding box center [433, 90] width 63 height 10
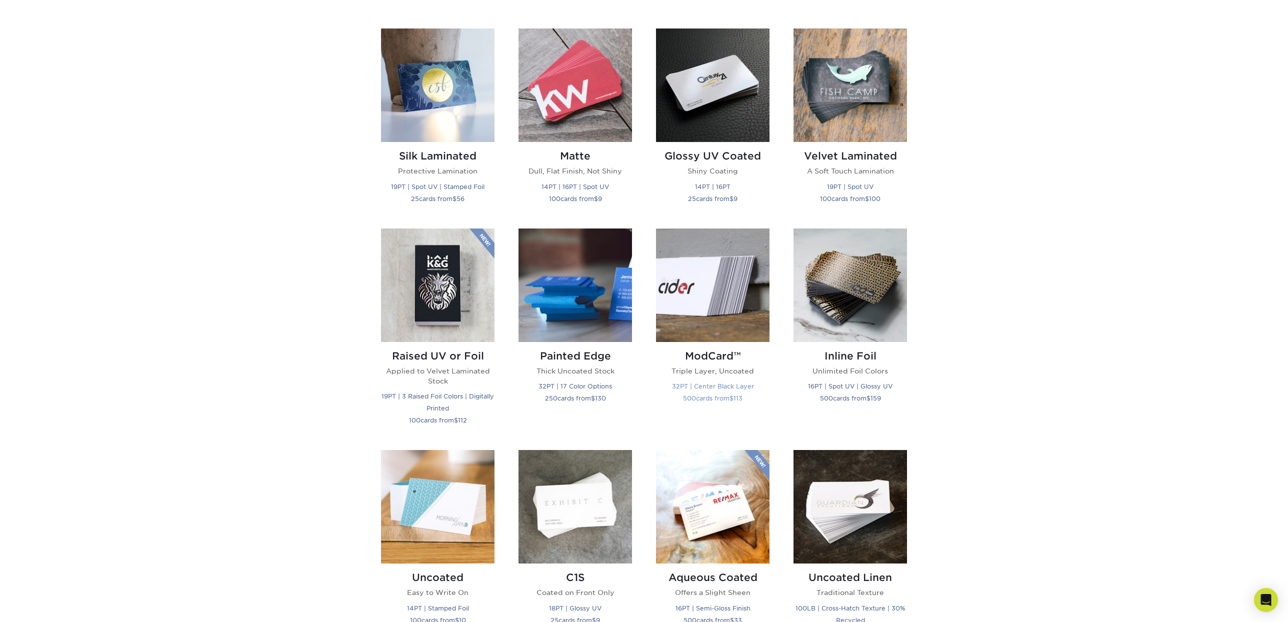
scroll to position [474, 0]
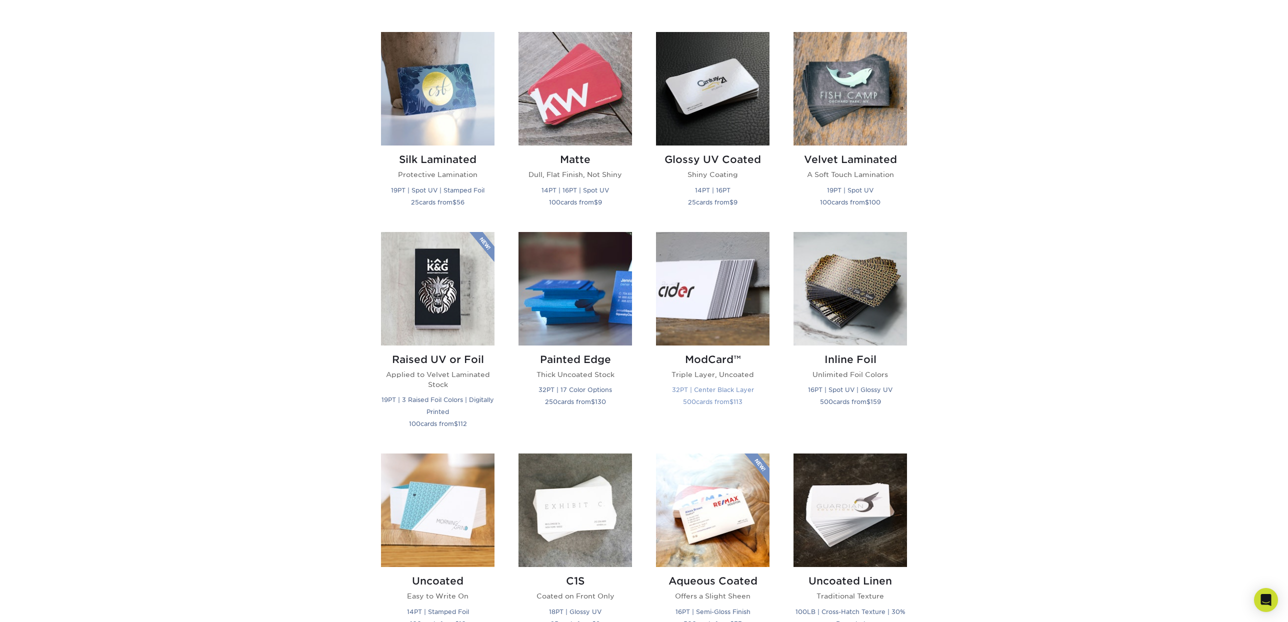
click at [720, 310] on img at bounding box center [713, 289] width 114 height 114
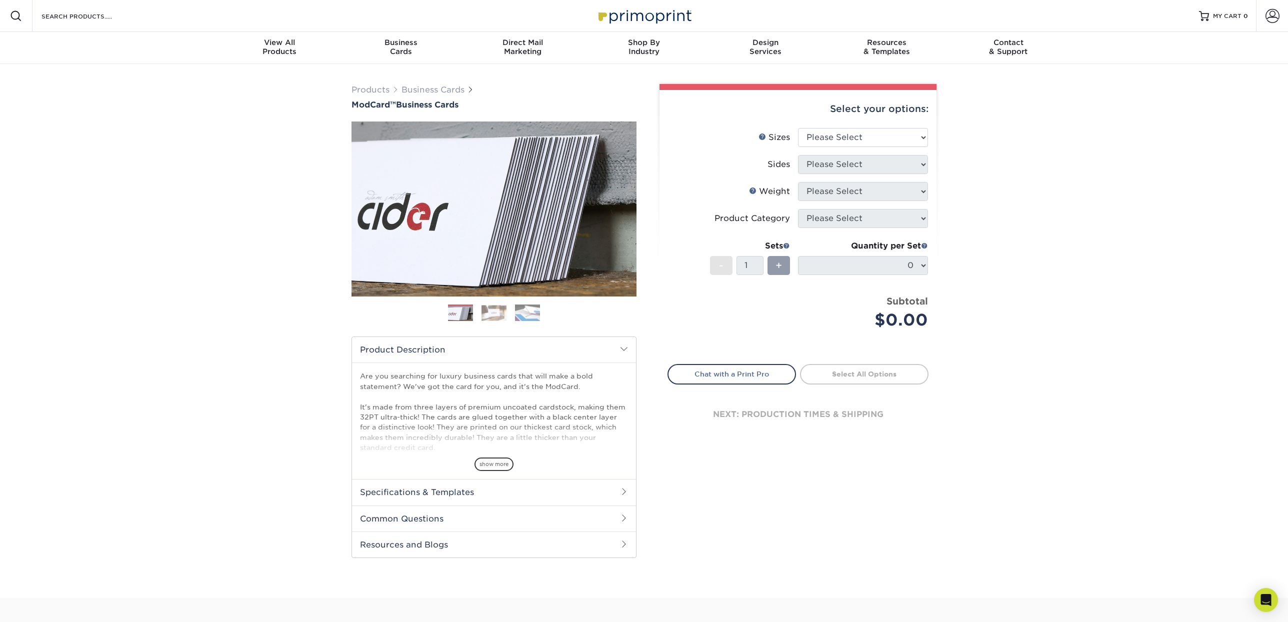
click at [487, 312] on img at bounding box center [494, 313] width 25 height 16
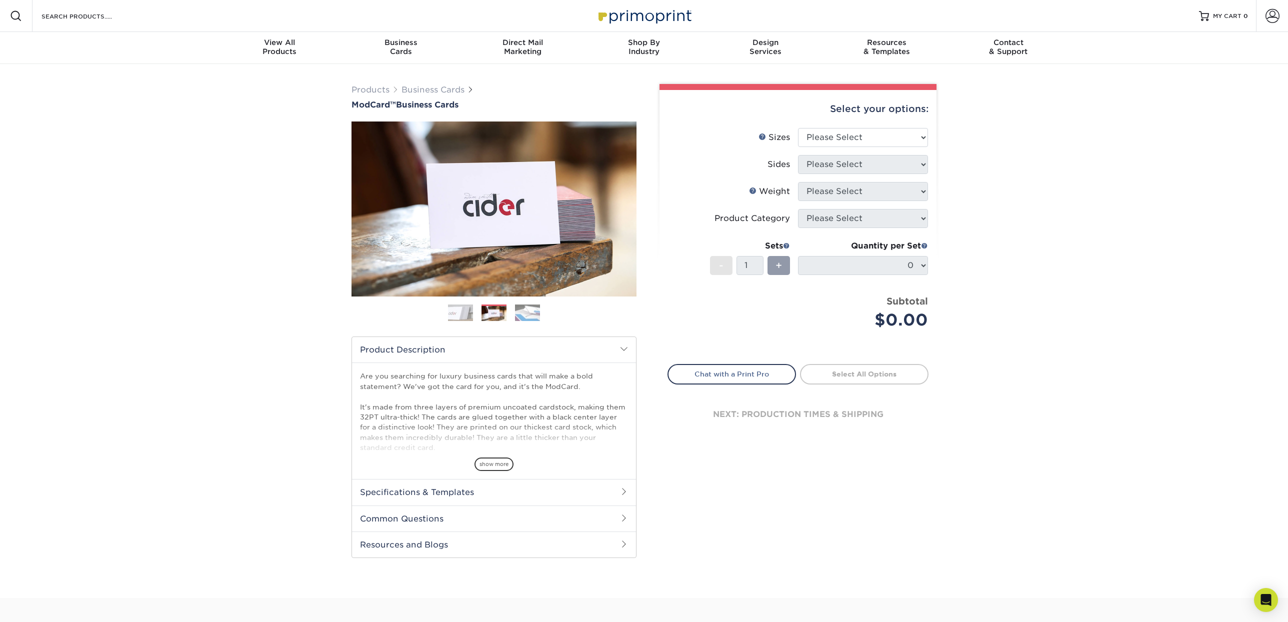
click at [528, 310] on img at bounding box center [527, 313] width 25 height 18
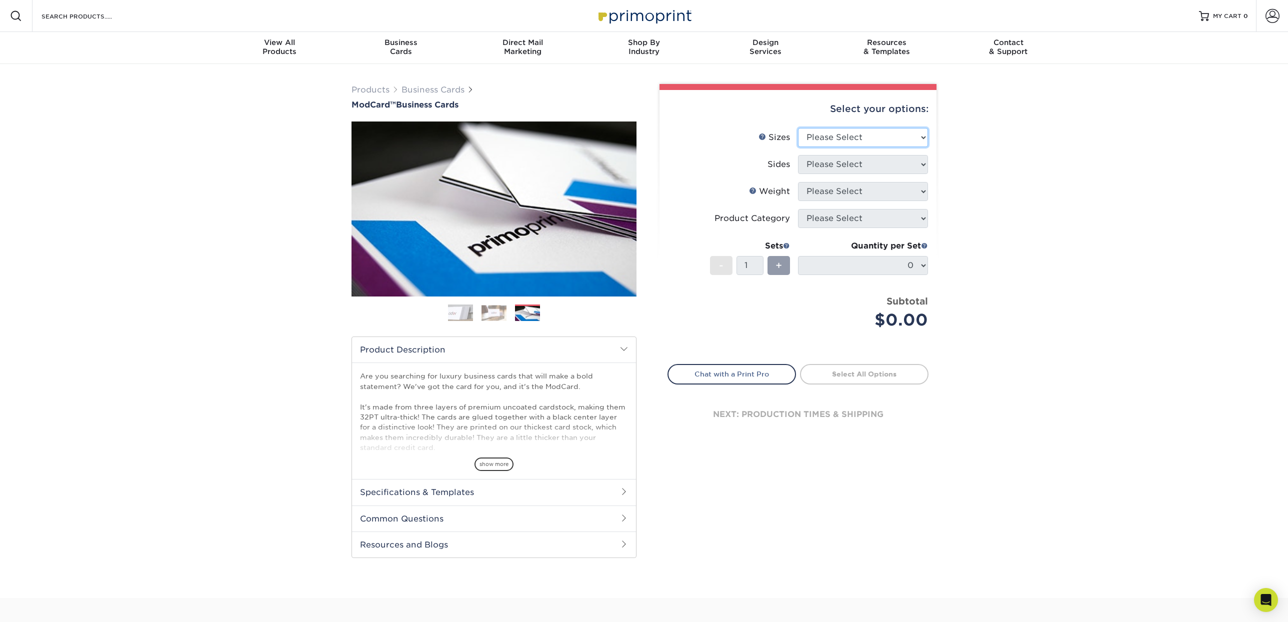
click at [919, 136] on select "Please Select 1.5" x 3.5" - Mini 1.75" x 3.5" - Mini 2" x 2" - Square 2" x 3" -…" at bounding box center [863, 137] width 130 height 19
click at [798, 128] on select "Please Select 1.5" x 3.5" - Mini 1.75" x 3.5" - Mini 2" x 2" - Square 2" x 3" -…" at bounding box center [863, 137] width 130 height 19
click at [899, 140] on select "Please Select 1.5" x 3.5" - Mini 1.75" x 3.5" - Mini 2" x 2" - Square 2" x 3" -…" at bounding box center [863, 137] width 130 height 19
select select "2.00x3.50"
click at [798, 128] on select "Please Select 1.5" x 3.5" - Mini 1.75" x 3.5" - Mini 2" x 2" - Square 2" x 3" -…" at bounding box center [863, 137] width 130 height 19
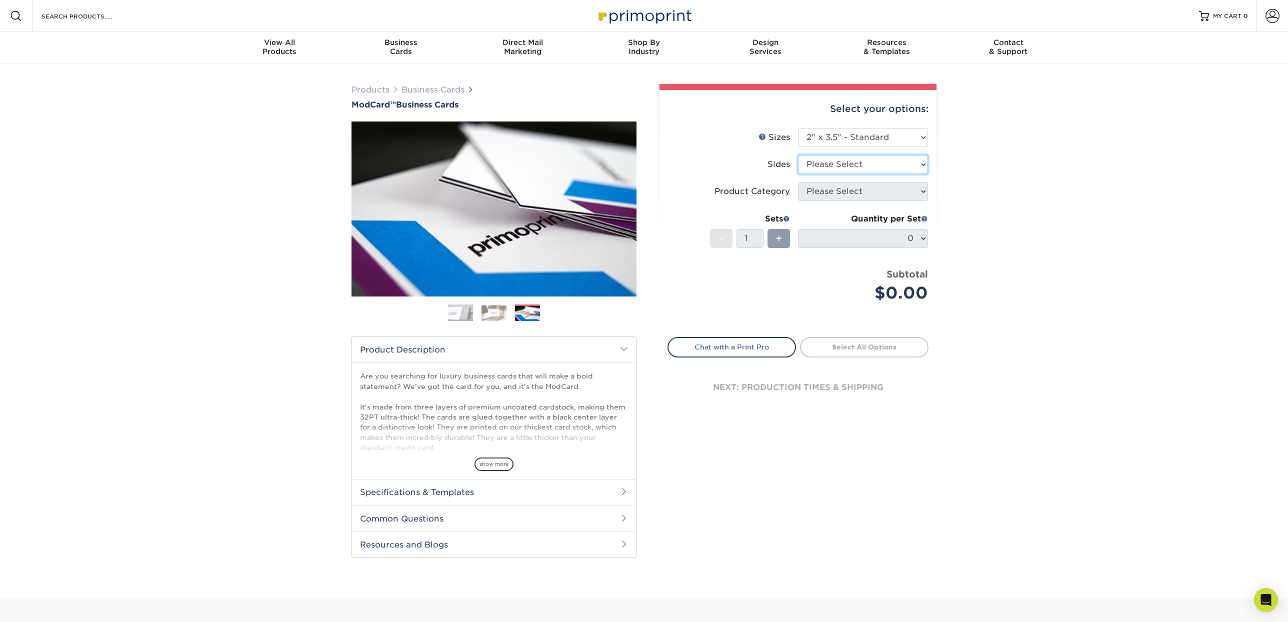
click at [912, 167] on select "Please Select Print Both Sides Print Front Only" at bounding box center [863, 164] width 130 height 19
select select "13abbda7-1d64-4f25-8bb2-c179b224825d"
click at [798, 155] on select "Please Select Print Both Sides Print Front Only" at bounding box center [863, 164] width 130 height 19
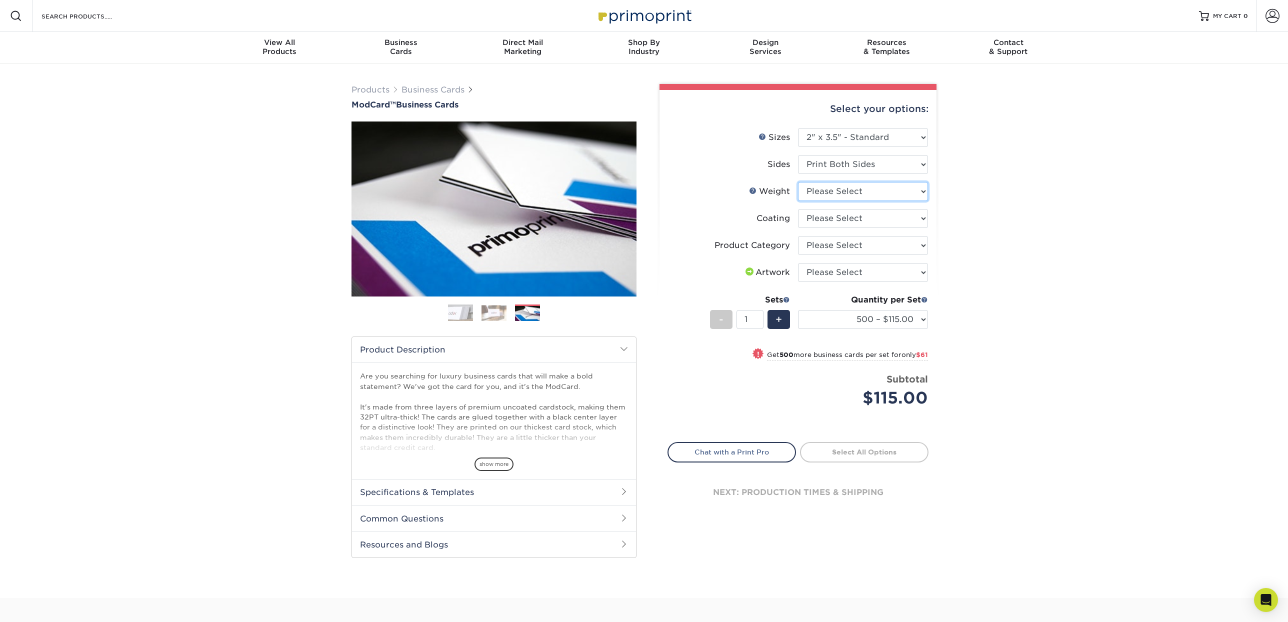
click at [891, 192] on select "Please Select 32PTUCBLK" at bounding box center [863, 191] width 130 height 19
select select "32PTUCBLK"
click at [798, 182] on select "Please Select 32PTUCBLK" at bounding box center [863, 191] width 130 height 19
click at [908, 216] on select at bounding box center [863, 218] width 130 height 19
select select "3e7618de-abca-4bda-9f97-8b9129e913d8"
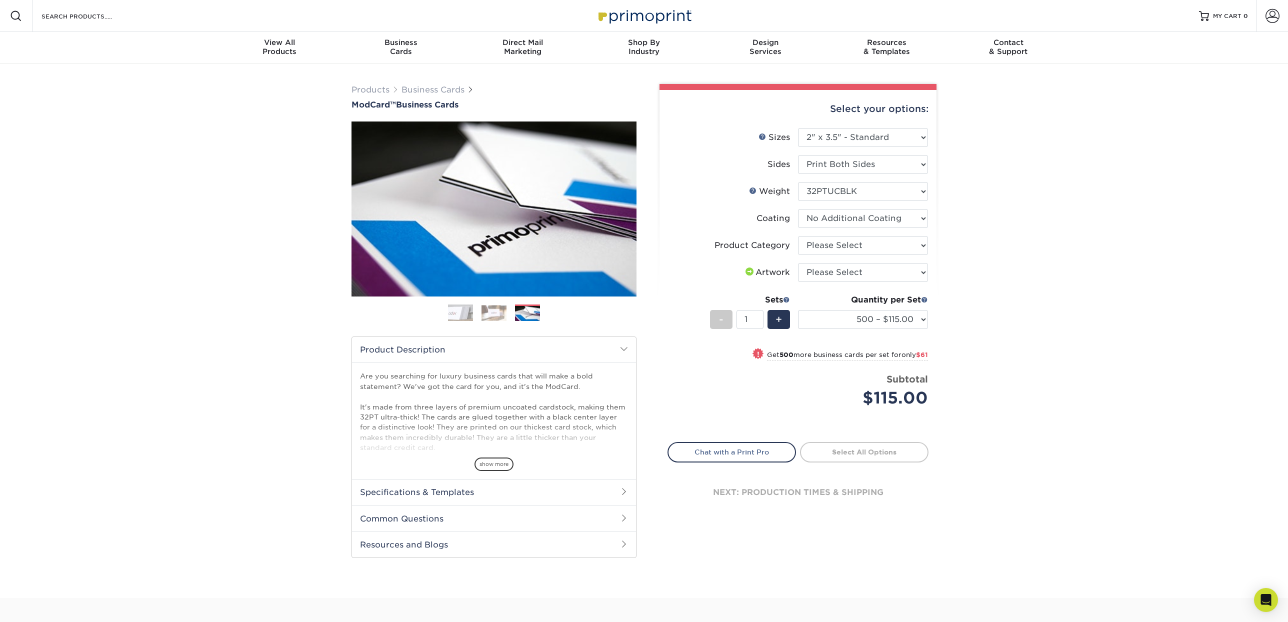
click at [798, 209] on select at bounding box center [863, 218] width 130 height 19
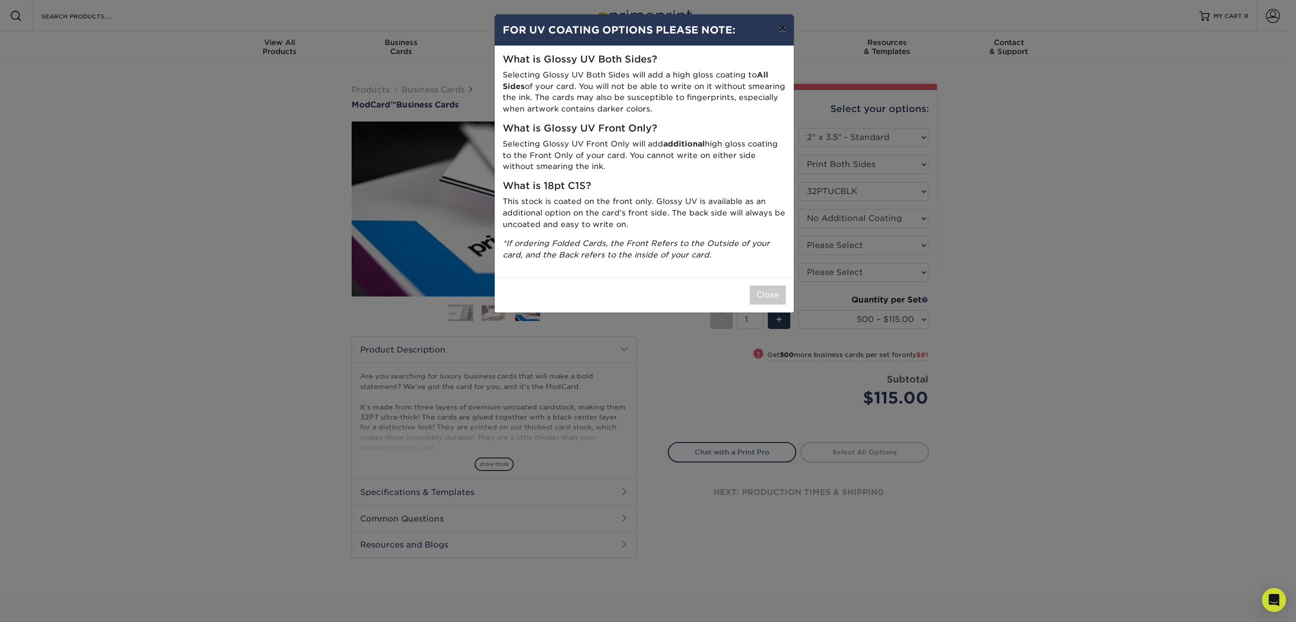
click at [785, 23] on button "×" at bounding box center [782, 29] width 23 height 28
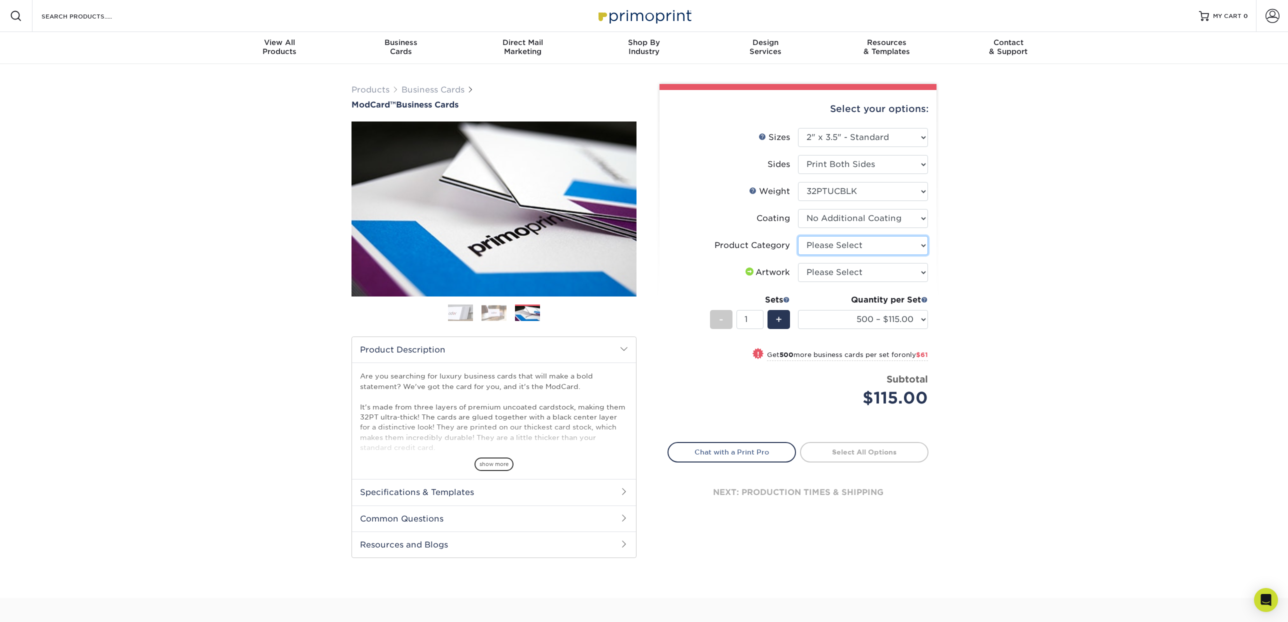
click at [917, 245] on select "Please Select Business Cards" at bounding box center [863, 245] width 130 height 19
select select "3b5148f1-0588-4f88-a218-97bcfdce65c1"
click at [798, 236] on select "Please Select Business Cards" at bounding box center [863, 245] width 130 height 19
click at [917, 272] on select "Please Select I will upload files I need a design - $100" at bounding box center [863, 272] width 130 height 19
select select "upload"
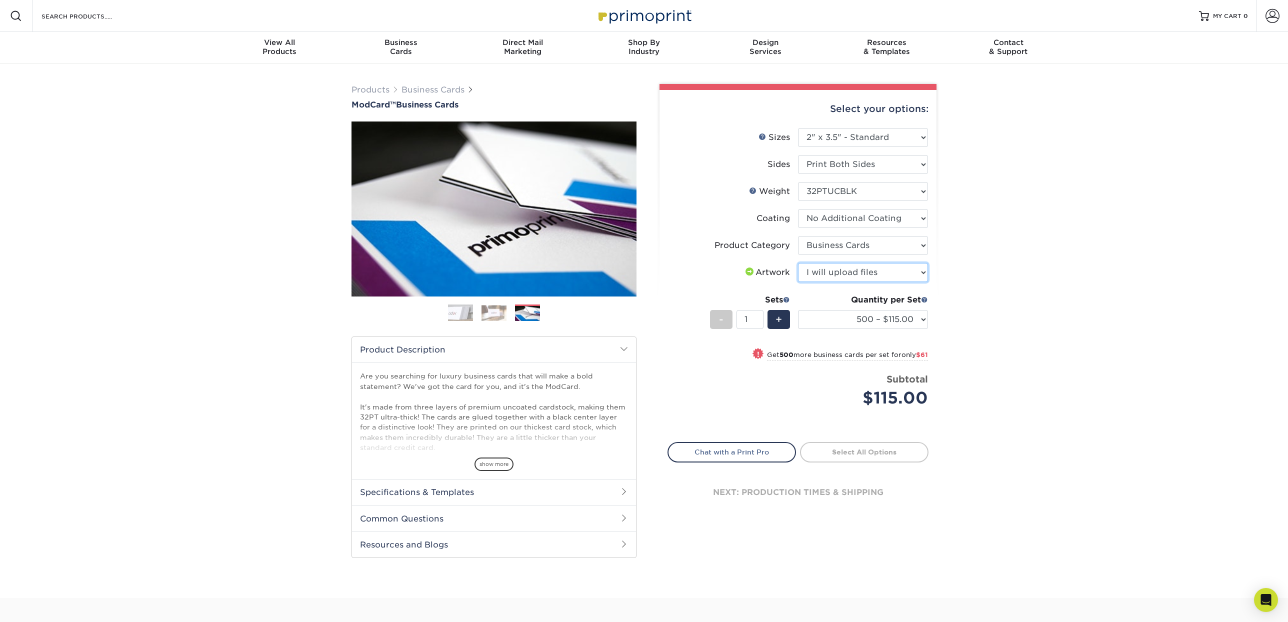
click at [798, 263] on select "Please Select I will upload files I need a design - $100" at bounding box center [863, 272] width 130 height 19
click at [464, 513] on h2 "Common Questions" at bounding box center [494, 519] width 284 height 26
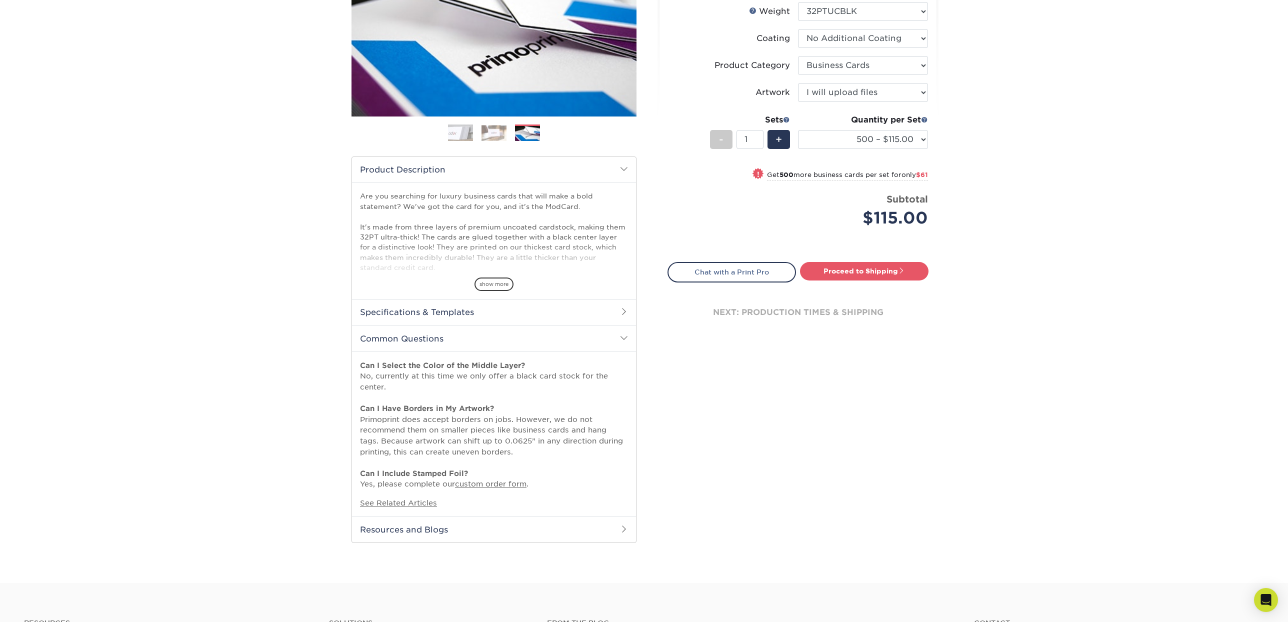
scroll to position [117, 0]
